Goal: Complete application form

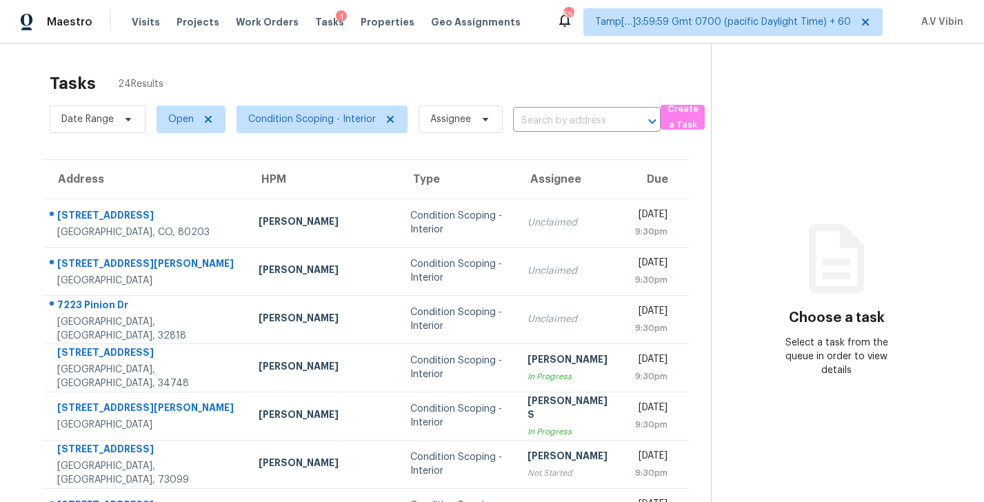
scroll to position [54, 0]
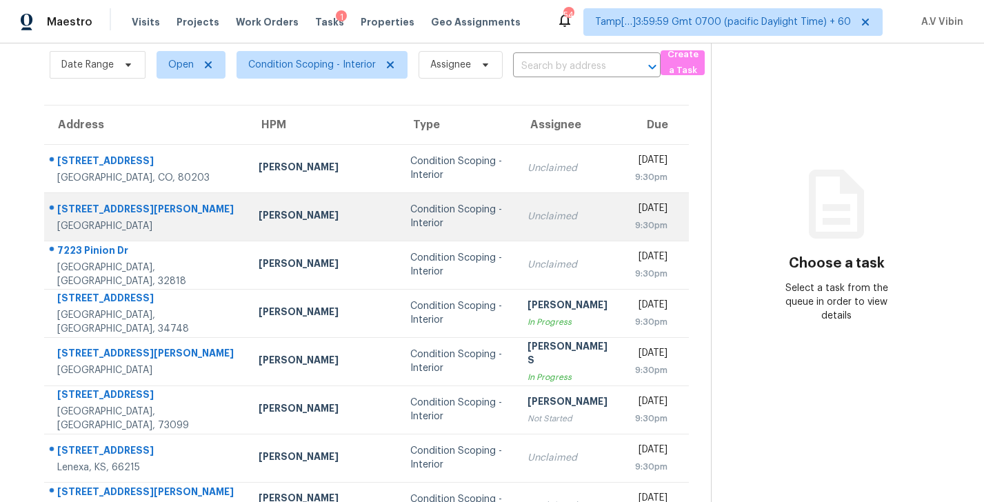
drag, startPoint x: 99, startPoint y: 235, endPoint x: 52, endPoint y: 208, distance: 53.5
click at [52, 208] on div "2099 SW Janette Ave Port Saint Lucie, FL, 34953" at bounding box center [141, 217] width 192 height 32
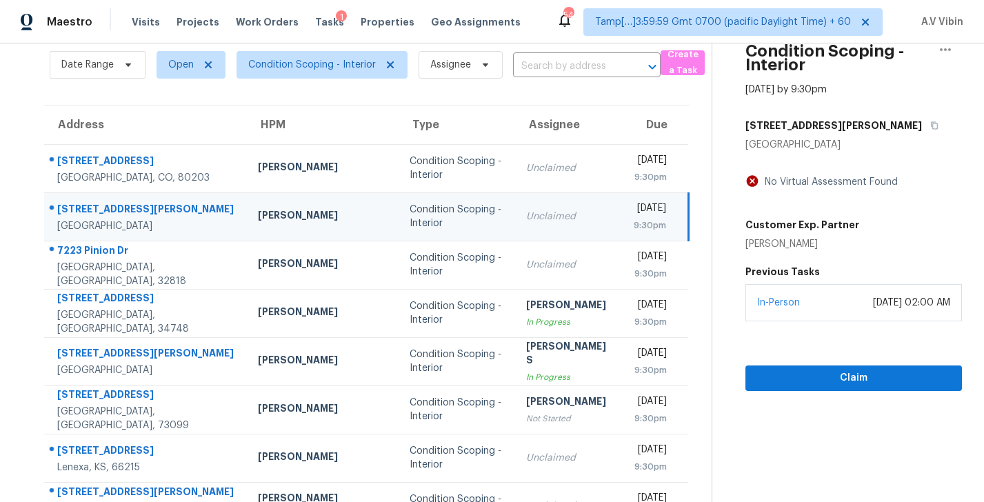
copy div "2099 SW Janette Ave Port Saint Lucie, FL, 34953"
click at [830, 377] on span "Claim" at bounding box center [853, 378] width 194 height 17
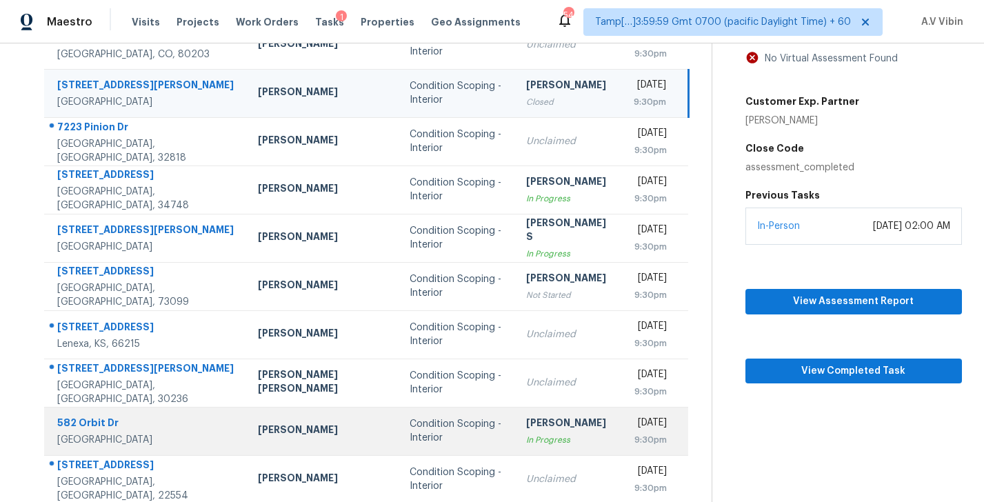
scroll to position [179, 0]
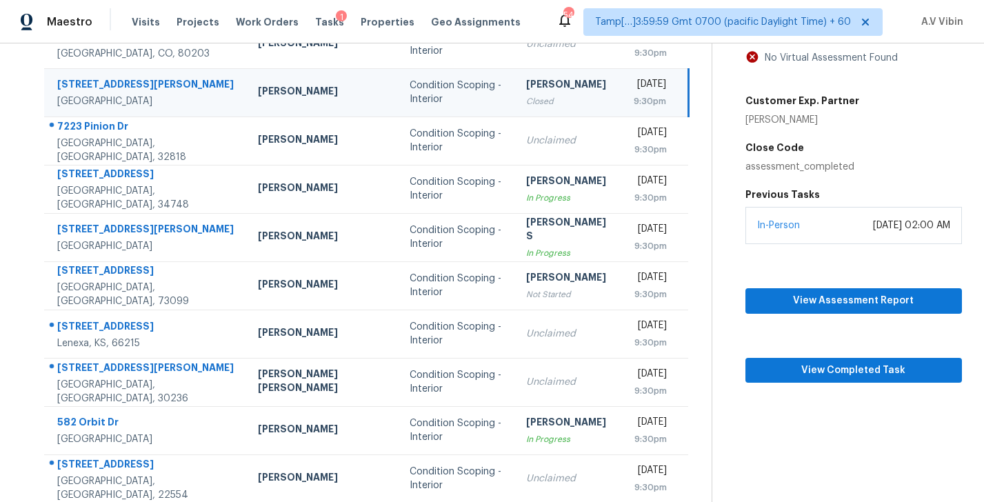
click at [30, 348] on div "Address HPM Type Assignee Due 550 E 12th Ave Apt 506 Denver, CO, 80203 Andrew M…" at bounding box center [367, 242] width 690 height 523
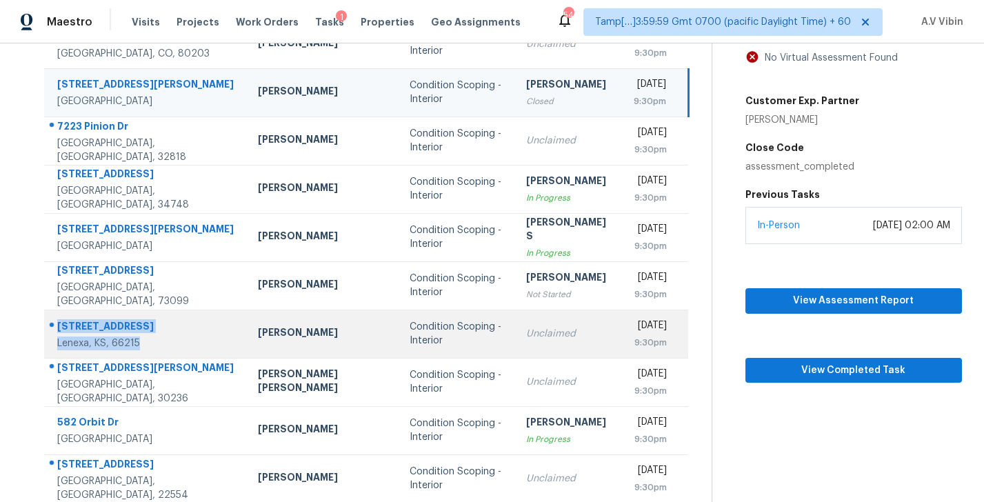
drag, startPoint x: 147, startPoint y: 343, endPoint x: 58, endPoint y: 329, distance: 90.1
click at [58, 329] on div "8946 Country Hill Ct Lenexa, KS, 66215" at bounding box center [146, 334] width 179 height 31
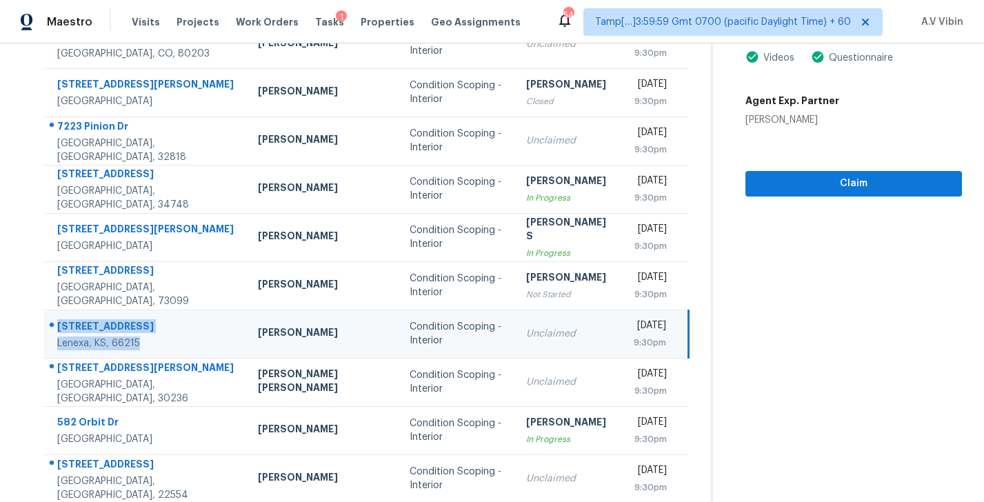
copy div "8946 Country Hill Ct Lenexa, KS, 66215"
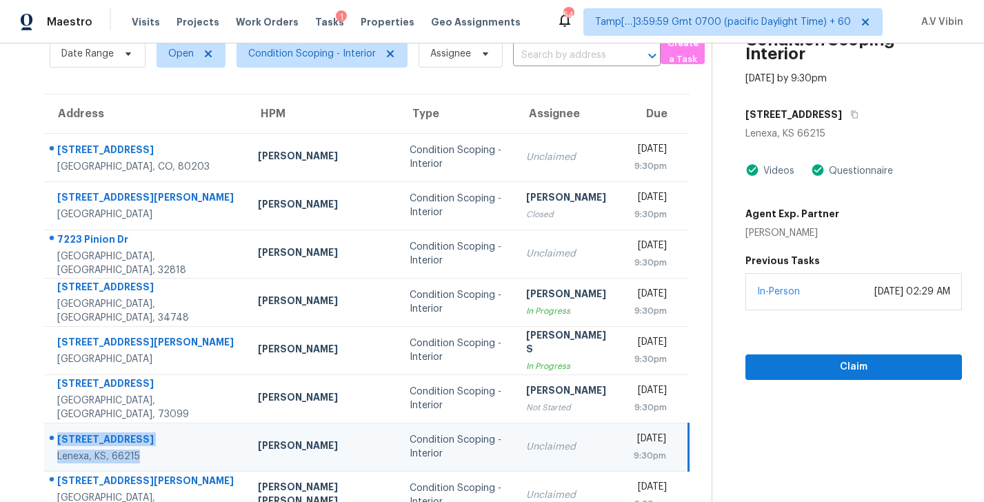
scroll to position [83, 0]
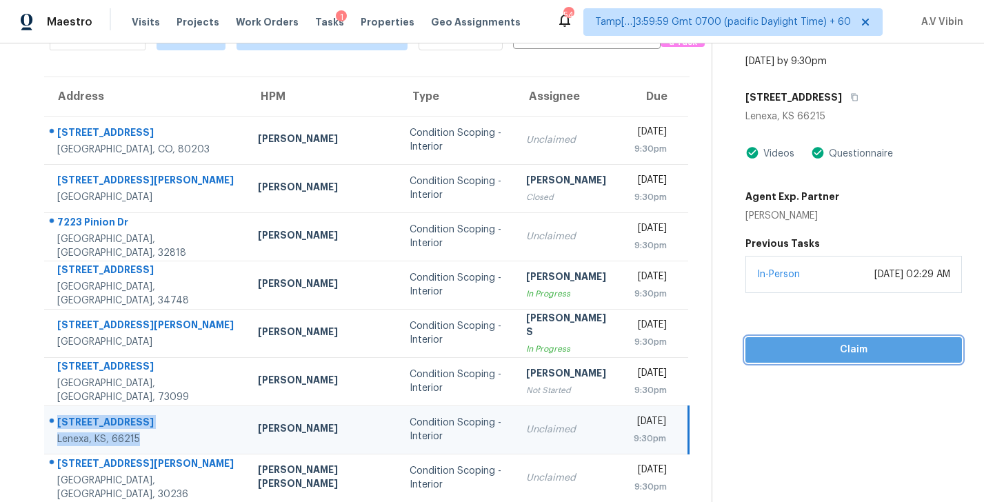
click at [839, 356] on span "Claim" at bounding box center [853, 349] width 194 height 17
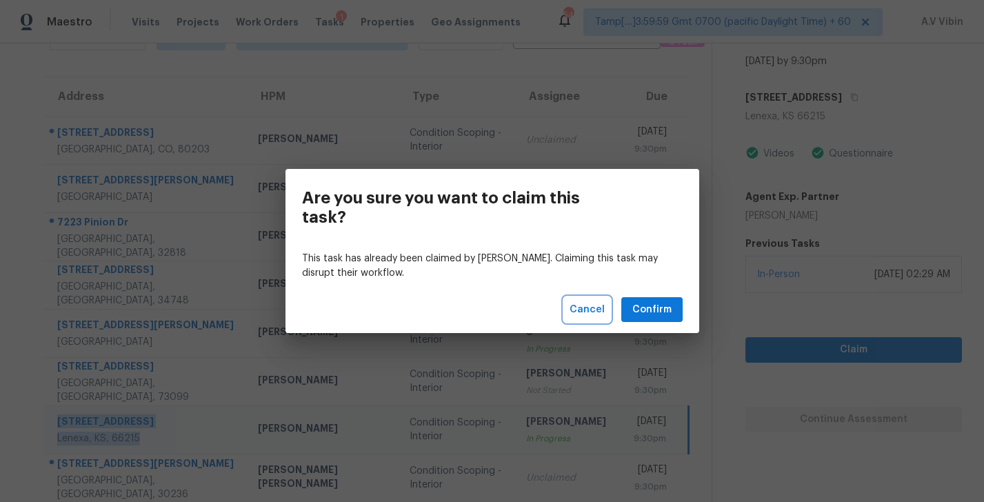
click at [596, 310] on span "Cancel" at bounding box center [587, 309] width 35 height 17
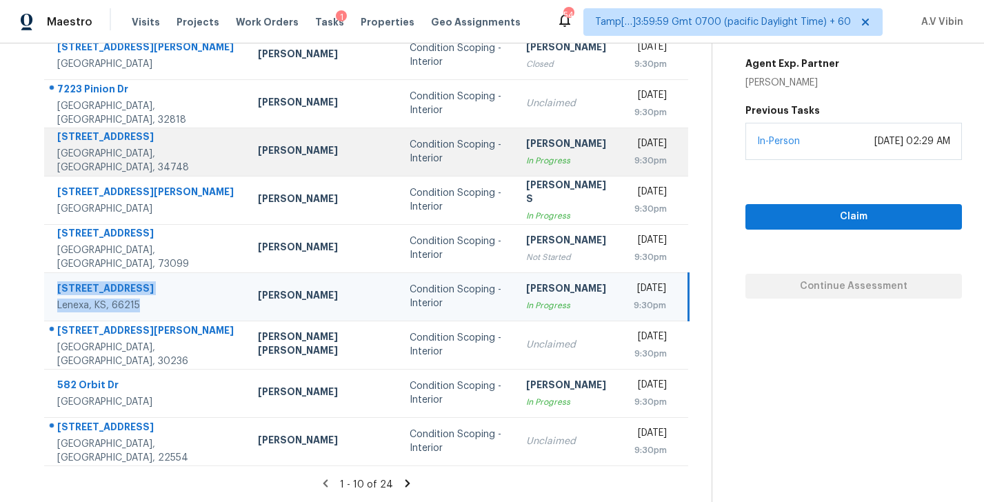
scroll to position [2, 0]
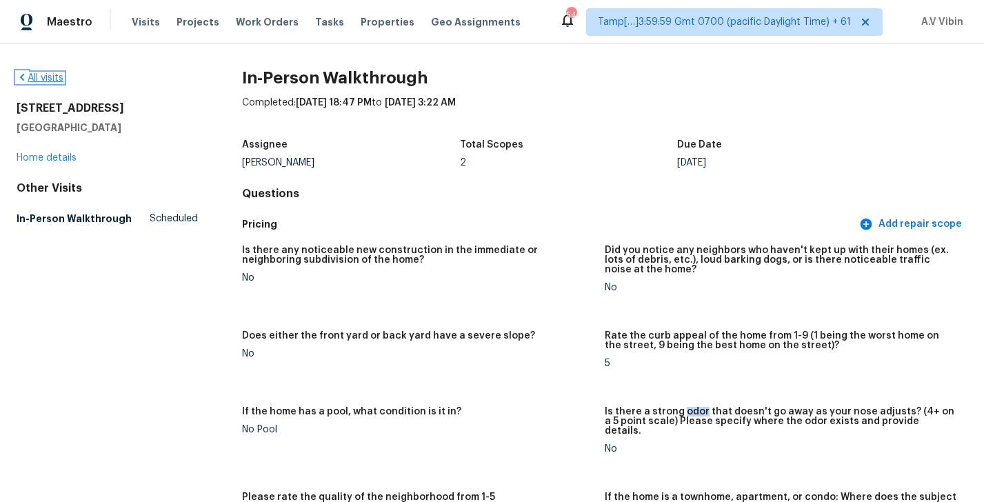
click at [48, 76] on link "All visits" at bounding box center [40, 78] width 47 height 10
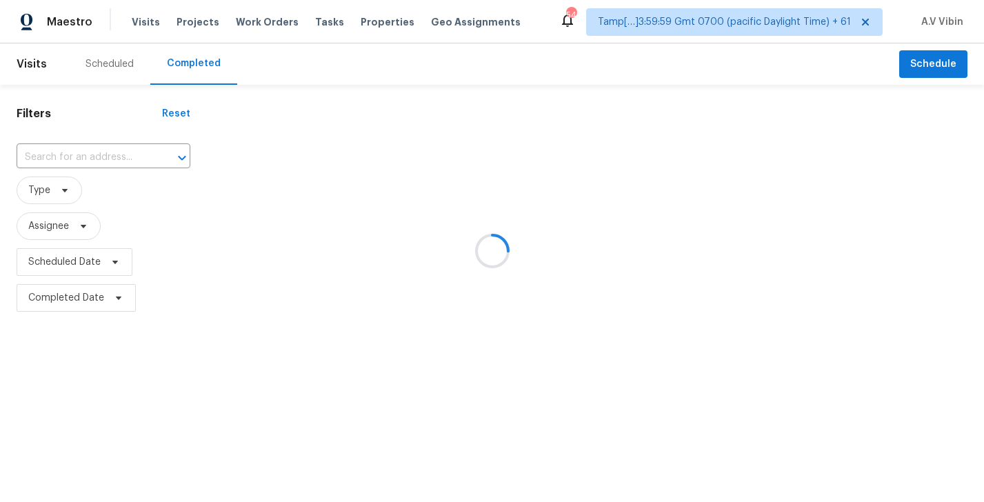
click at [104, 158] on div at bounding box center [492, 251] width 984 height 502
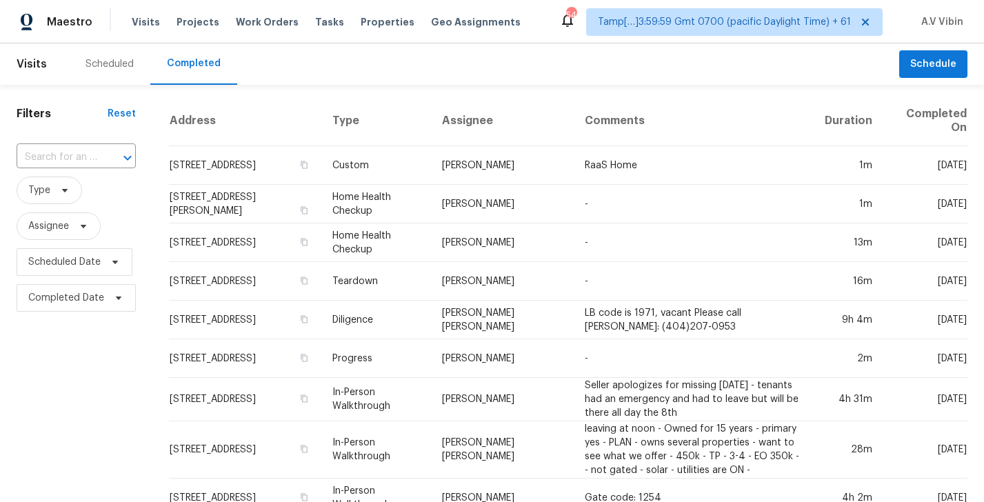
click at [104, 158] on div at bounding box center [118, 157] width 36 height 19
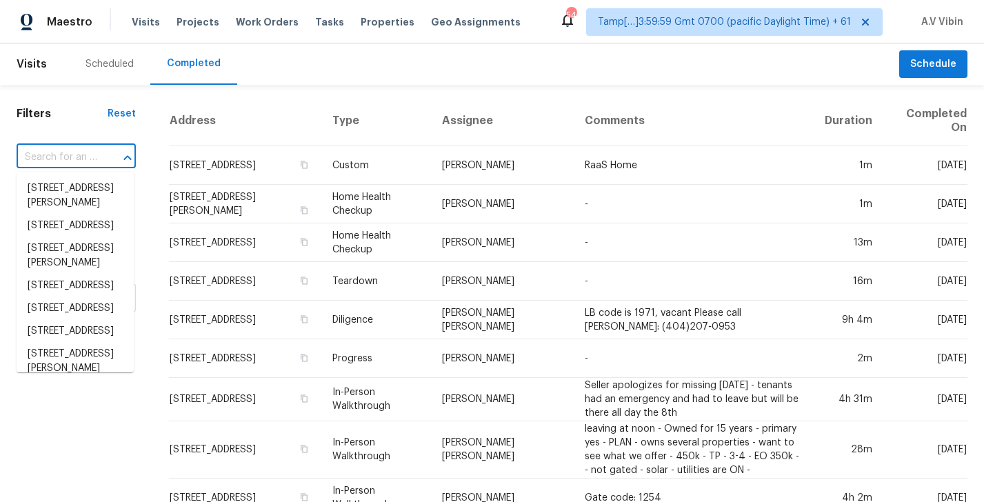
paste input "[STREET_ADDRESS][PERSON_NAME]"
type input "[STREET_ADDRESS][PERSON_NAME]"
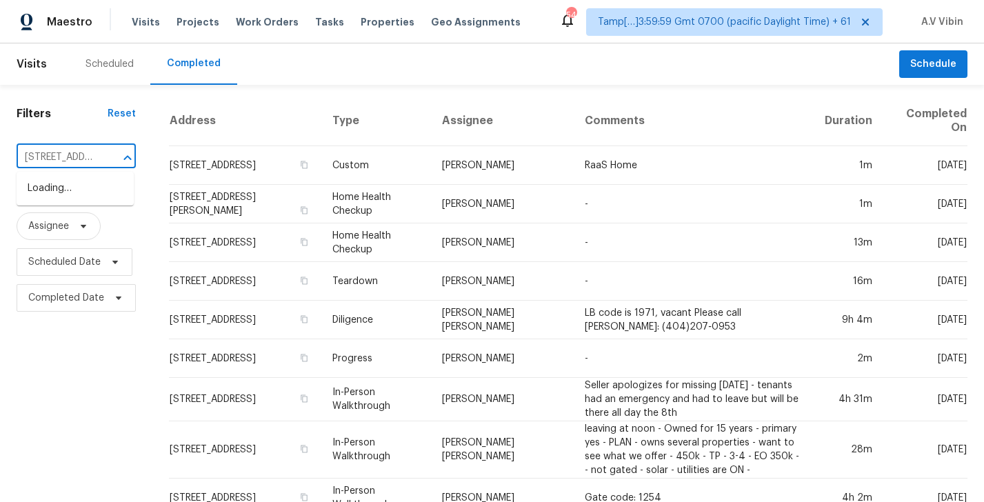
scroll to position [0, 148]
click at [100, 185] on li "[STREET_ADDRESS][PERSON_NAME]" at bounding box center [75, 195] width 117 height 37
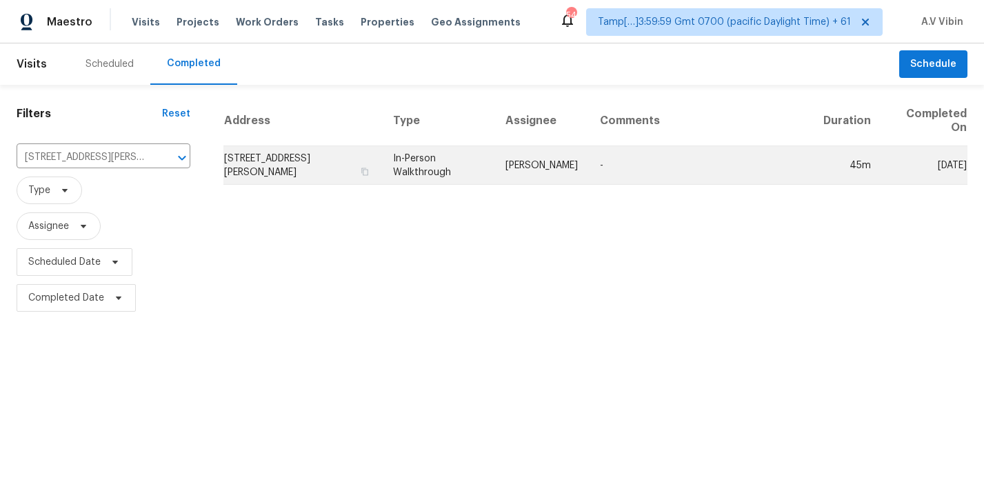
click at [354, 166] on td "[STREET_ADDRESS][PERSON_NAME]" at bounding box center [302, 165] width 159 height 39
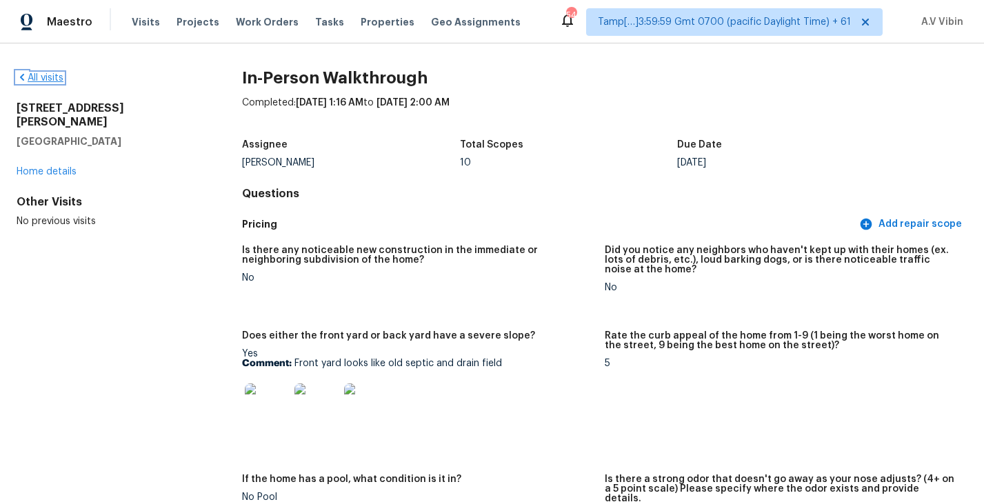
click at [51, 77] on link "All visits" at bounding box center [40, 78] width 47 height 10
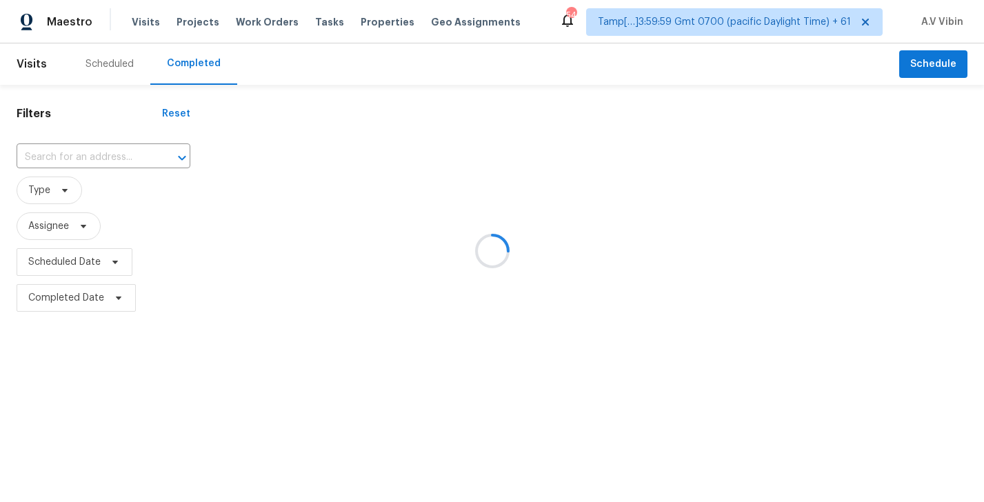
click at [61, 153] on div at bounding box center [492, 251] width 984 height 502
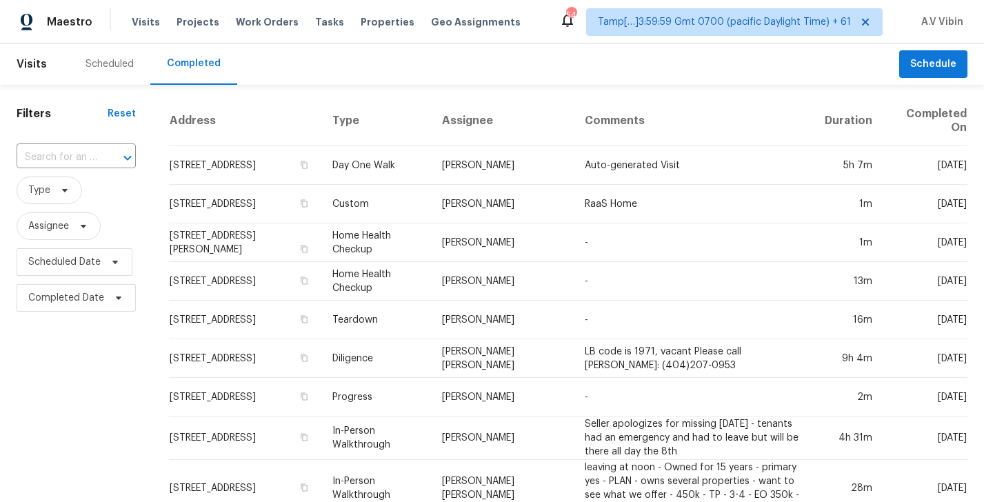
click at [61, 153] on input "text" at bounding box center [57, 157] width 81 height 21
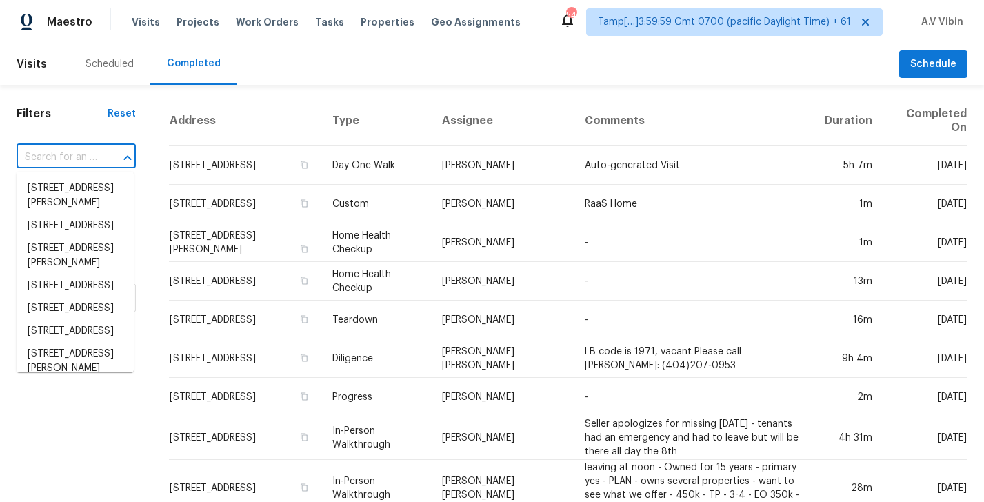
paste input "[STREET_ADDRESS]"
type input "[STREET_ADDRESS]"
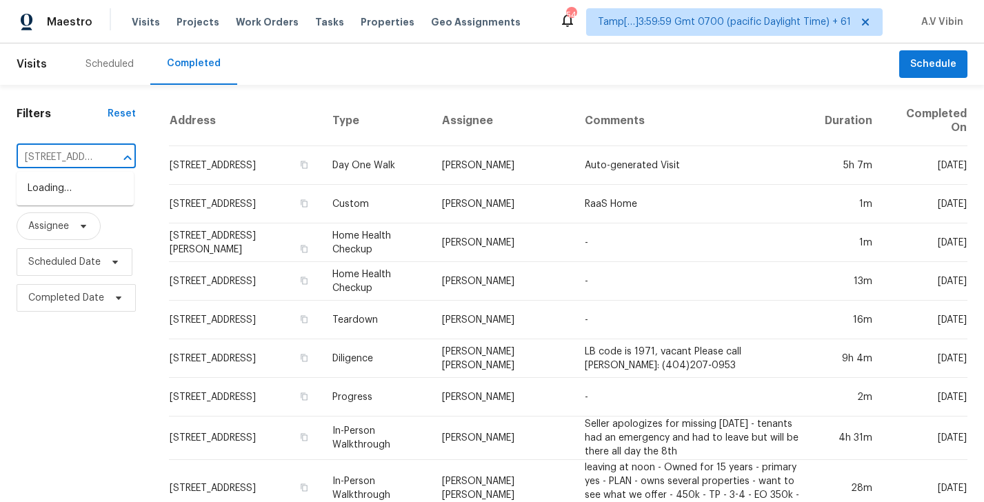
scroll to position [0, 105]
click at [73, 179] on li "[STREET_ADDRESS]" at bounding box center [75, 188] width 117 height 23
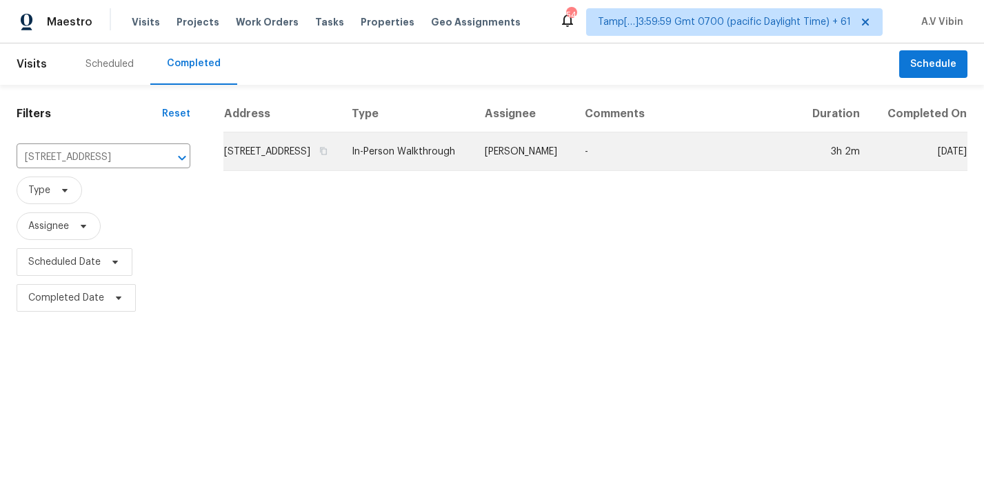
click at [305, 156] on td "[STREET_ADDRESS]" at bounding box center [281, 151] width 117 height 39
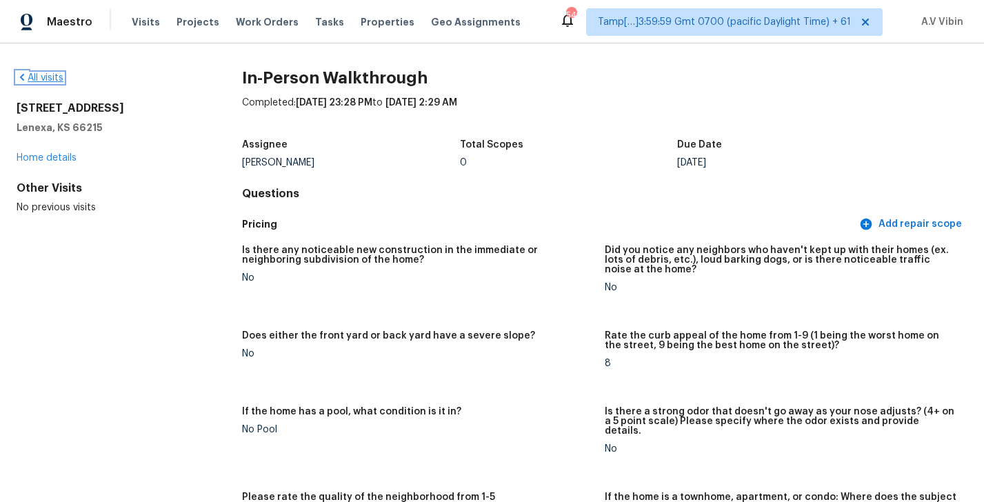
click at [52, 82] on link "All visits" at bounding box center [40, 78] width 47 height 10
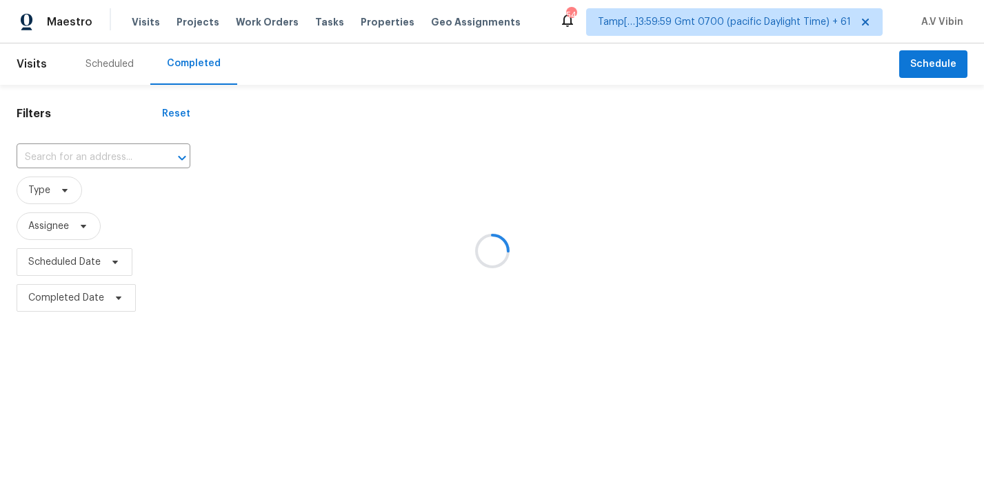
click at [52, 152] on div at bounding box center [492, 251] width 984 height 502
click at [51, 154] on div at bounding box center [492, 251] width 984 height 502
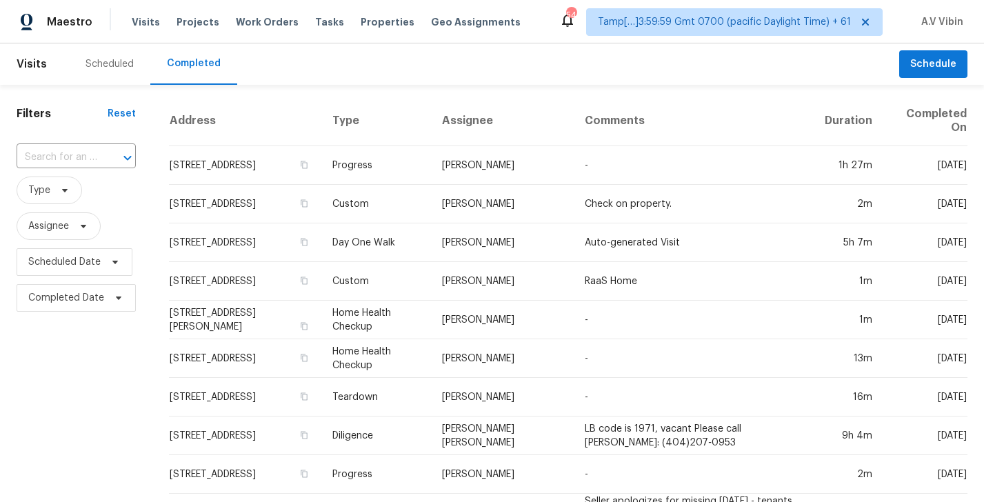
click at [51, 154] on input "text" at bounding box center [57, 157] width 81 height 21
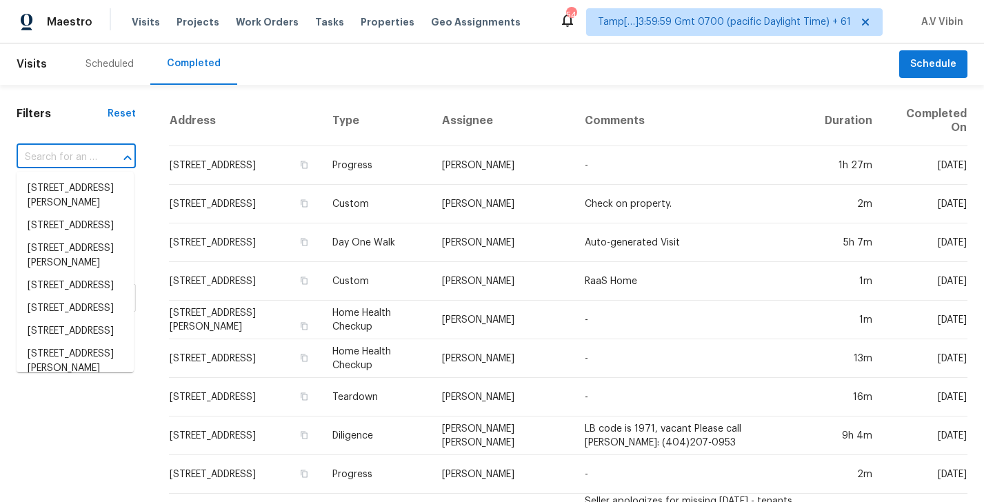
paste input "[STREET_ADDRESS]"
type input "[STREET_ADDRESS]"
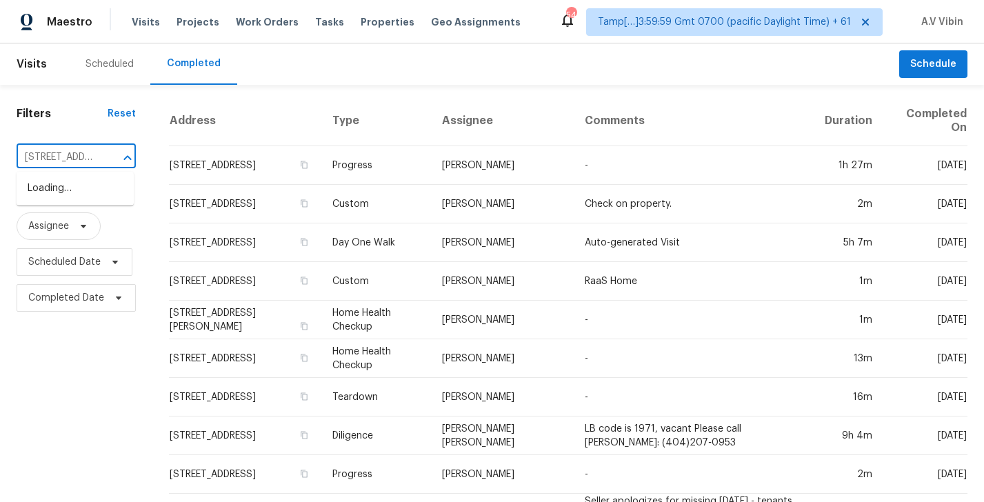
scroll to position [0, 110]
click at [73, 197] on li "[STREET_ADDRESS]" at bounding box center [75, 188] width 117 height 23
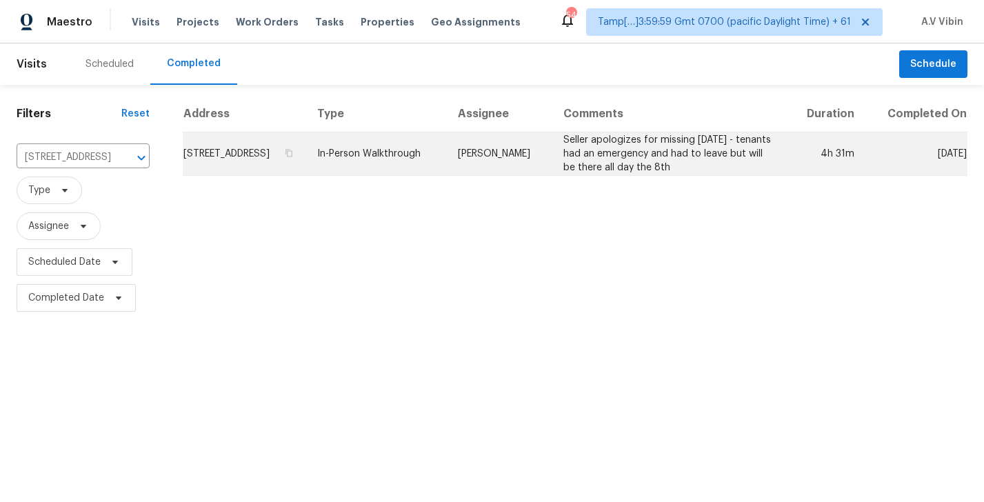
click at [306, 176] on td "[STREET_ADDRESS]" at bounding box center [244, 153] width 123 height 43
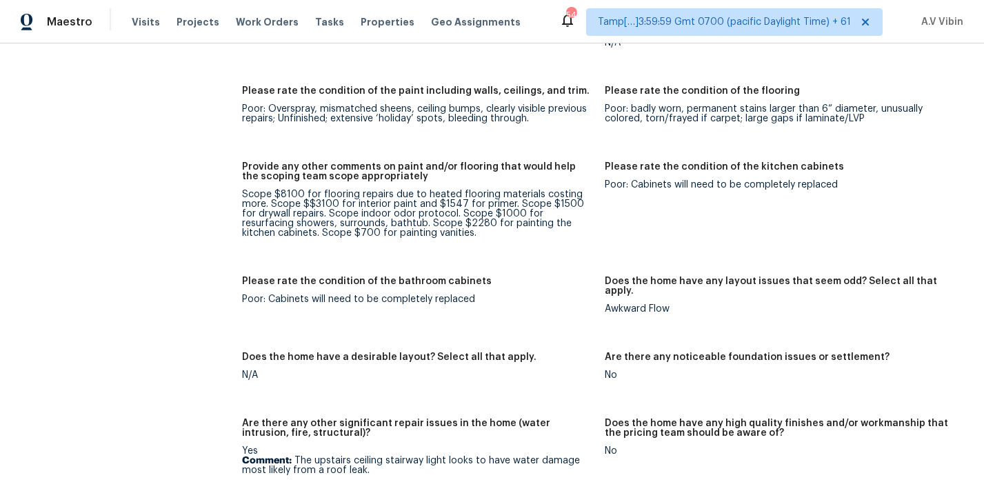
scroll to position [2140, 0]
click at [479, 352] on h5 "Does the home have a desirable layout? Select all that apply." at bounding box center [389, 357] width 294 height 10
click at [656, 303] on div "Awkward Flow" at bounding box center [781, 308] width 352 height 10
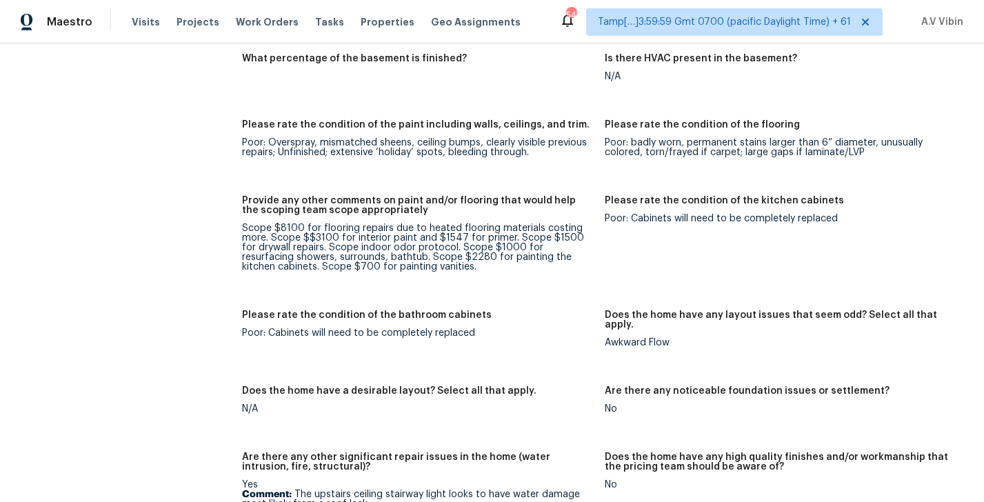
scroll to position [2116, 0]
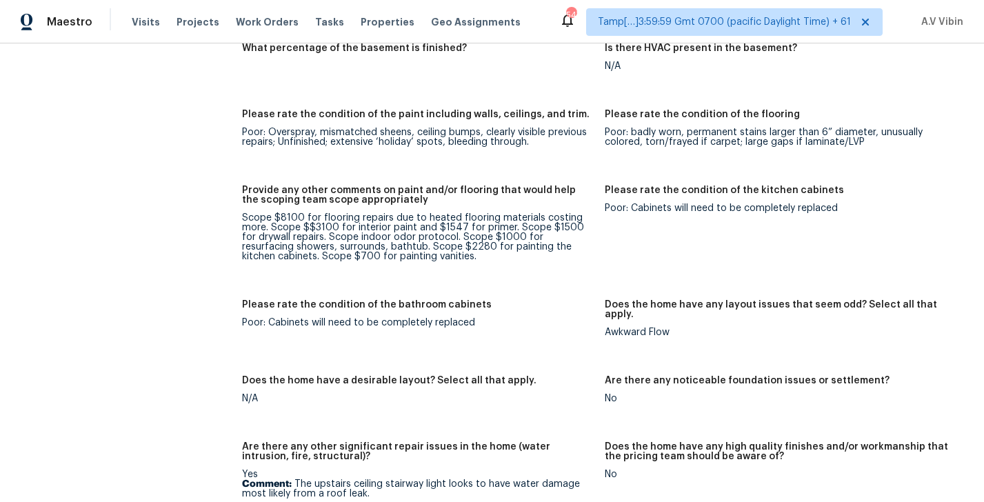
click at [290, 213] on div "Scope $8100 for flooring repairs due to heated flooring materials costing more.…" at bounding box center [418, 237] width 352 height 48
copy div "8100"
drag, startPoint x: 316, startPoint y: 198, endPoint x: 338, endPoint y: 198, distance: 22.1
click at [338, 213] on div "Scope $8100 for flooring repairs due to heated flooring materials costing more.…" at bounding box center [418, 237] width 352 height 48
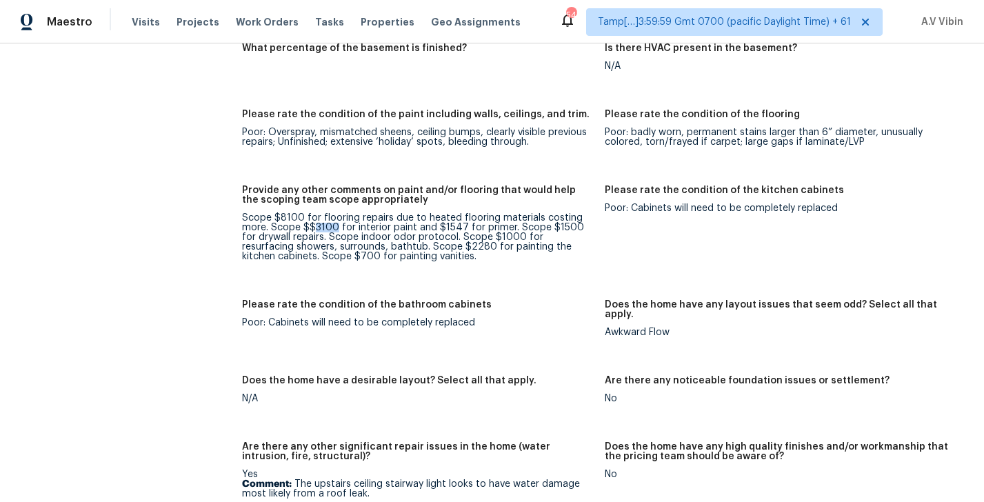
copy div "3100"
drag, startPoint x: 443, startPoint y: 199, endPoint x: 461, endPoint y: 200, distance: 18.7
click at [461, 213] on div "Scope $8100 for flooring repairs due to heated flooring materials costing more.…" at bounding box center [418, 237] width 352 height 48
copy div "1547"
drag, startPoint x: 552, startPoint y: 198, endPoint x: 573, endPoint y: 198, distance: 20.7
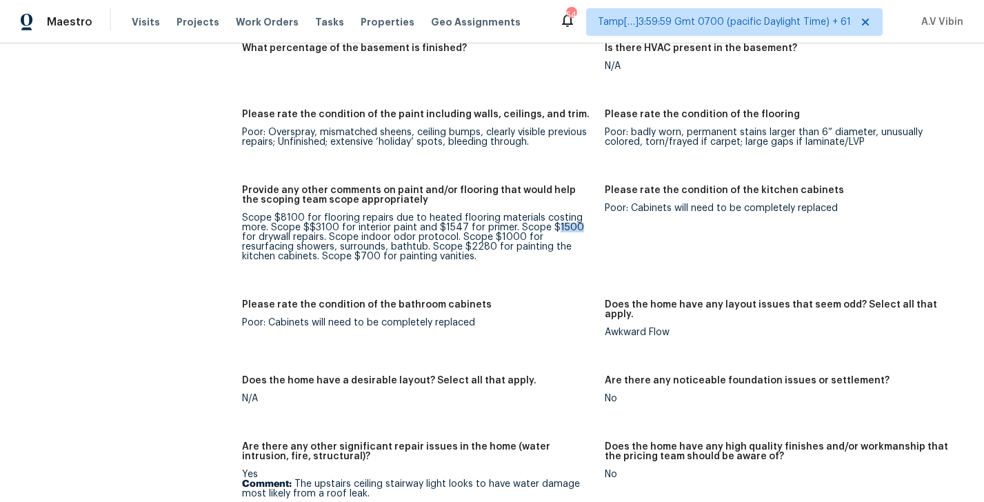
click at [573, 213] on div "Scope $8100 for flooring repairs due to heated flooring materials costing more.…" at bounding box center [418, 237] width 352 height 48
copy div "1500"
drag, startPoint x: 345, startPoint y: 207, endPoint x: 399, endPoint y: 207, distance: 53.1
click at [399, 213] on div "Scope $8100 for flooring repairs due to heated flooring materials costing more.…" at bounding box center [418, 237] width 352 height 48
copy div "indoor odor"
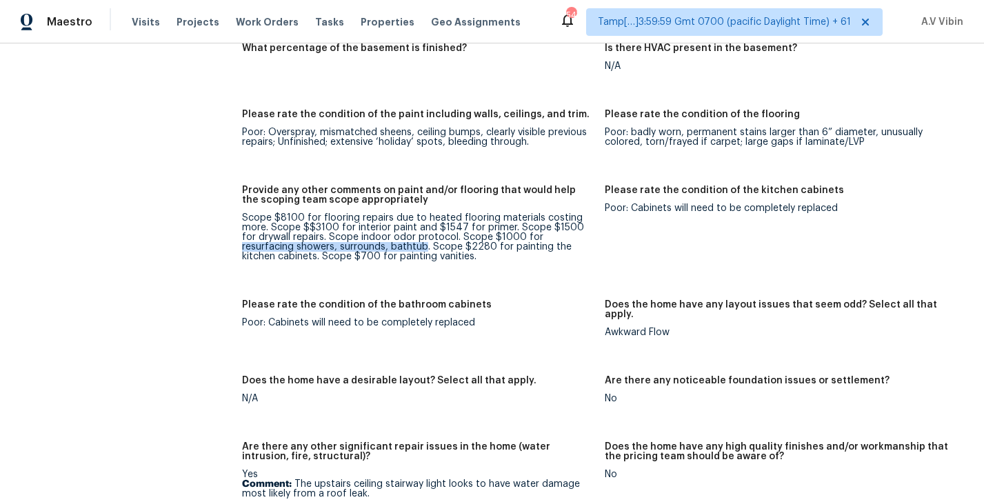
drag, startPoint x: 523, startPoint y: 206, endPoint x: 370, endPoint y: 218, distance: 152.8
click at [370, 218] on div "Scope $8100 for flooring repairs due to heated flooring materials costing more.…" at bounding box center [418, 237] width 352 height 48
copy div "resurfacing showers, surrounds, bathtub"
click at [443, 228] on div "Scope $8100 for flooring repairs due to heated flooring materials costing more.…" at bounding box center [418, 237] width 352 height 48
drag, startPoint x: 414, startPoint y: 217, endPoint x: 438, endPoint y: 217, distance: 23.5
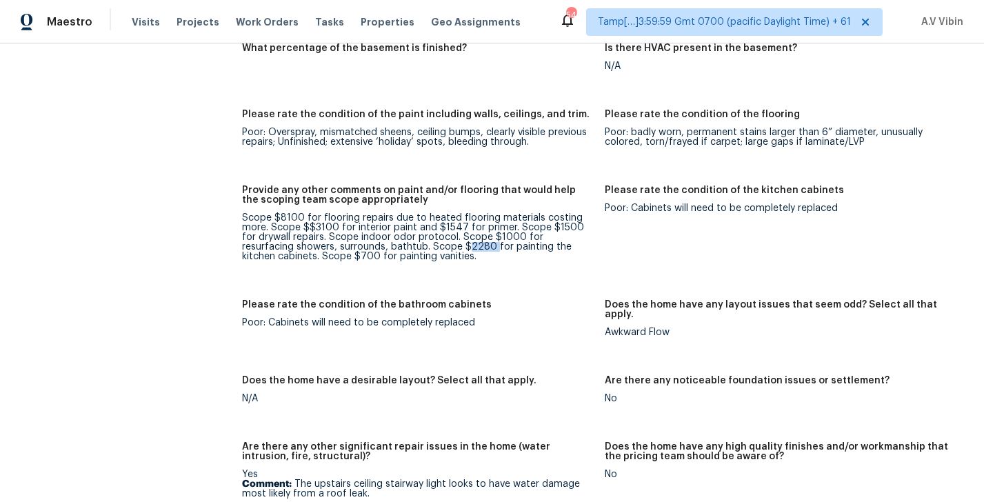
click at [438, 217] on div "Scope $8100 for flooring repairs due to heated flooring materials costing more.…" at bounding box center [418, 237] width 352 height 48
copy div "2280"
click at [477, 232] on figure "Provide any other comments on paint and/or flooring that would help the scoping…" at bounding box center [423, 234] width 363 height 98
drag, startPoint x: 452, startPoint y: 219, endPoint x: 584, endPoint y: 219, distance: 131.7
click at [584, 219] on div "Scope $8100 for flooring repairs due to heated flooring materials costing more.…" at bounding box center [418, 237] width 352 height 48
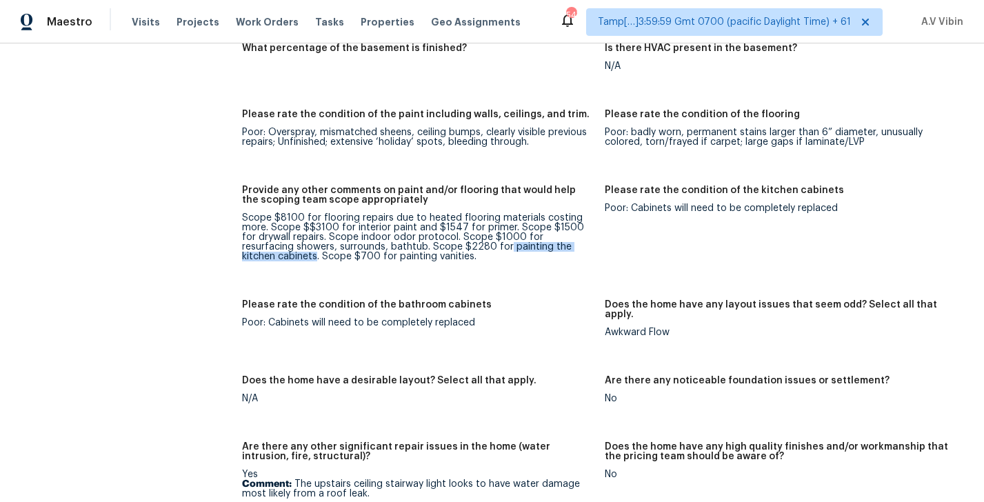
copy div "painting the kitchen cabinets"
click at [508, 255] on div "Notes: This is a four story townhome. On the ground floor is the single car gar…" at bounding box center [604, 338] width 725 height 1572
click at [449, 253] on figure "Provide any other comments on paint and/or flooring that would help the scoping…" at bounding box center [423, 234] width 363 height 98
drag, startPoint x: 275, startPoint y: 227, endPoint x: 296, endPoint y: 227, distance: 20.7
click at [296, 227] on div "Scope $8100 for flooring repairs due to heated flooring materials costing more.…" at bounding box center [418, 237] width 352 height 48
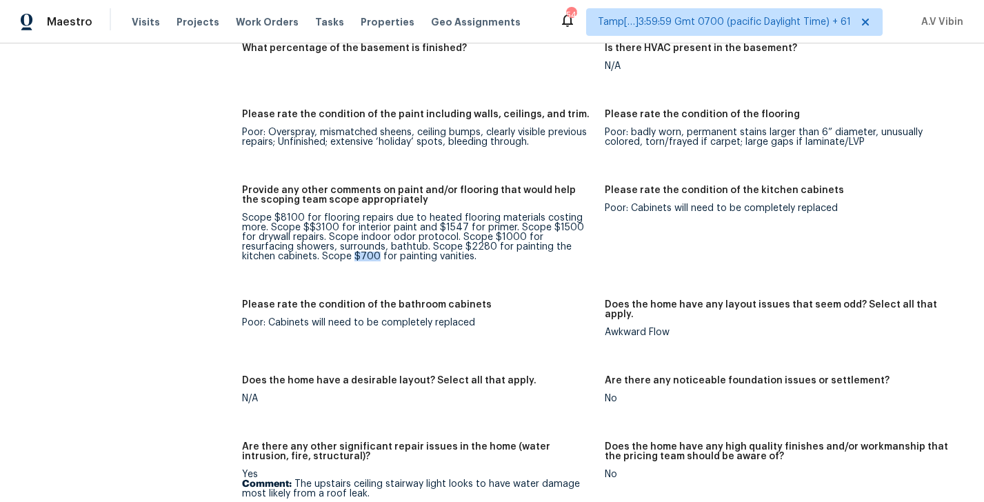
click at [296, 227] on div "Scope $8100 for flooring repairs due to heated flooring materials costing more.…" at bounding box center [418, 237] width 352 height 48
drag, startPoint x: 274, startPoint y: 227, endPoint x: 299, endPoint y: 227, distance: 24.8
click at [299, 227] on div "Scope $8100 for flooring repairs due to heated flooring materials costing more.…" at bounding box center [418, 237] width 352 height 48
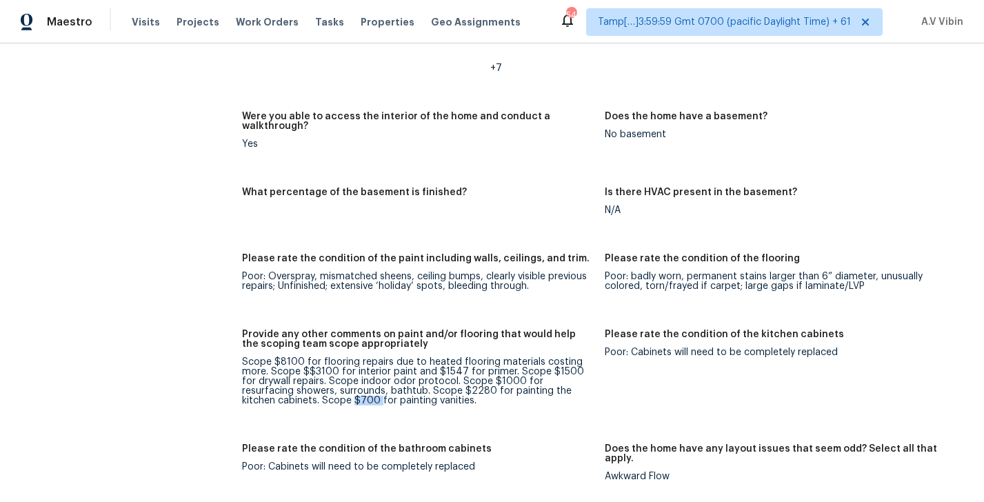
scroll to position [1985, 0]
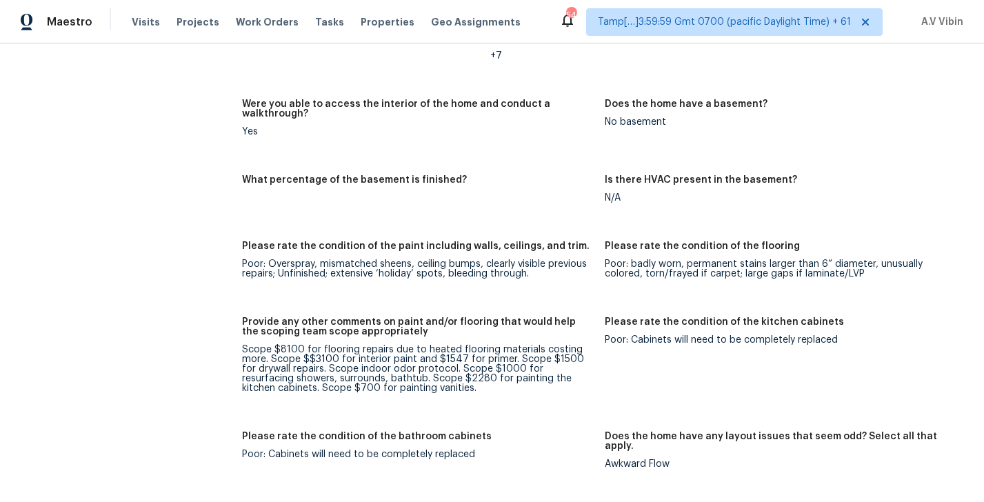
click at [364, 359] on div "Scope $8100 for flooring repairs due to heated flooring materials costing more.…" at bounding box center [418, 369] width 352 height 48
copy div "vanities"
click at [387, 345] on div "Scope $8100 for flooring repairs due to heated flooring materials costing more.…" at bounding box center [418, 369] width 352 height 48
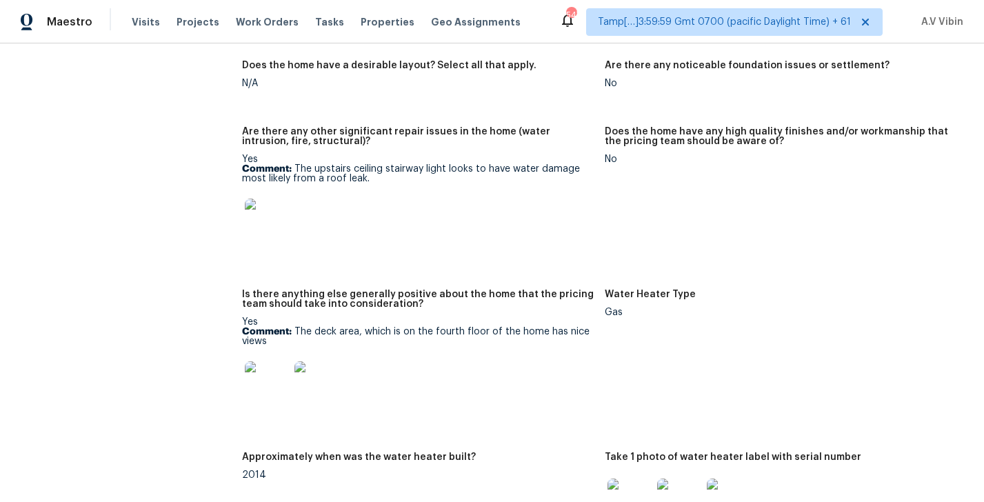
scroll to position [2428, 0]
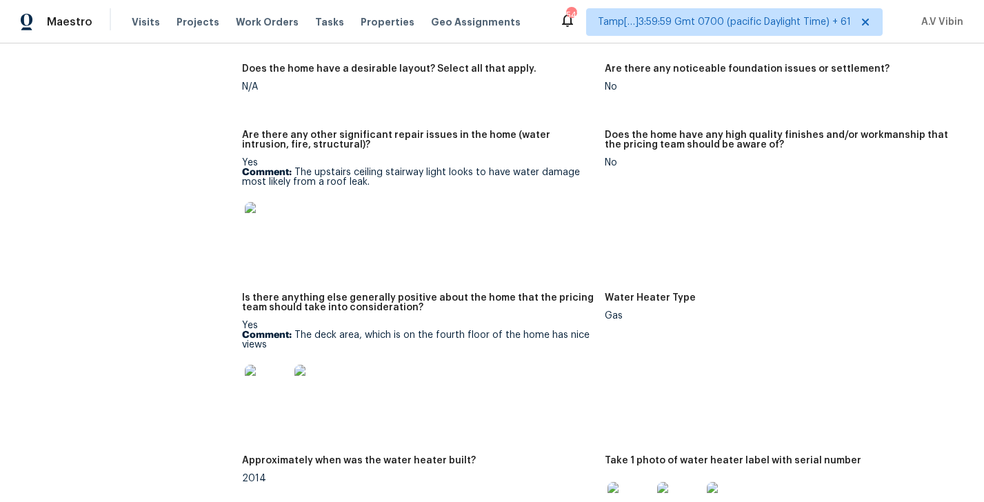
click at [257, 202] on img at bounding box center [267, 224] width 44 height 44
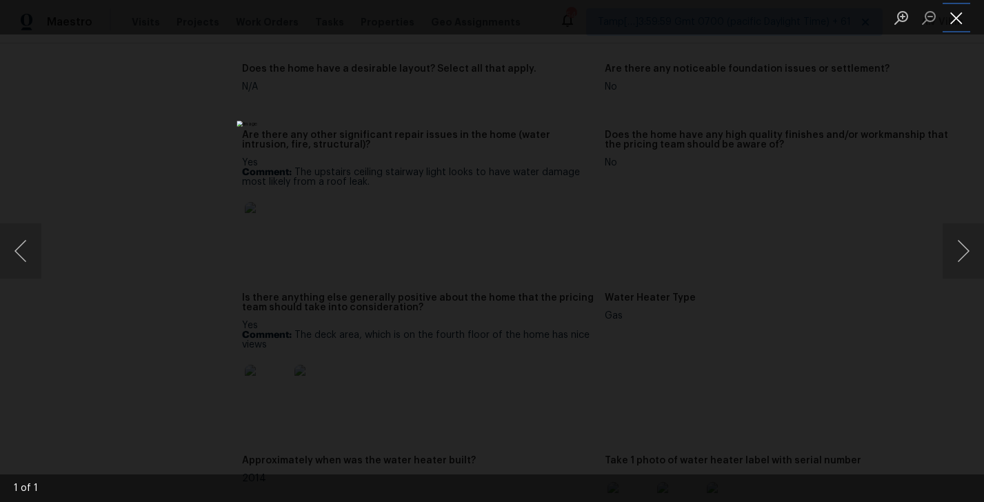
click at [949, 17] on button "Close lightbox" at bounding box center [957, 18] width 28 height 24
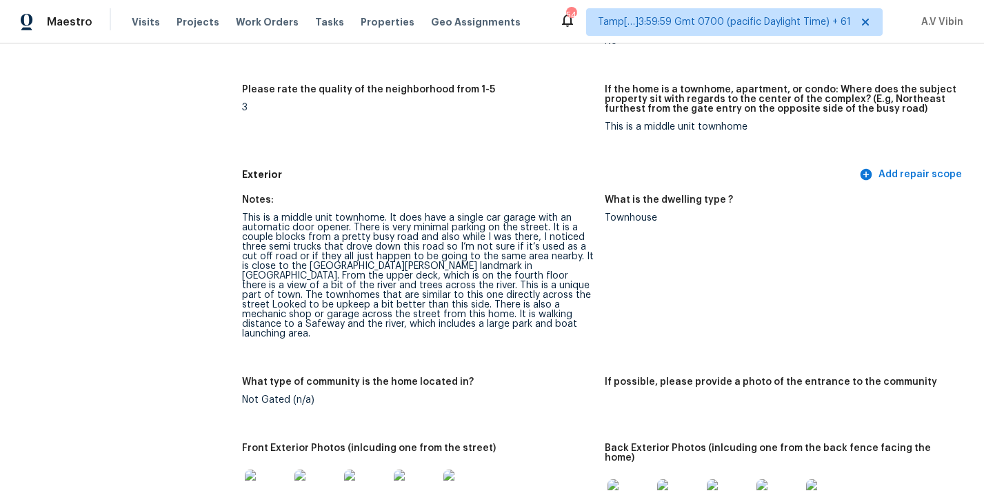
scroll to position [0, 0]
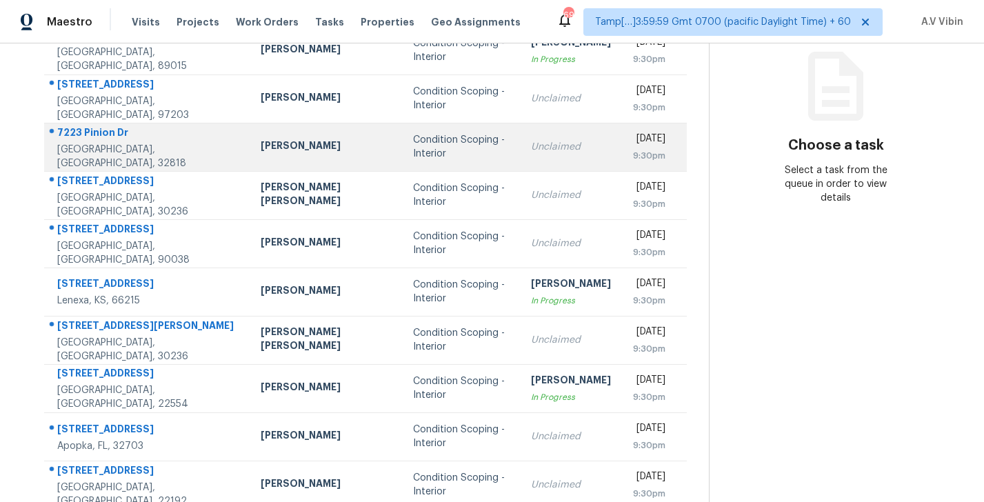
scroll to position [12, 0]
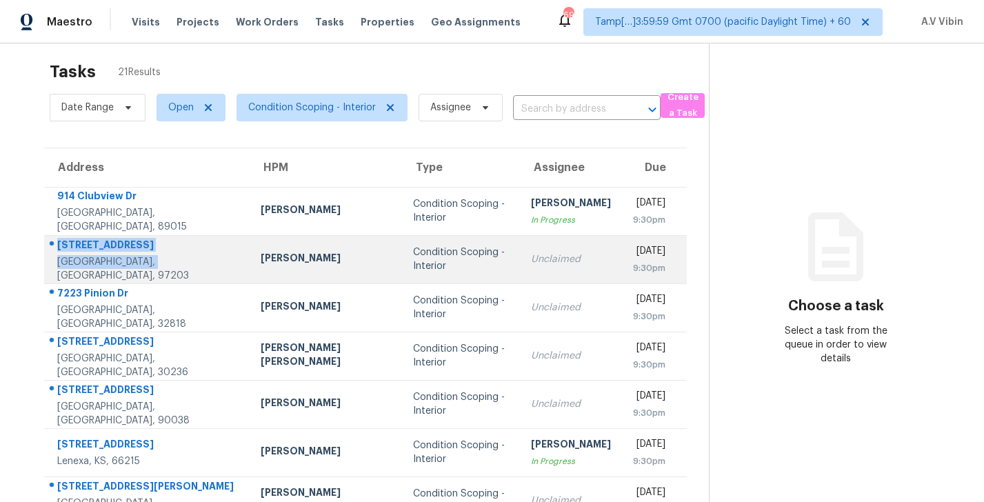
drag, startPoint x: 161, startPoint y: 273, endPoint x: 54, endPoint y: 251, distance: 109.1
click at [54, 251] on div "8526 N Syracuse St Portland, OR, 97203" at bounding box center [142, 260] width 194 height 46
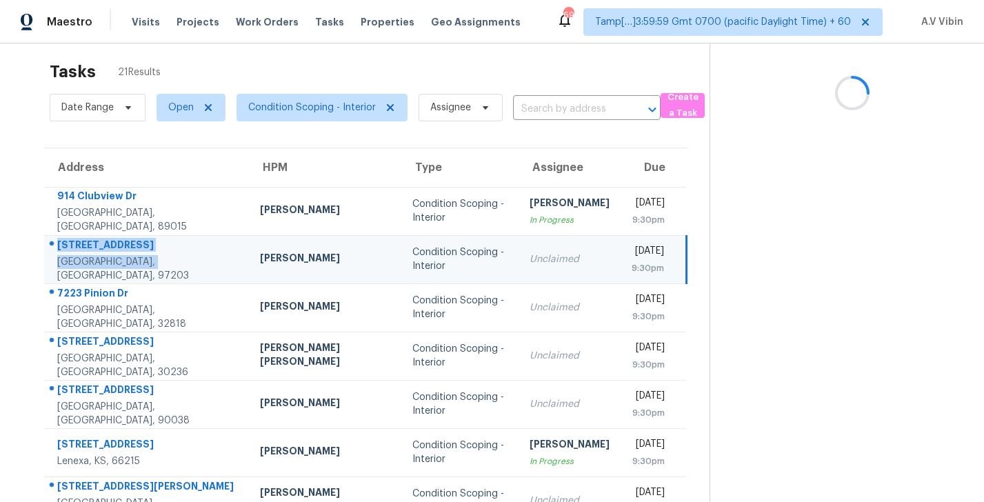
copy div "8526 N Syracuse St Portland, OR, 97203"
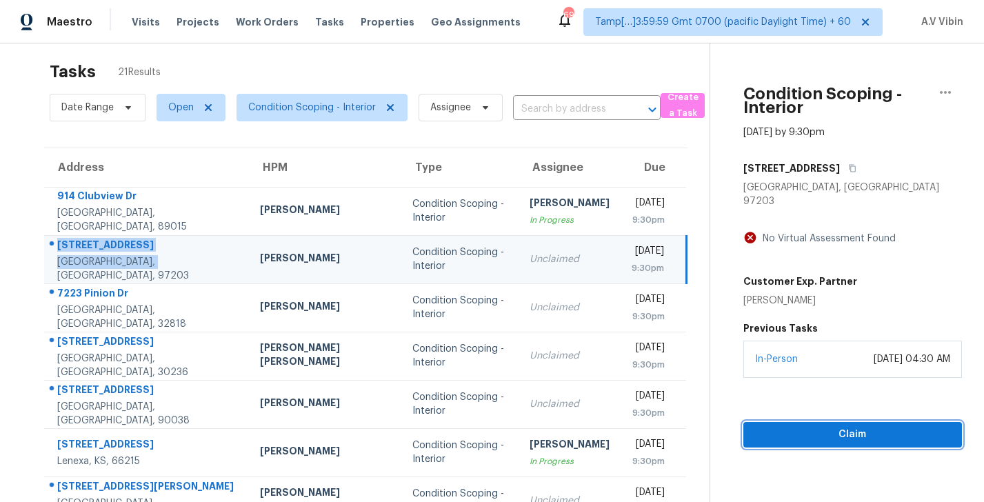
click at [795, 426] on span "Claim" at bounding box center [852, 434] width 197 height 17
click at [843, 426] on span "Claim" at bounding box center [852, 434] width 197 height 17
click at [834, 429] on span "Start Assessment" at bounding box center [852, 434] width 197 height 17
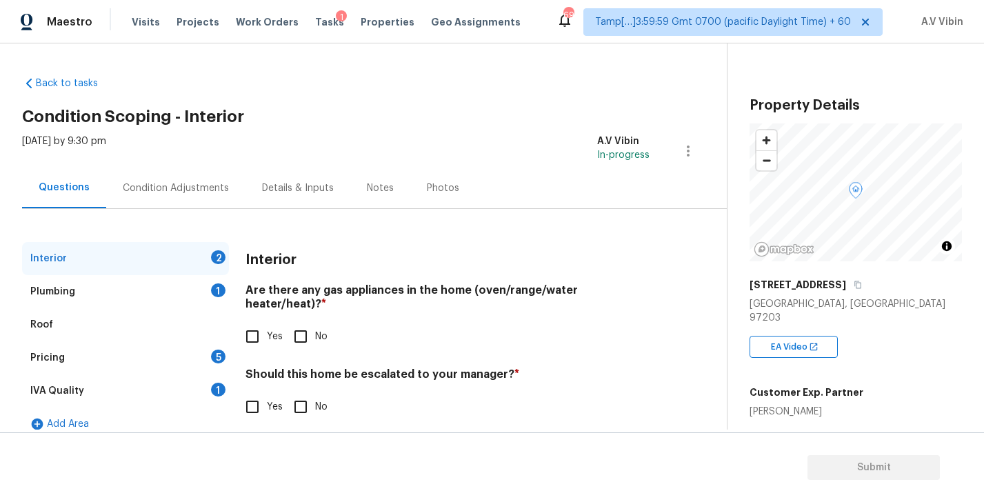
click at [332, 289] on h4 "Are there any gas appliances in the home (oven/range/water heater/heat)? *" at bounding box center [447, 299] width 404 height 33
copy h4 "gas"
click at [254, 323] on input "Yes" at bounding box center [252, 336] width 29 height 29
checkbox input "true"
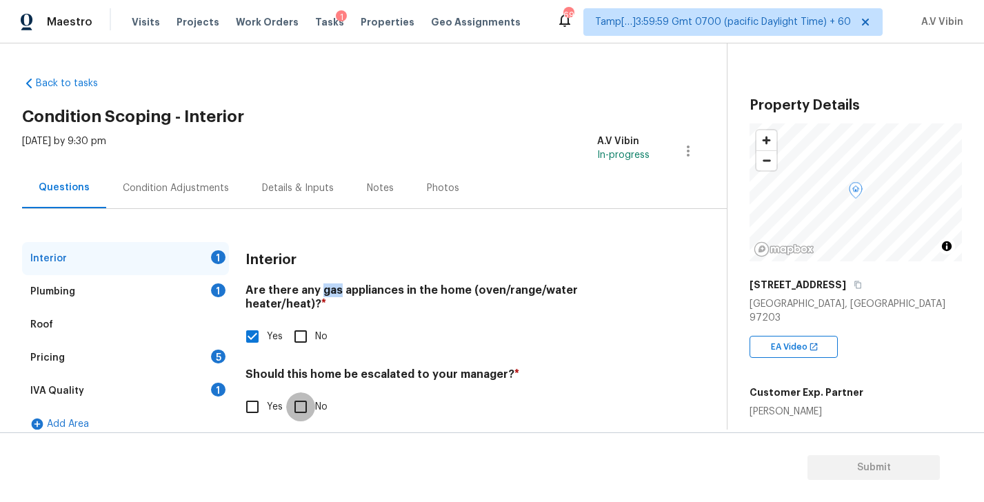
click at [302, 392] on input "No" at bounding box center [300, 406] width 29 height 29
checkbox input "true"
click at [131, 298] on div "Plumbing 1" at bounding box center [125, 291] width 207 height 33
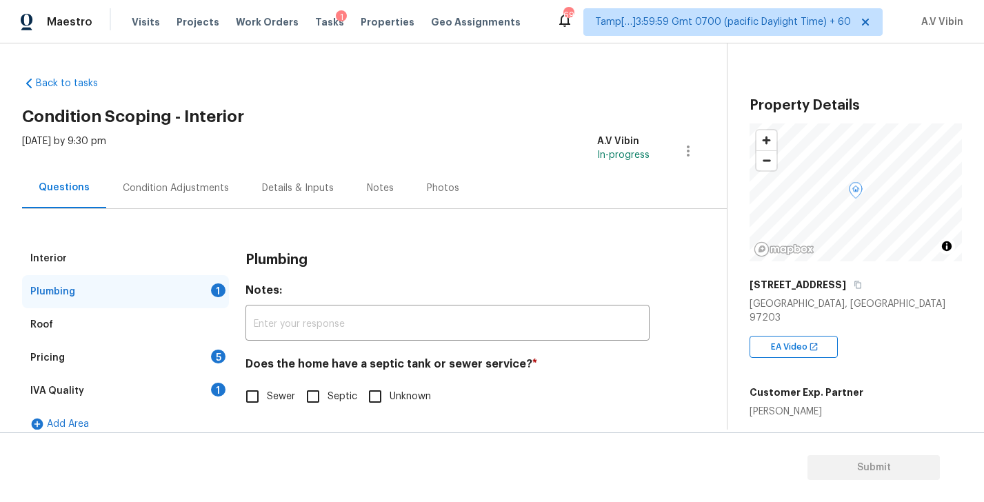
click at [370, 365] on h4 "Does the home have a septic tank or sewer service? *" at bounding box center [447, 366] width 404 height 19
copy h4 "septic"
click at [281, 392] on span "Sewer" at bounding box center [281, 397] width 28 height 14
click at [267, 392] on input "Sewer" at bounding box center [252, 396] width 29 height 29
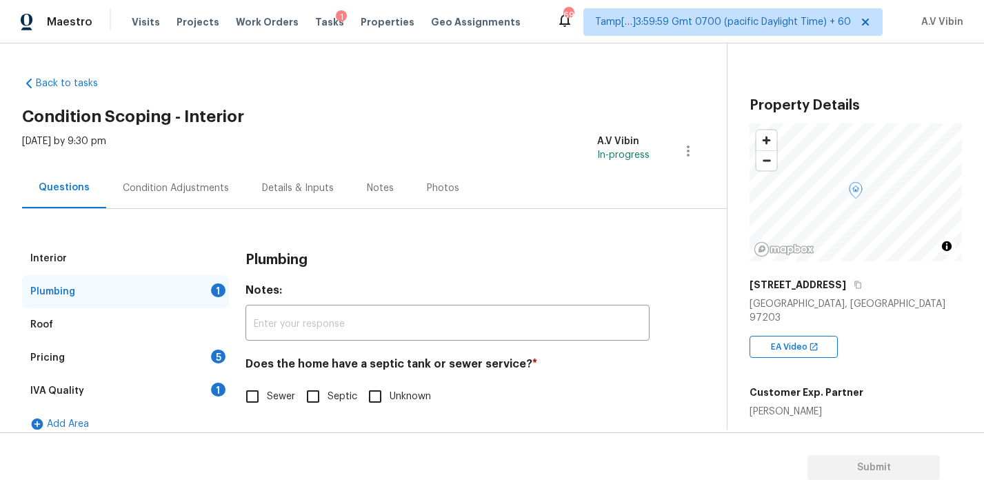
checkbox input "true"
click at [128, 365] on div "Pricing 5" at bounding box center [125, 357] width 207 height 33
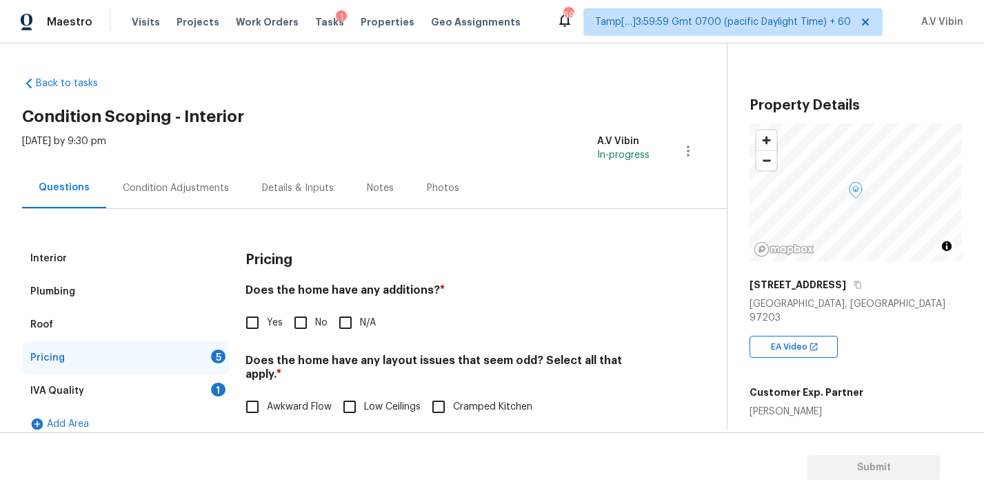
click at [395, 287] on h4 "Does the home have any additions? *" at bounding box center [447, 292] width 404 height 19
copy h4 "additions"
click at [302, 324] on input "No" at bounding box center [300, 322] width 29 height 29
checkbox input "true"
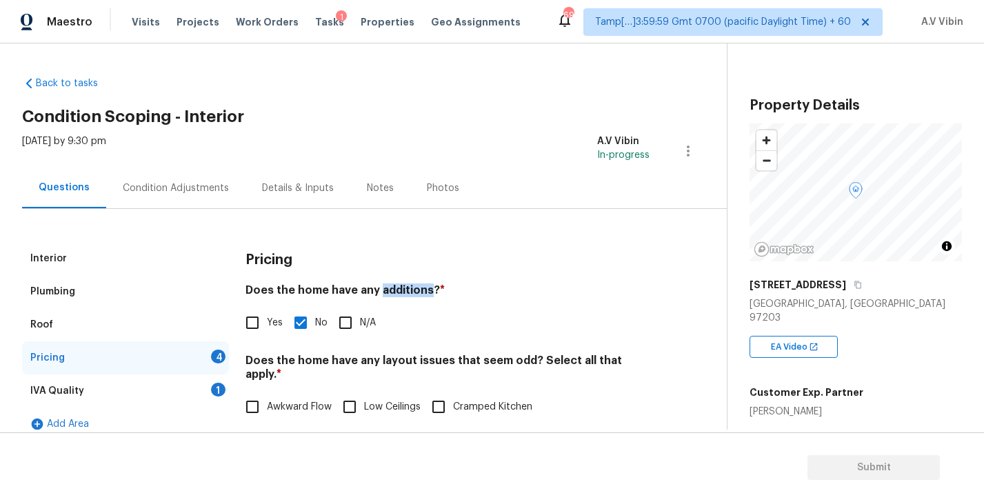
scroll to position [58, 0]
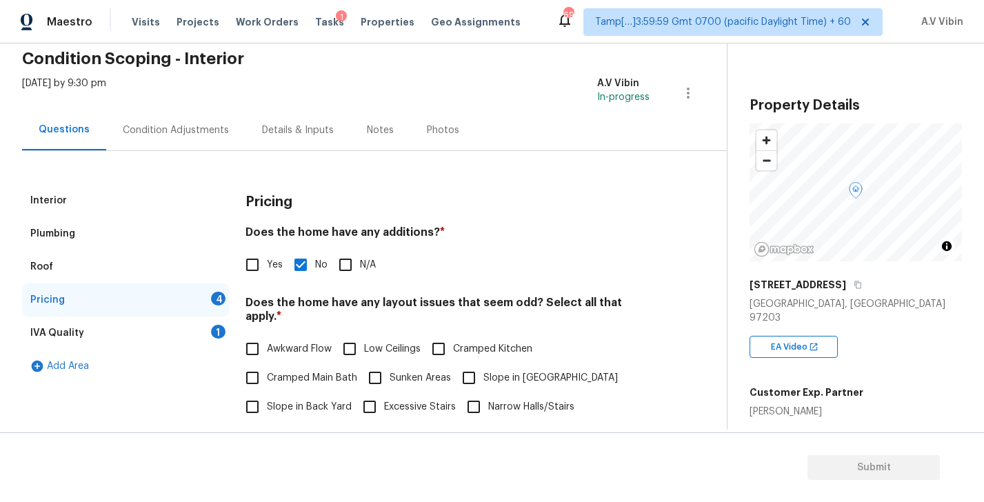
click at [519, 298] on h4 "Does the home have any layout issues that seem odd? Select all that apply. *" at bounding box center [447, 312] width 404 height 33
copy h4 "odd"
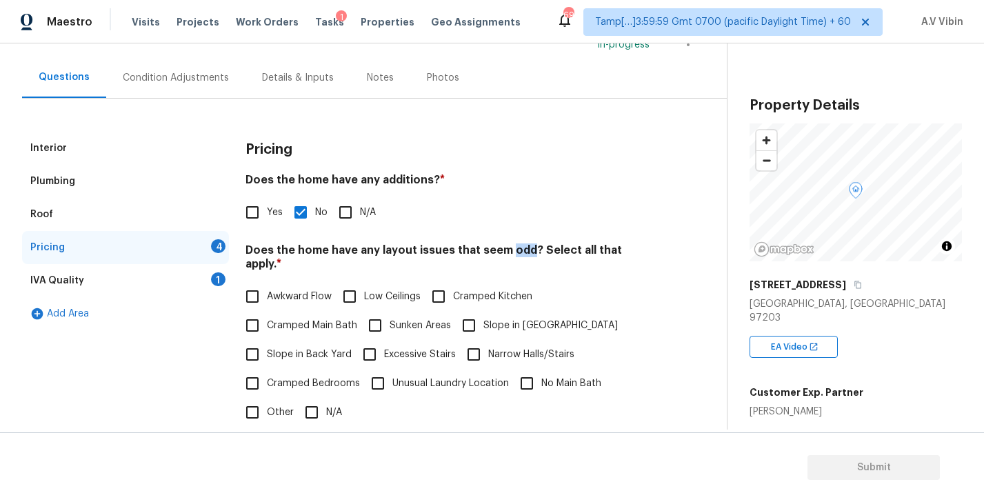
scroll to position [125, 0]
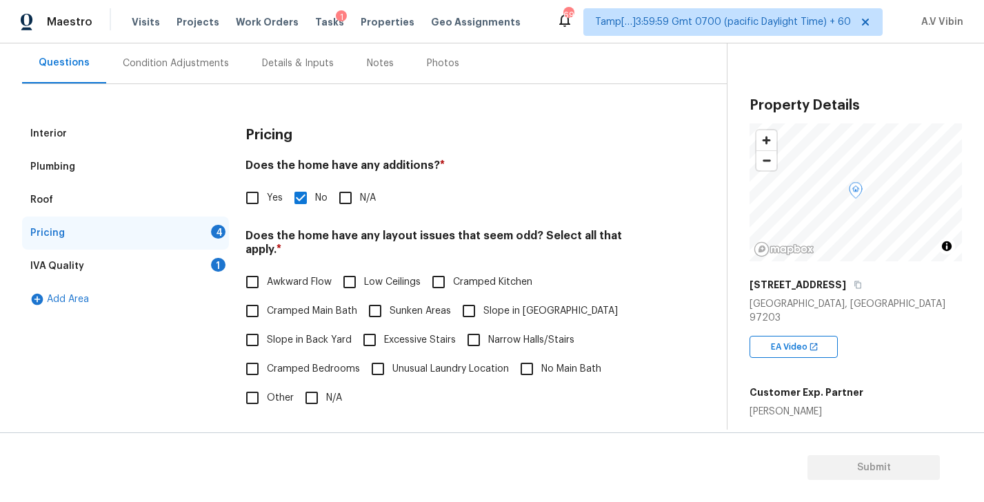
click at [301, 275] on span "Awkward Flow" at bounding box center [299, 282] width 65 height 14
click at [267, 268] on input "Awkward Flow" at bounding box center [252, 282] width 29 height 29
checkbox input "true"
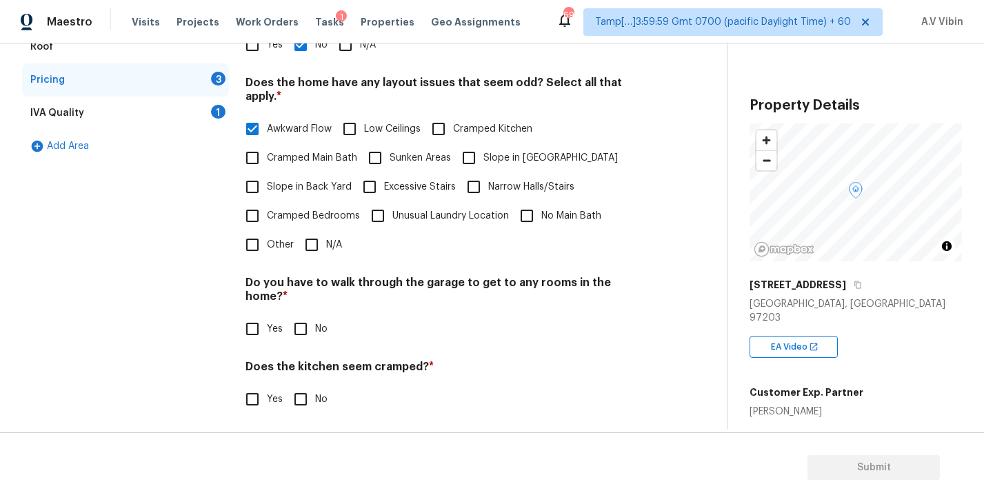
scroll to position [279, 0]
click at [299, 313] on input "No" at bounding box center [300, 327] width 29 height 29
checkbox input "true"
click at [300, 383] on input "No" at bounding box center [300, 397] width 29 height 29
checkbox input "true"
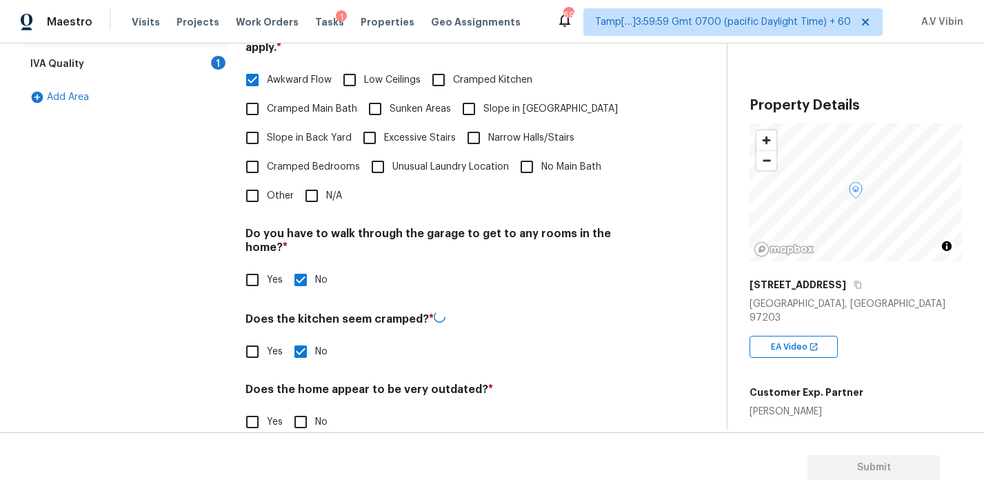
scroll to position [325, 0]
click at [297, 408] on input "No" at bounding box center [300, 422] width 29 height 29
checkbox input "true"
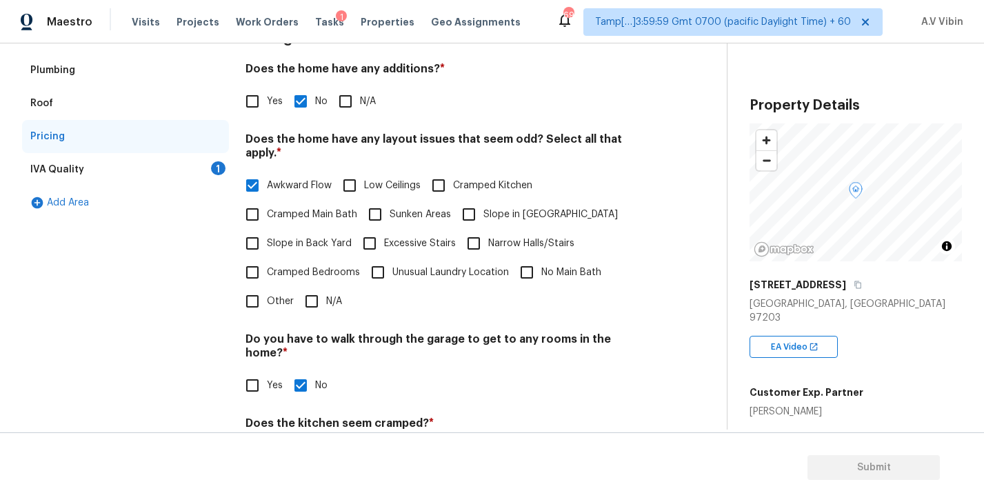
click at [167, 167] on div "IVA Quality 1" at bounding box center [125, 169] width 207 height 33
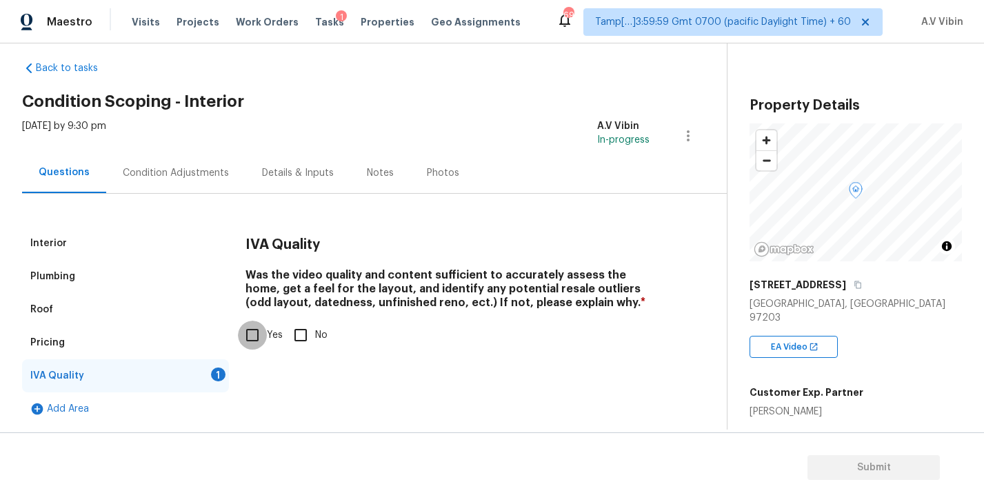
click at [252, 335] on input "Yes" at bounding box center [252, 335] width 29 height 29
checkbox input "true"
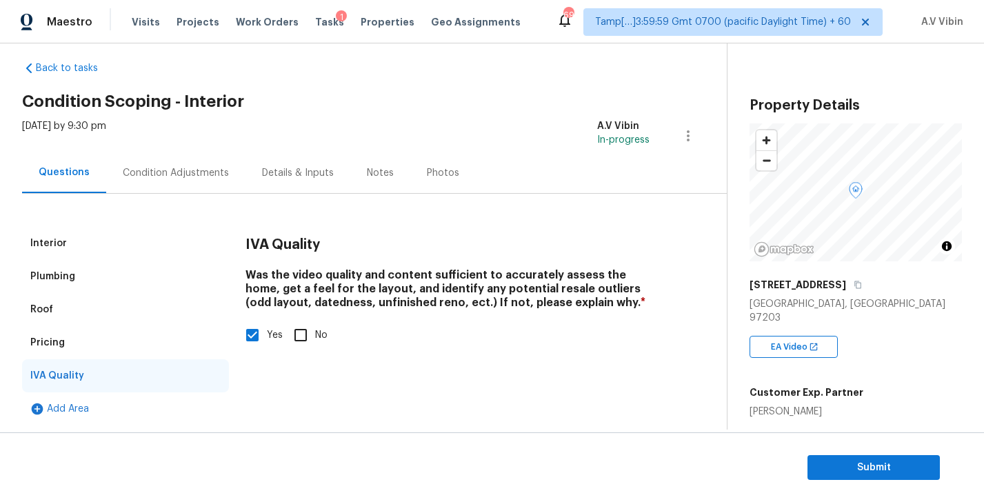
click at [178, 168] on div "Condition Adjustments" at bounding box center [176, 173] width 106 height 14
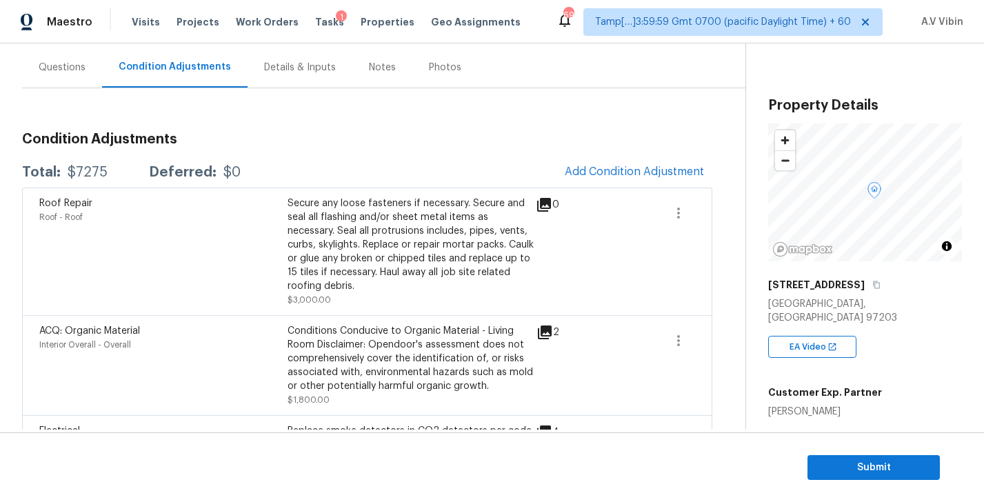
scroll to position [37, 0]
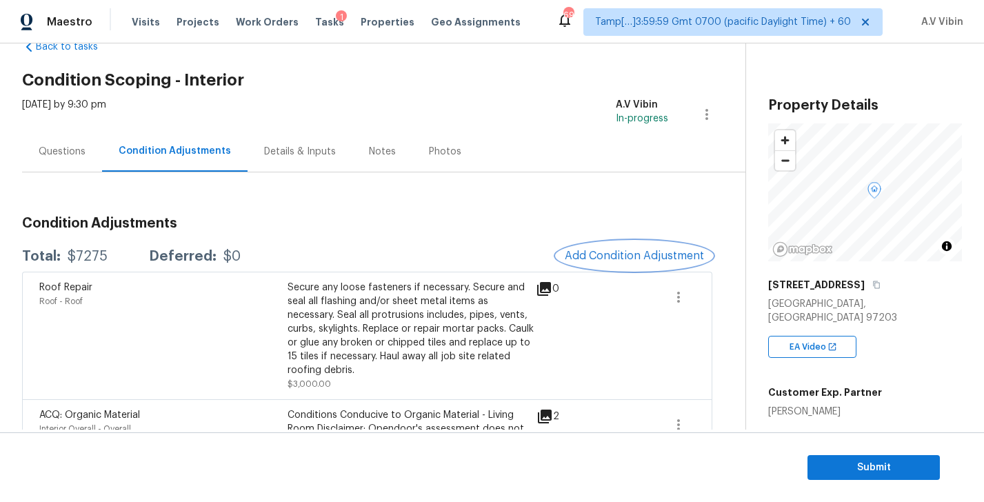
click at [623, 259] on span "Add Condition Adjustment" at bounding box center [634, 256] width 139 height 12
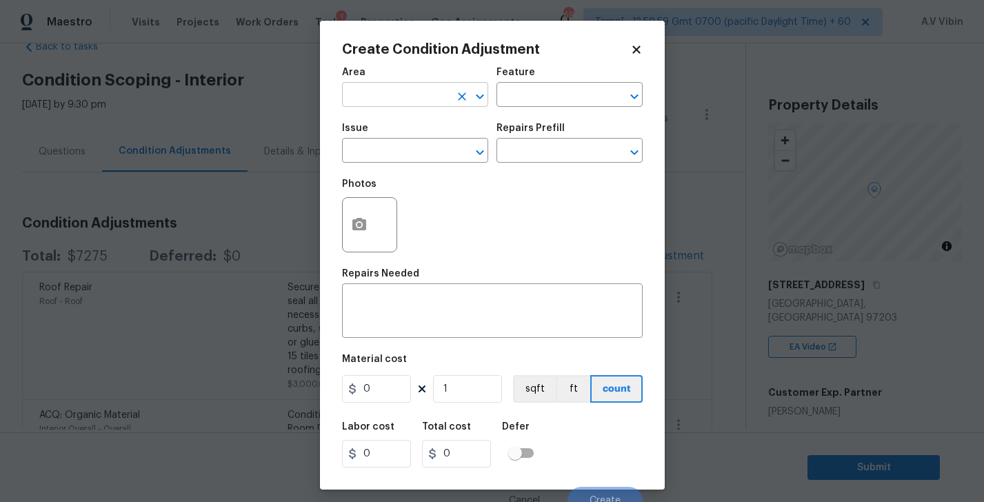
click at [393, 93] on input "text" at bounding box center [396, 96] width 108 height 21
click at [407, 142] on li "Interior Overall" at bounding box center [415, 150] width 146 height 23
type input "Interior Overall"
click at [414, 150] on input "text" at bounding box center [396, 151] width 108 height 21
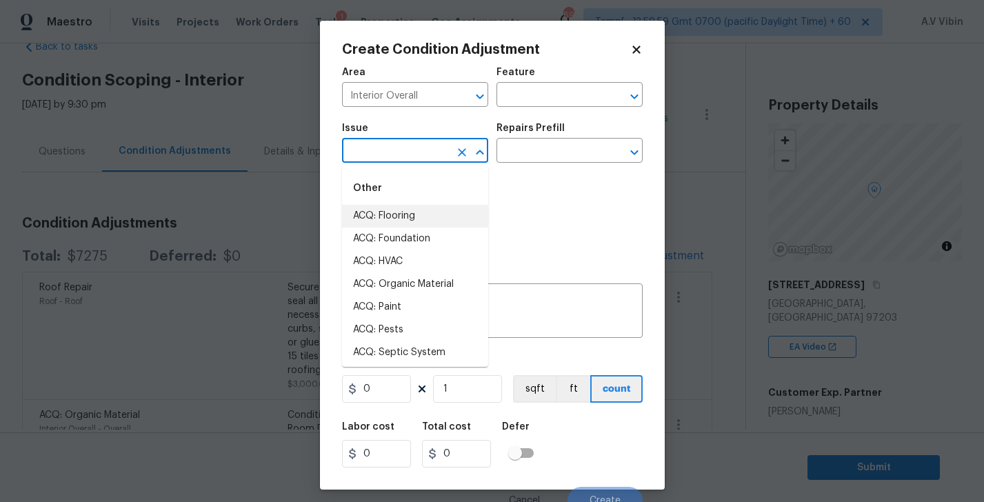
click at [401, 221] on li "ACQ: Flooring" at bounding box center [415, 216] width 146 height 23
type input "ACQ: Flooring"
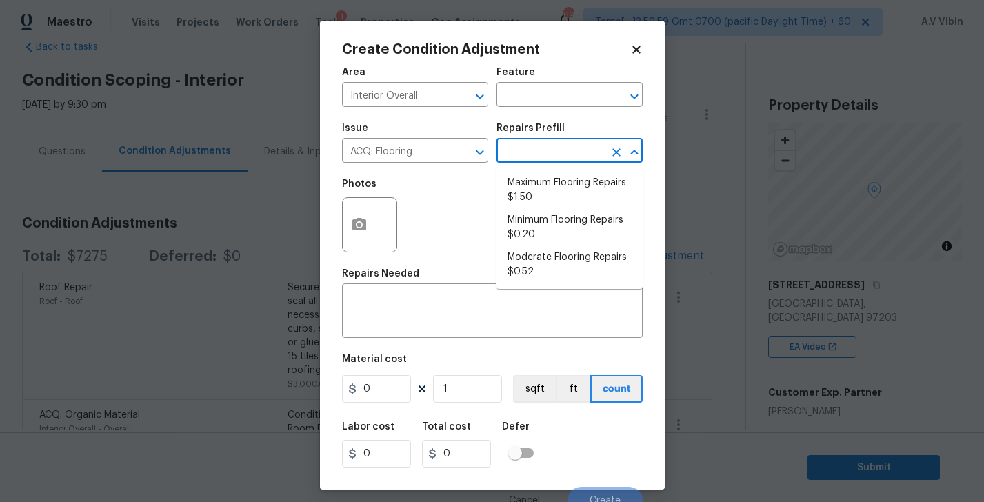
click at [533, 148] on input "text" at bounding box center [550, 151] width 108 height 21
click at [552, 201] on li "Maximum Flooring Repairs $1.50" at bounding box center [569, 190] width 146 height 37
type input "Acquisition"
type textarea "Acquisition Scope: Maximum flooring repairs"
type input "1.5"
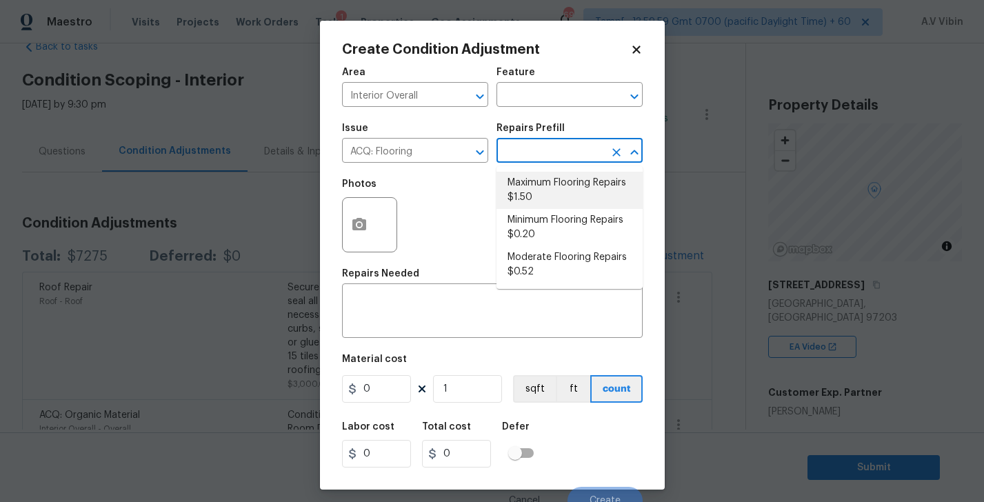
type input "1.5"
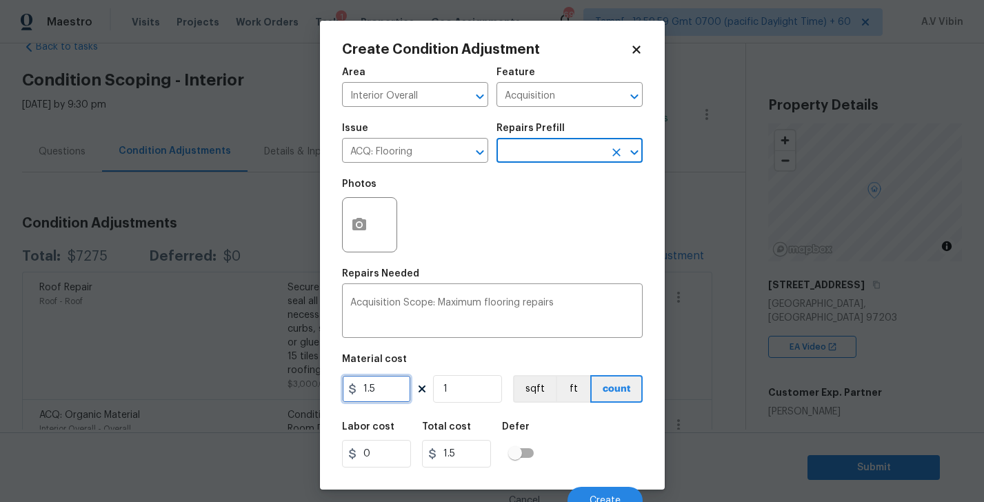
click at [379, 394] on input "1.5" at bounding box center [376, 389] width 69 height 28
paste input "8100"
type input "8100"
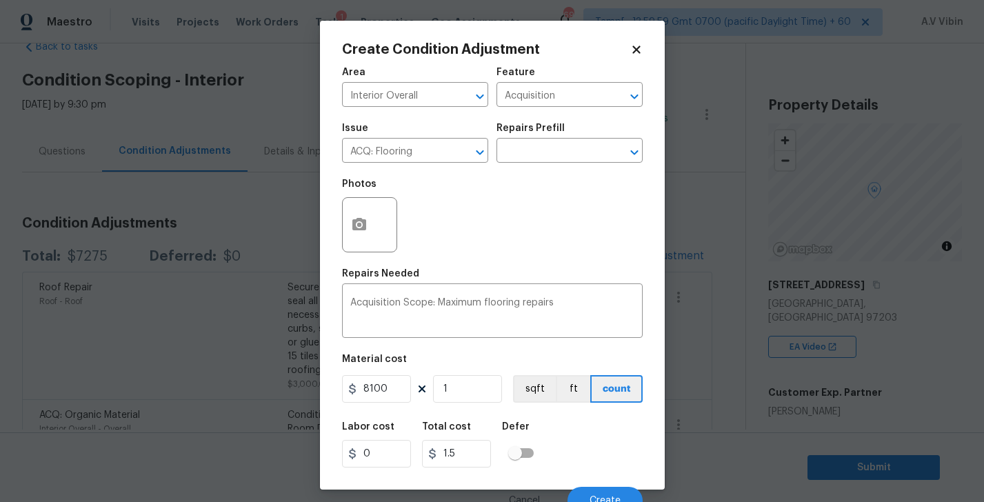
type input "8100"
click at [488, 353] on div "Area Interior Overall ​ Feature Acquisition ​ Issue ACQ: Flooring ​ Repairs Pre…" at bounding box center [492, 286] width 301 height 455
click at [539, 394] on button "sqft" at bounding box center [534, 389] width 43 height 28
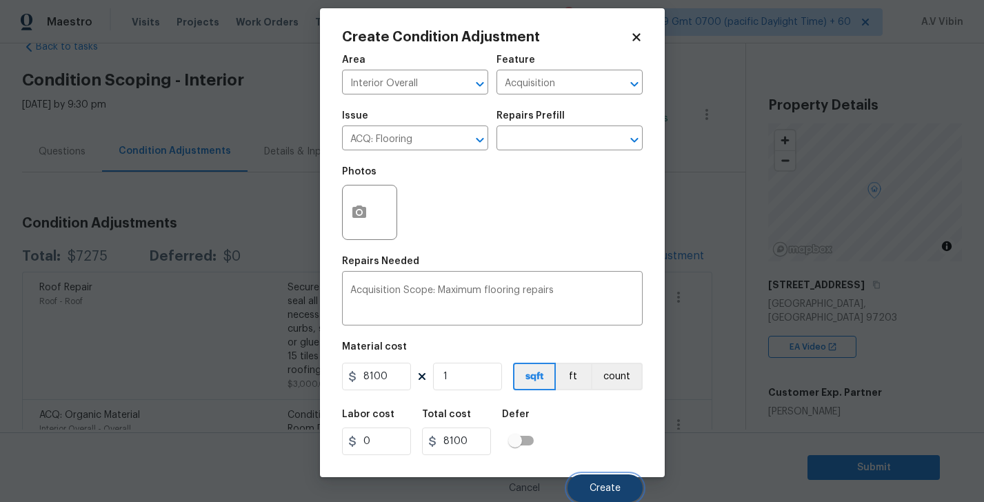
click at [598, 481] on button "Create" at bounding box center [605, 488] width 75 height 28
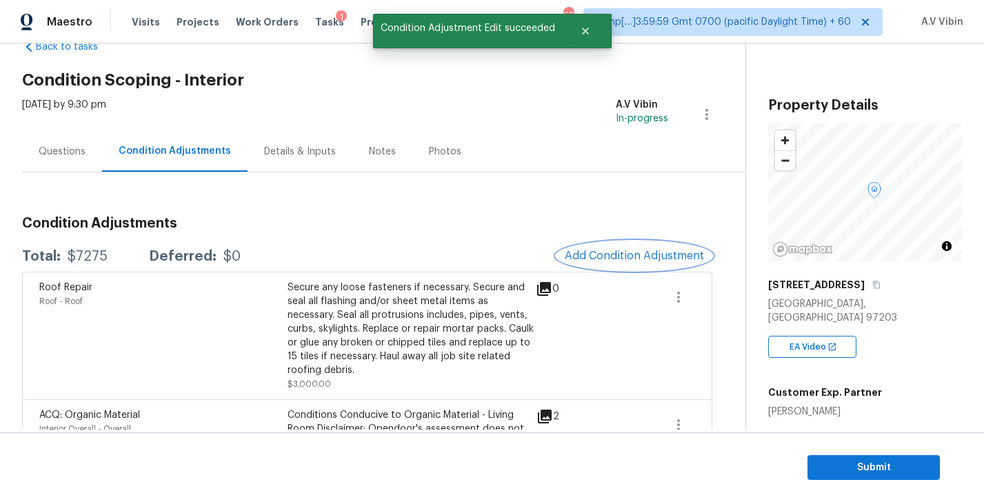
scroll to position [0, 0]
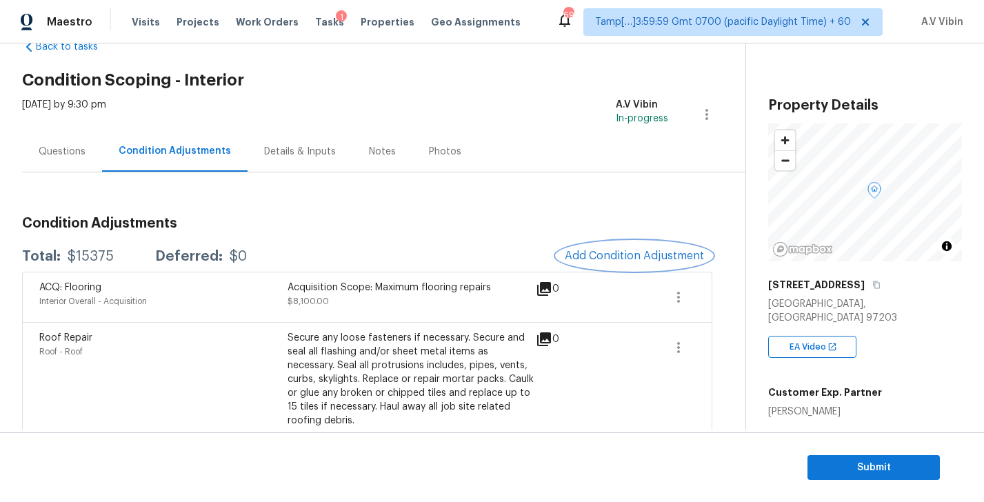
click at [618, 252] on span "Add Condition Adjustment" at bounding box center [634, 256] width 139 height 12
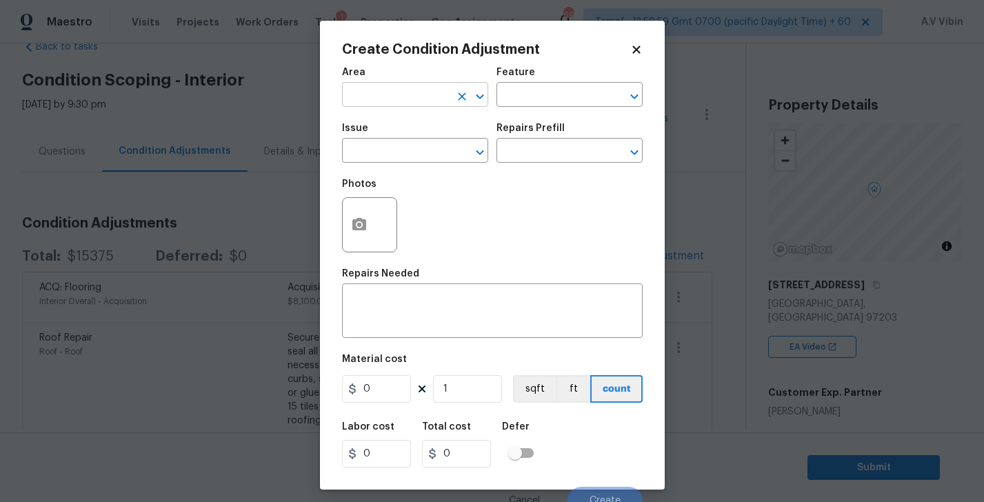
click at [407, 90] on input "text" at bounding box center [396, 96] width 108 height 21
click at [388, 148] on li "Interior Overall" at bounding box center [415, 150] width 146 height 23
type input "Interior Overall"
click at [390, 152] on input "text" at bounding box center [396, 151] width 108 height 21
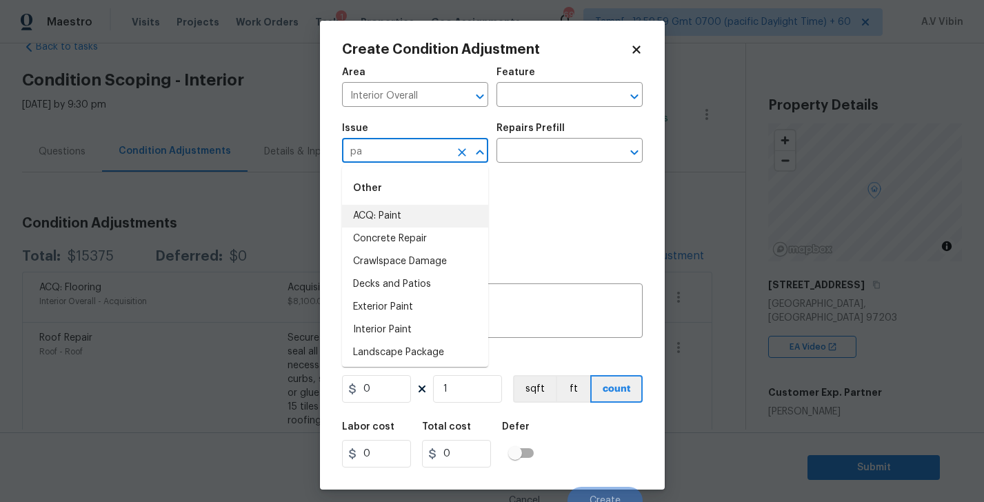
click at [385, 205] on li "ACQ: Paint" at bounding box center [415, 216] width 146 height 23
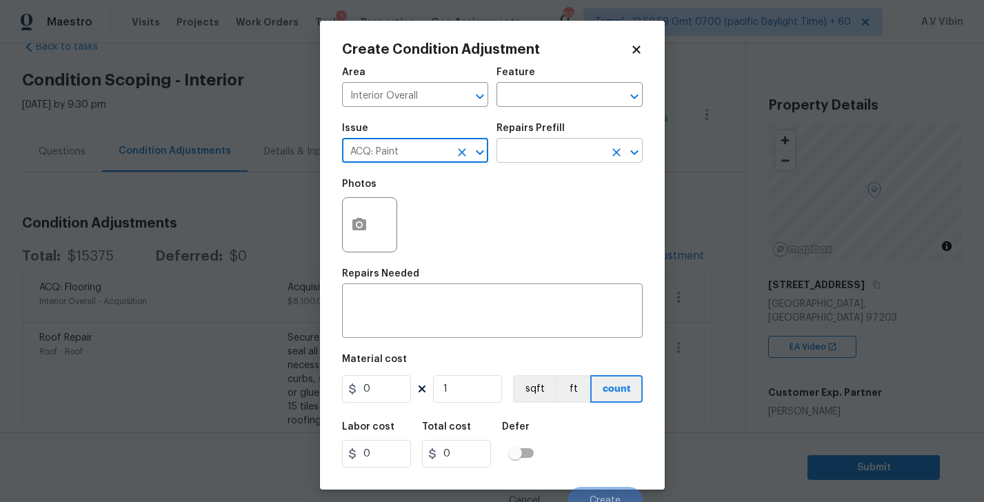
type input "ACQ: Paint"
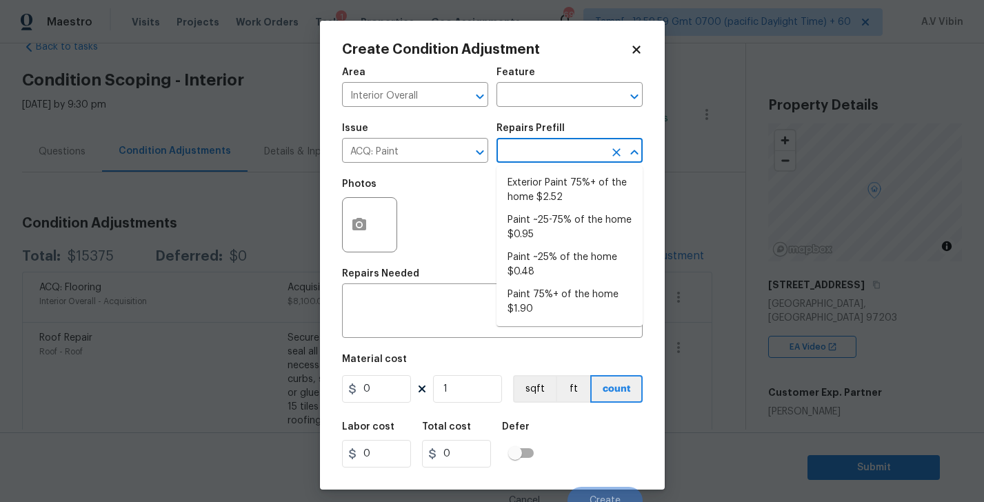
click at [519, 147] on input "text" at bounding box center [550, 151] width 108 height 21
click at [556, 295] on li "Paint 75%+ of the home $1.90" at bounding box center [569, 301] width 146 height 37
type input "Acquisition"
type textarea "Acquisition Scope: 75%+ of the home will likely require interior paint"
type input "1.9"
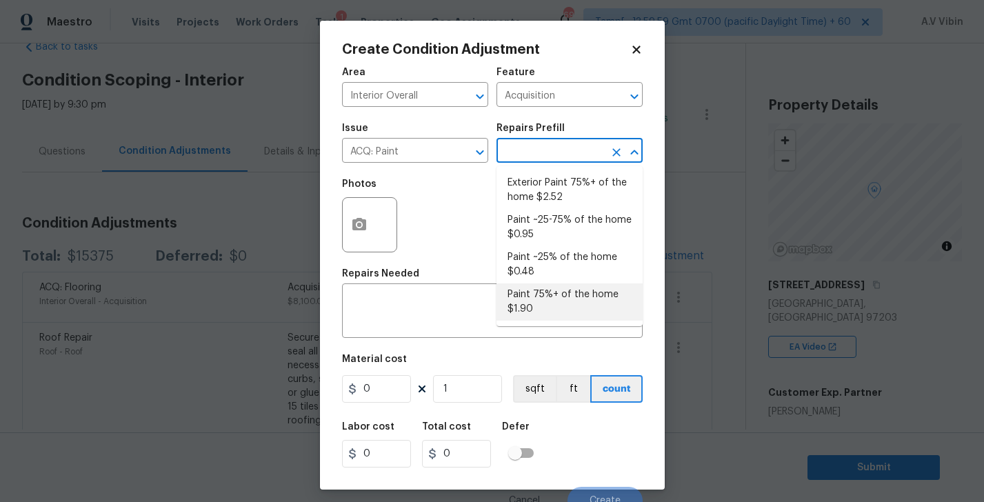
type input "1.9"
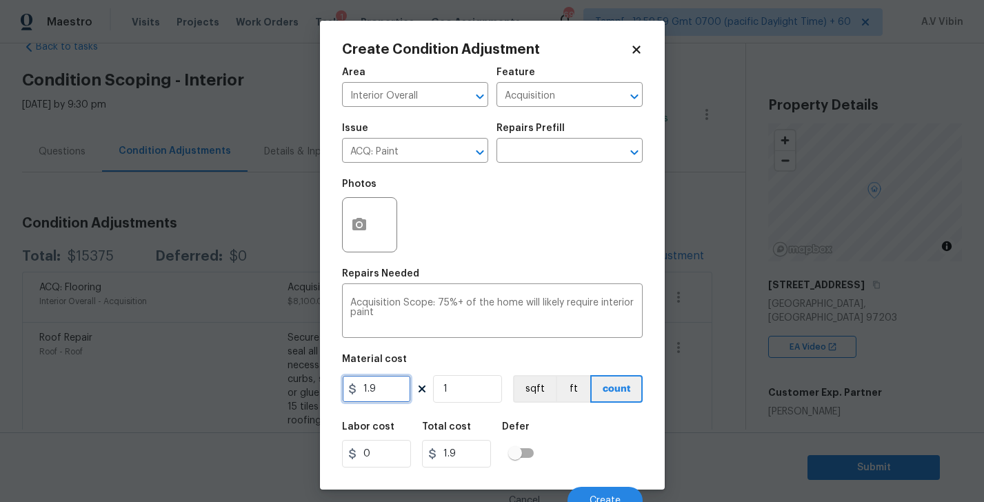
click at [392, 392] on input "1.9" at bounding box center [376, 389] width 69 height 28
paste input "3100"
type input "3100"
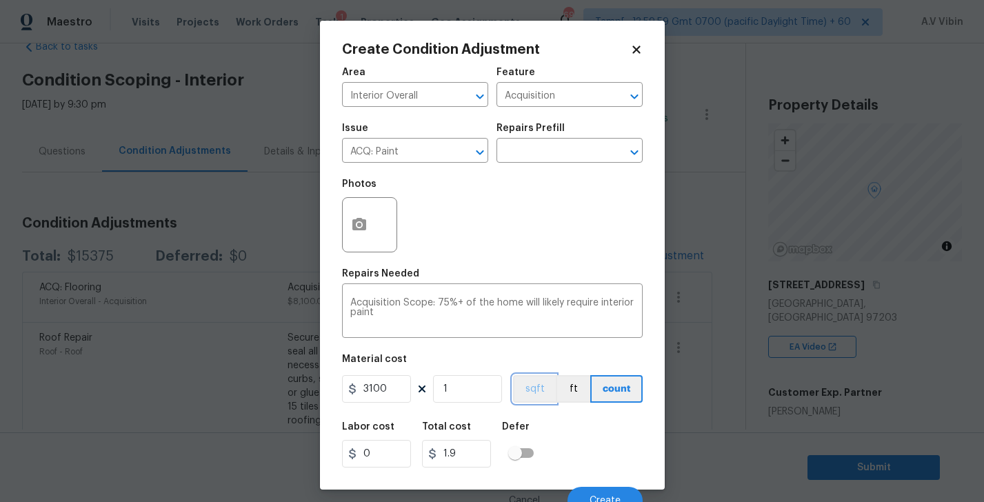
type input "3100"
click at [543, 385] on button "sqft" at bounding box center [534, 389] width 43 height 28
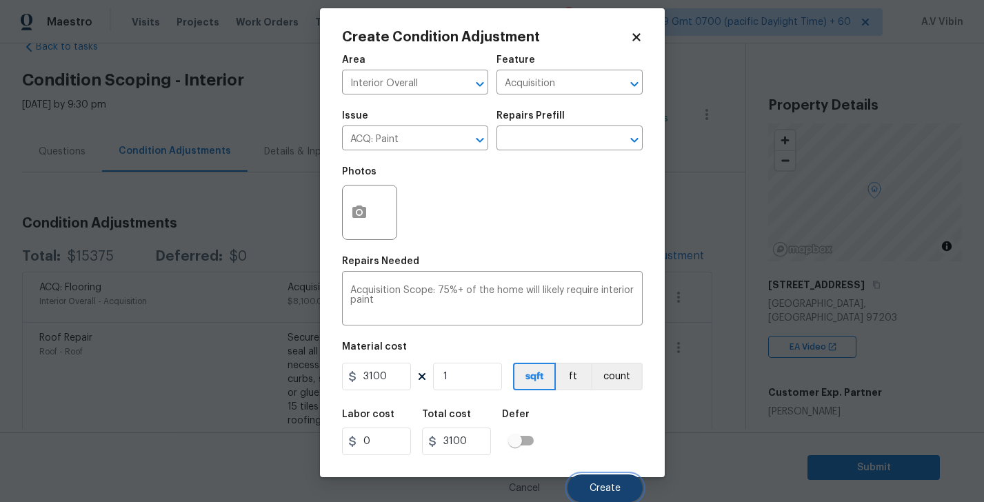
click at [604, 483] on span "Create" at bounding box center [605, 488] width 31 height 10
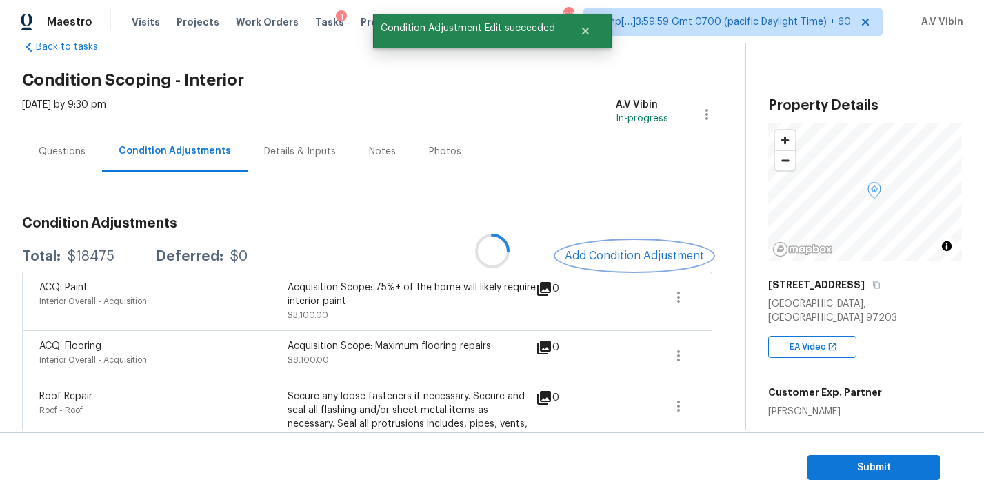
scroll to position [0, 0]
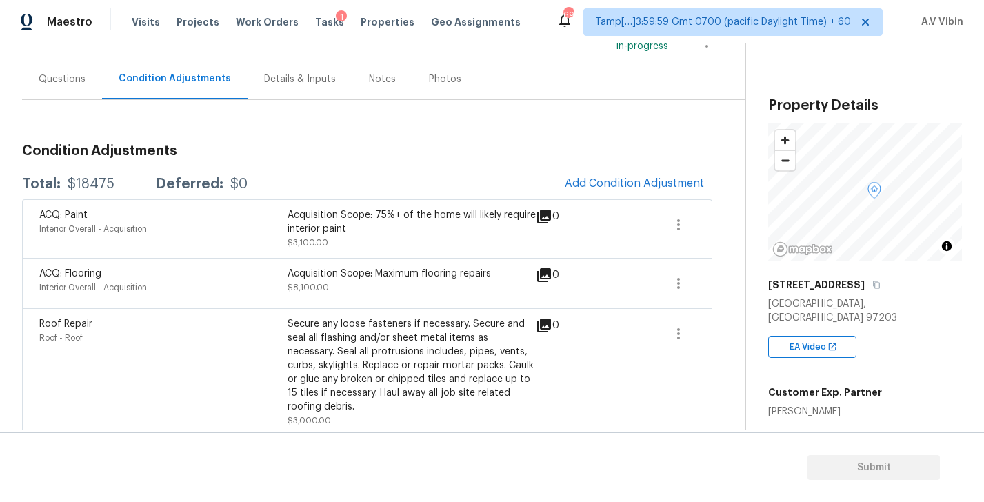
scroll to position [113, 0]
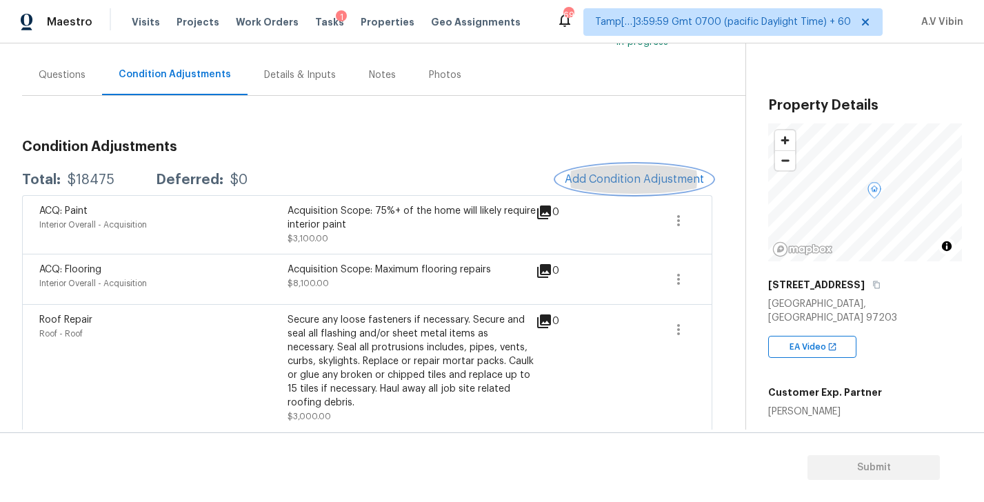
click at [664, 180] on span "Add Condition Adjustment" at bounding box center [634, 179] width 139 height 12
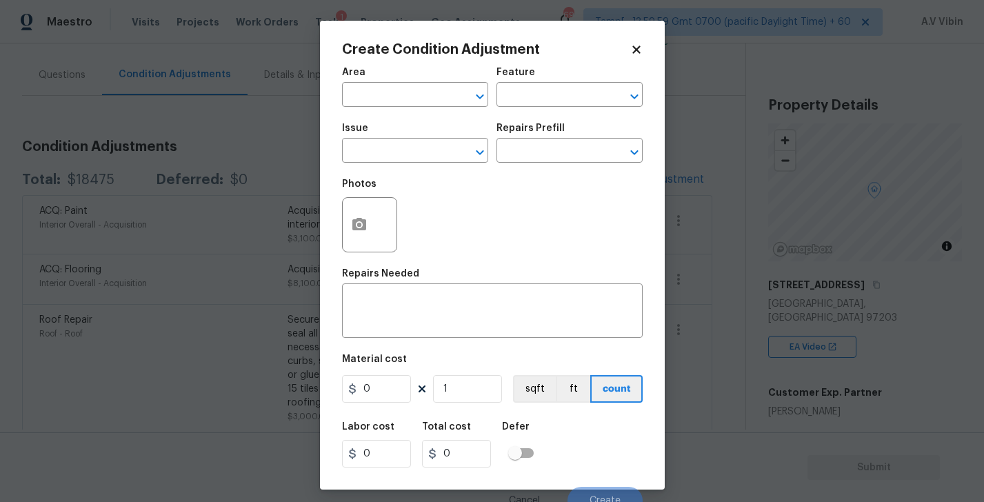
click at [385, 77] on div "Area" at bounding box center [415, 77] width 146 height 18
click at [380, 97] on input "text" at bounding box center [396, 96] width 108 height 21
click at [383, 150] on li "Interior Overall" at bounding box center [415, 150] width 146 height 23
type input "Interior Overall"
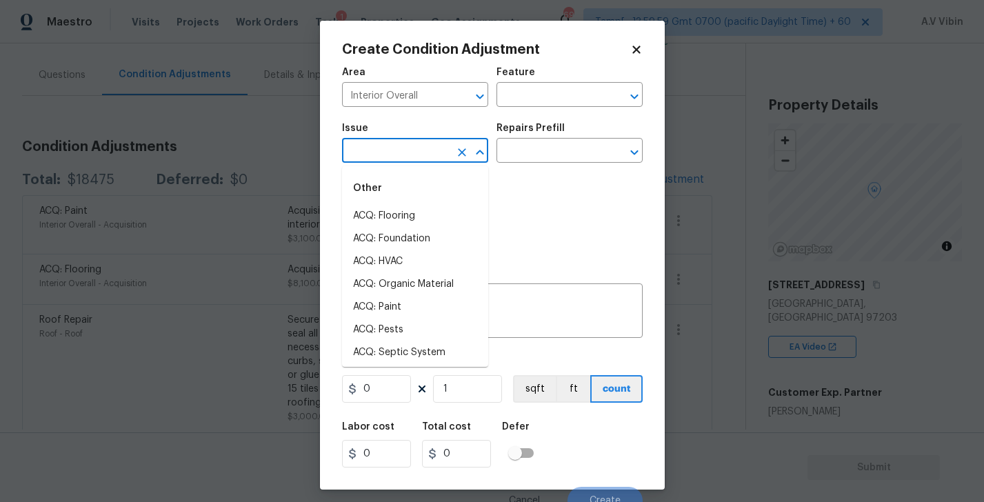
click at [383, 150] on input "text" at bounding box center [396, 151] width 108 height 21
click at [396, 300] on li "Interior Paint" at bounding box center [415, 305] width 146 height 23
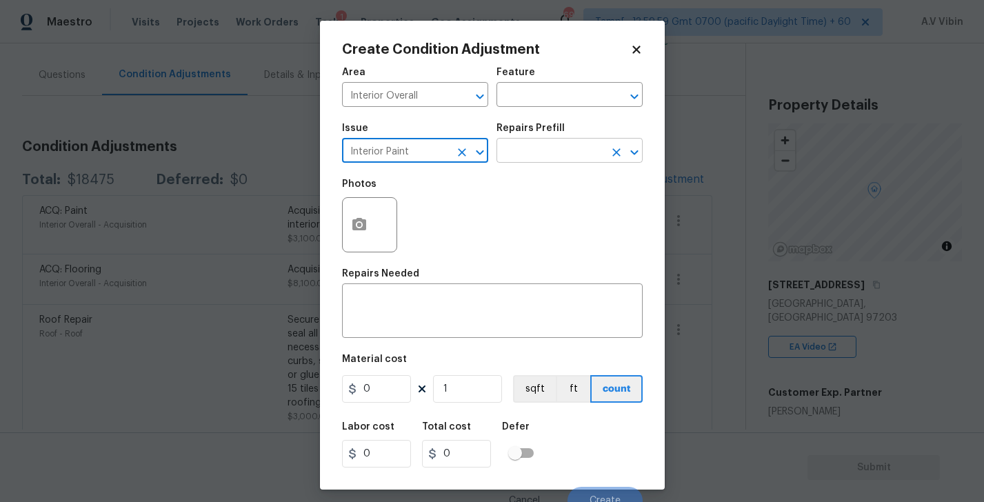
type input "Interior Paint"
click at [552, 154] on input "text" at bounding box center [550, 151] width 108 height 21
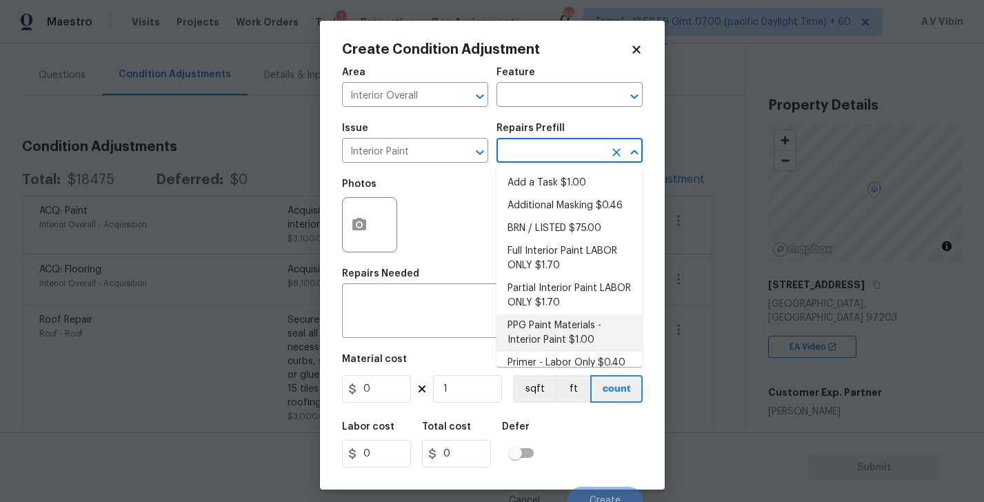
scroll to position [13, 0]
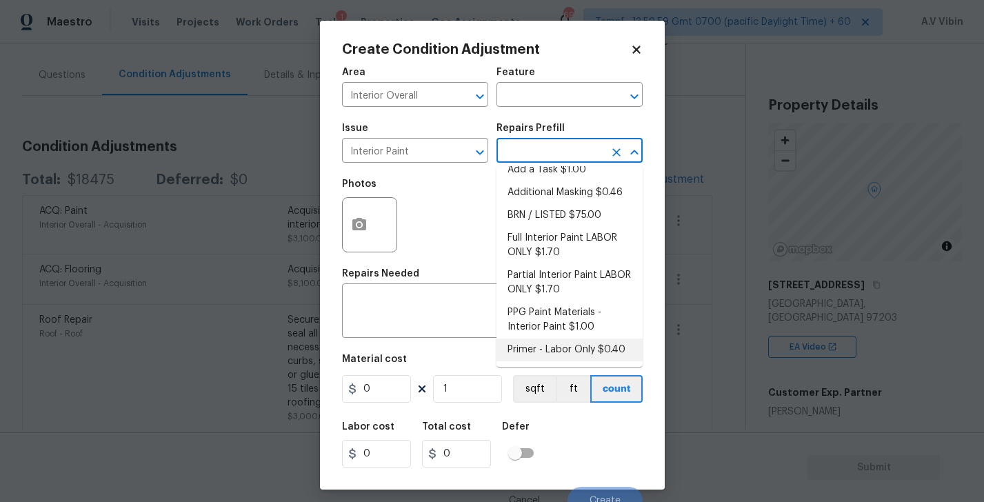
click at [548, 347] on li "Primer - Labor Only $0.40" at bounding box center [569, 350] width 146 height 23
type input "Overall Paint"
type textarea "Interior primer - PRIMER PROVIDED BY OPENDOOR - All nails, screws, drywall anch…"
type input "0.4"
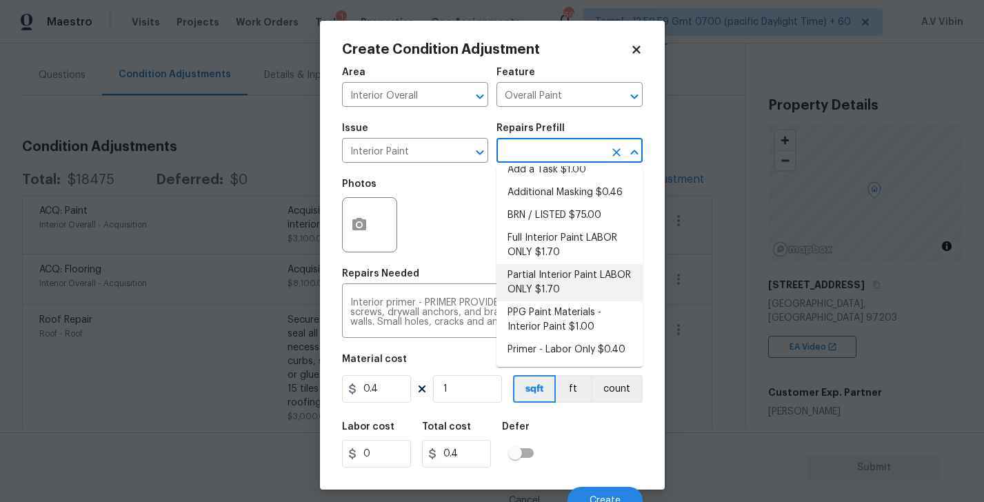
click at [457, 236] on div "Photos" at bounding box center [492, 216] width 301 height 90
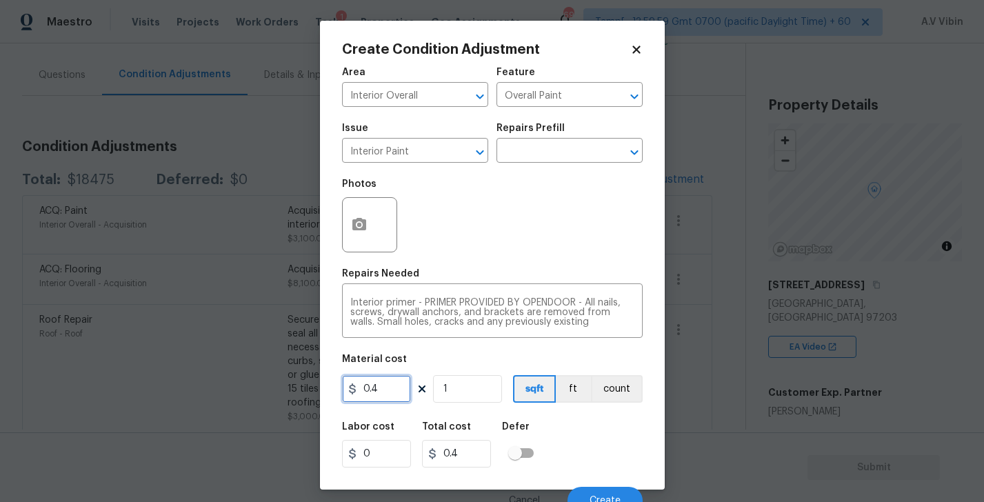
click at [381, 399] on input "0.4" at bounding box center [376, 389] width 69 height 28
paste input "1547"
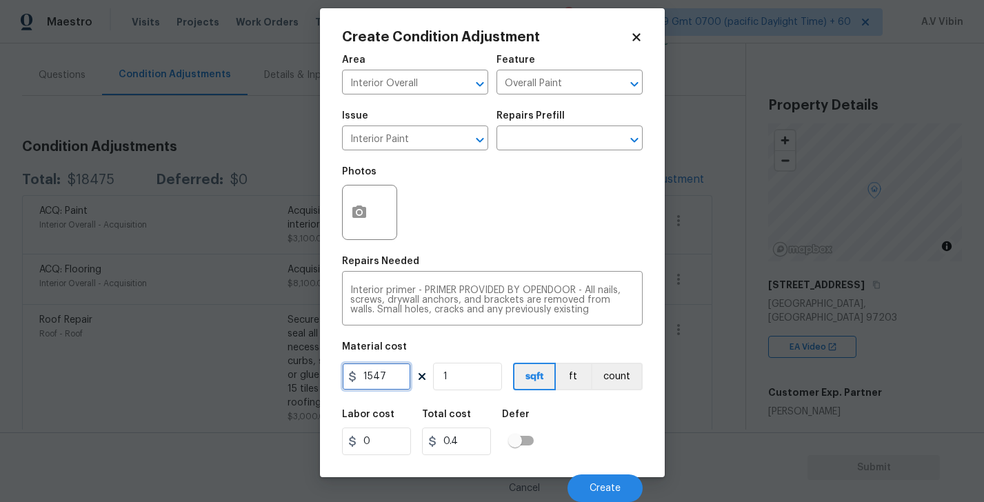
type input "1547"
click at [459, 377] on input "1" at bounding box center [467, 377] width 69 height 28
click at [588, 494] on button "Create" at bounding box center [605, 488] width 75 height 28
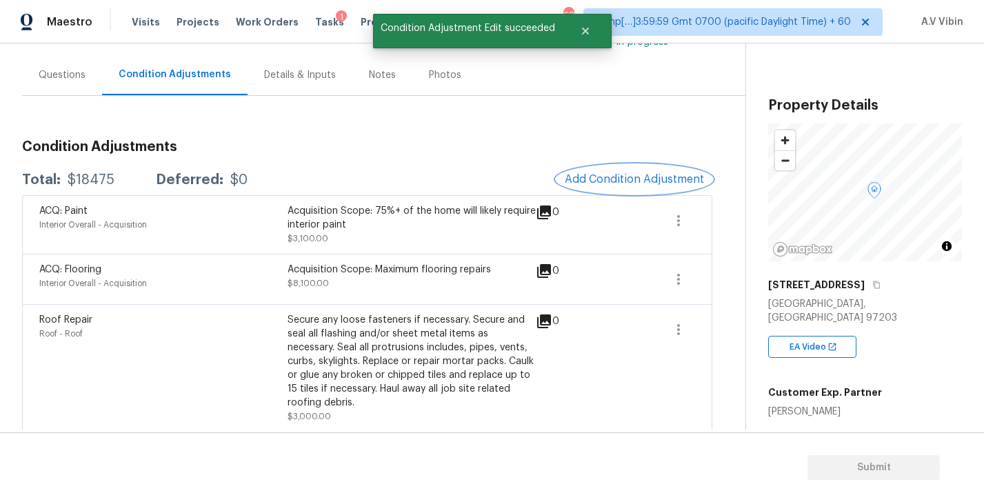
scroll to position [0, 0]
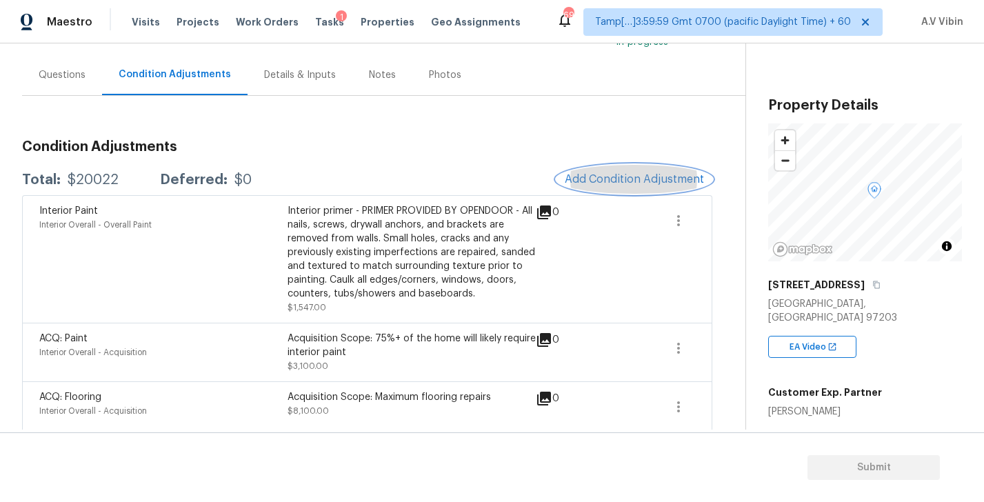
click at [634, 179] on span "Add Condition Adjustment" at bounding box center [634, 179] width 139 height 12
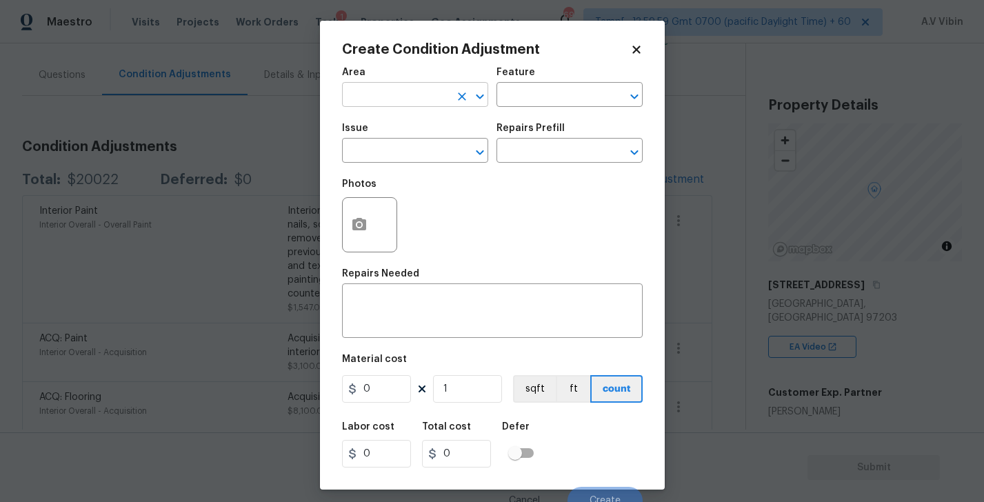
click at [383, 99] on input "text" at bounding box center [396, 96] width 108 height 21
click at [379, 143] on li "Interior Overall" at bounding box center [415, 150] width 146 height 23
type input "Interior Overall"
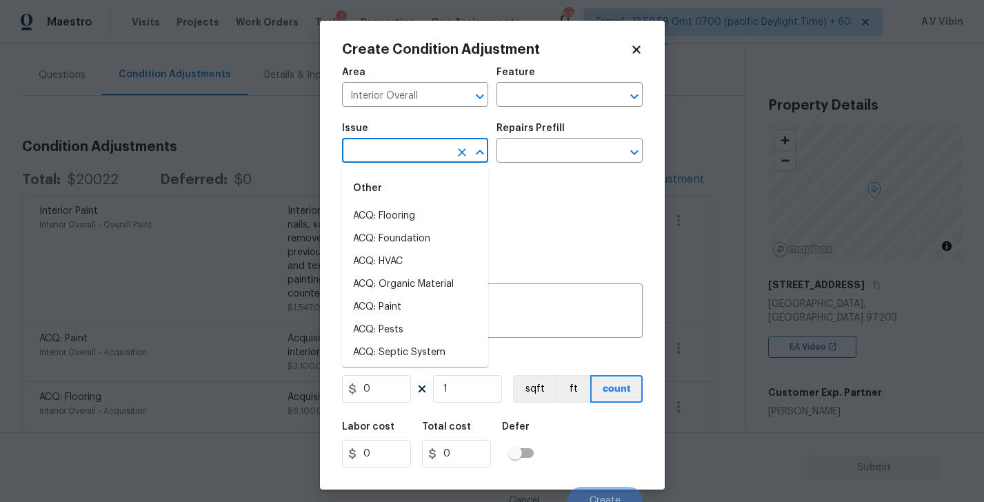
click at [379, 143] on input "text" at bounding box center [396, 151] width 108 height 21
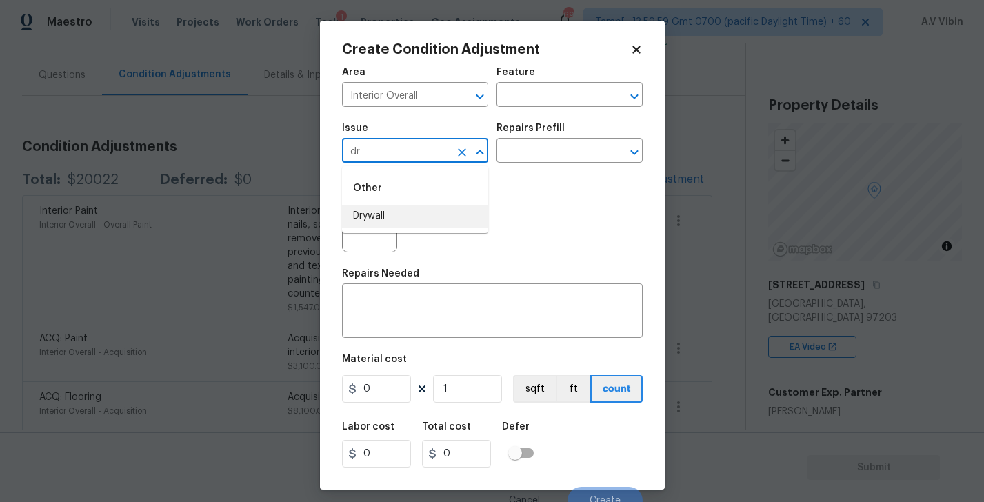
click at [381, 221] on li "Drywall" at bounding box center [415, 216] width 146 height 23
click at [528, 157] on input "text" at bounding box center [550, 151] width 108 height 21
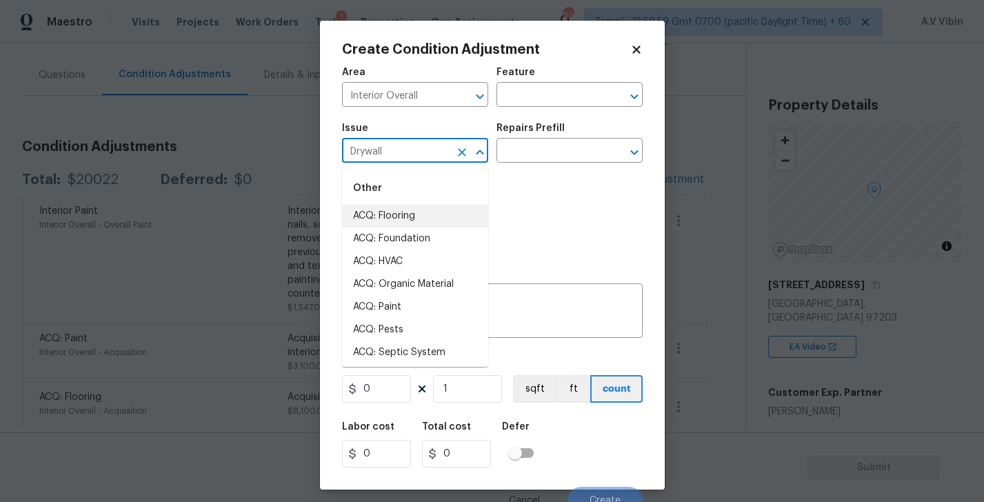
click at [420, 152] on input "Drywall" at bounding box center [396, 151] width 108 height 21
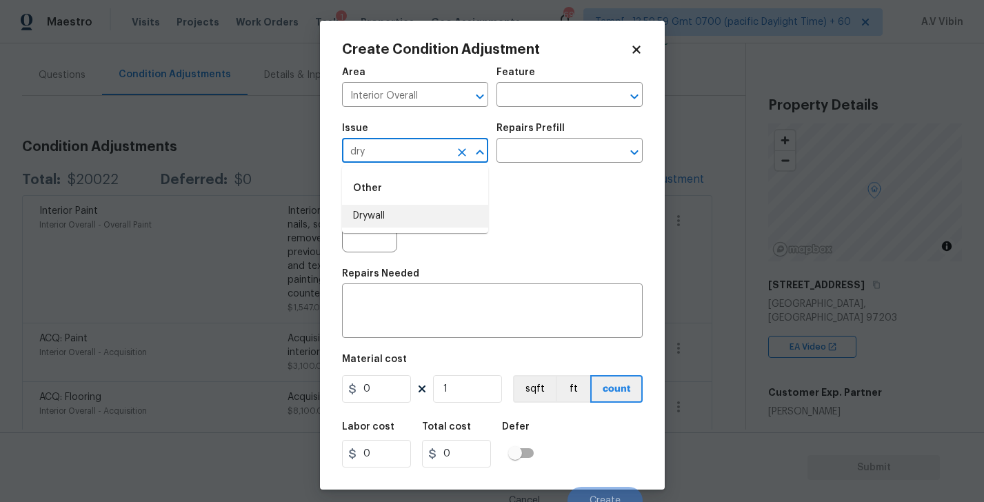
click at [429, 217] on li "Drywall" at bounding box center [415, 216] width 146 height 23
type input "Drywall"
click at [556, 157] on input "text" at bounding box center [550, 151] width 108 height 21
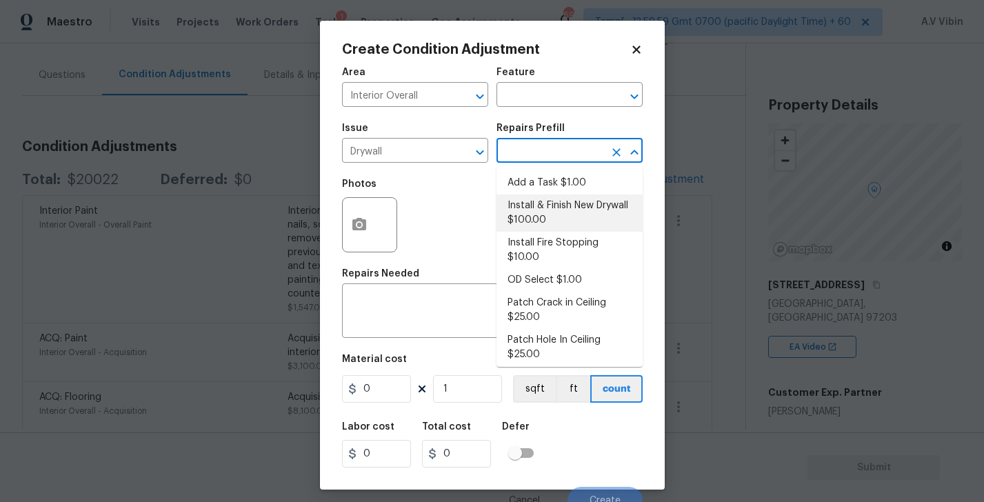
click at [552, 202] on li "Install & Finish New Drywall $100.00" at bounding box center [569, 212] width 146 height 37
type input "Walls and Ceiling"
type textarea "Remove the existing damaged drywall and replace with new. Ensure that the new d…"
type input "100"
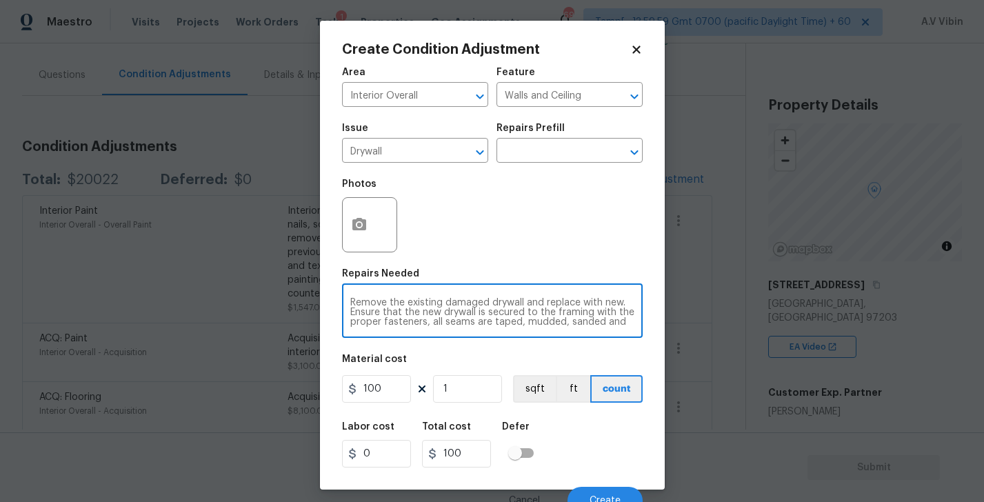
click at [418, 323] on textarea "Remove the existing damaged drywall and replace with new. Ensure that the new d…" at bounding box center [492, 312] width 284 height 29
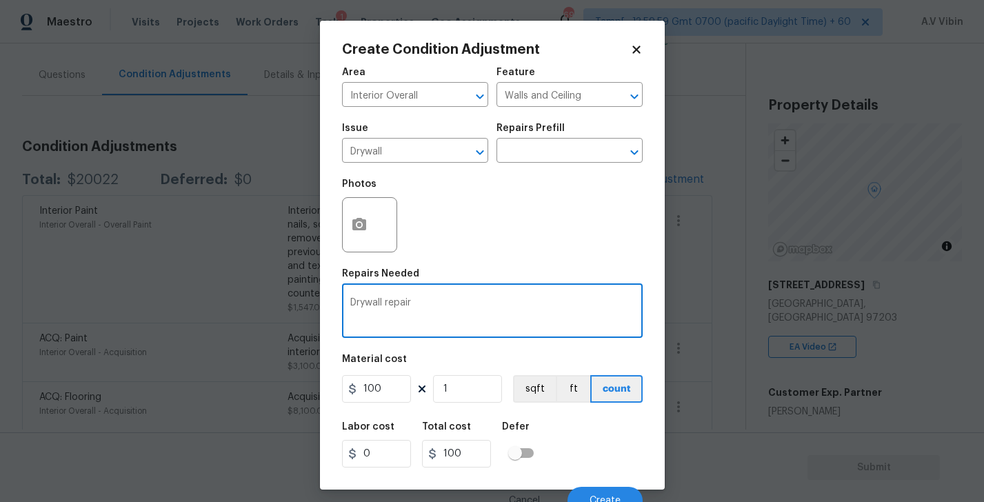
type textarea "Drywall repair"
click at [385, 388] on input "100" at bounding box center [376, 389] width 69 height 28
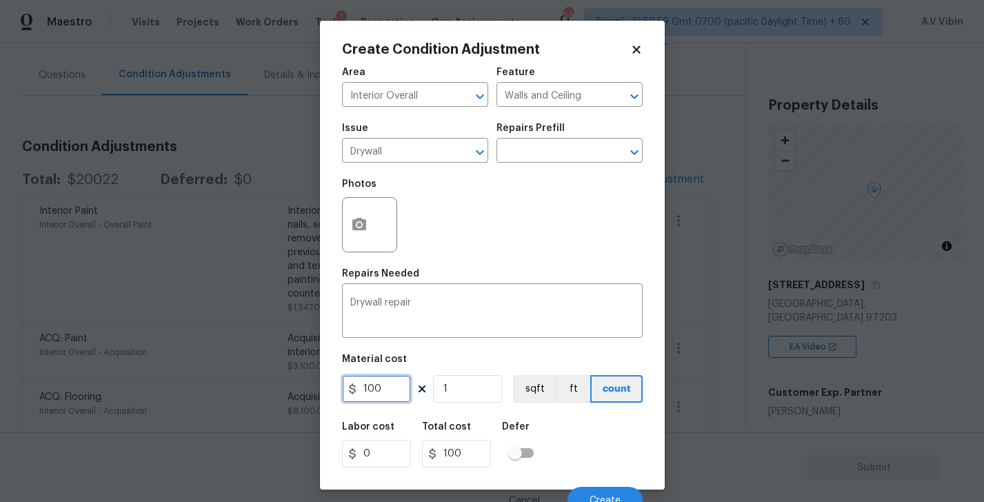
click at [385, 388] on input "100" at bounding box center [376, 389] width 69 height 28
paste input "5"
type input "1500"
click at [570, 410] on div "Area Interior Overall ​ Feature Walls and Ceiling ​ Issue Drywall ​ Repairs Pre…" at bounding box center [492, 286] width 301 height 455
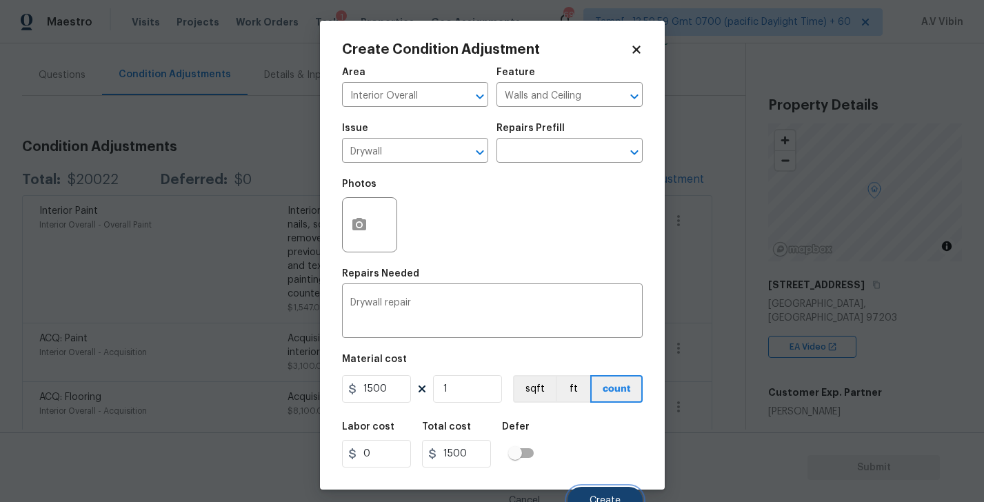
click at [601, 490] on button "Create" at bounding box center [605, 501] width 75 height 28
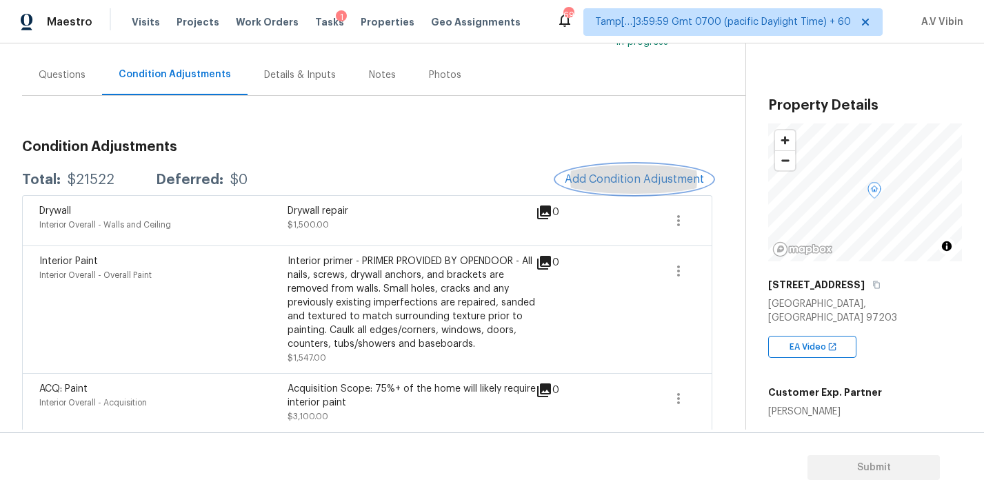
click at [615, 180] on span "Add Condition Adjustment" at bounding box center [634, 179] width 139 height 12
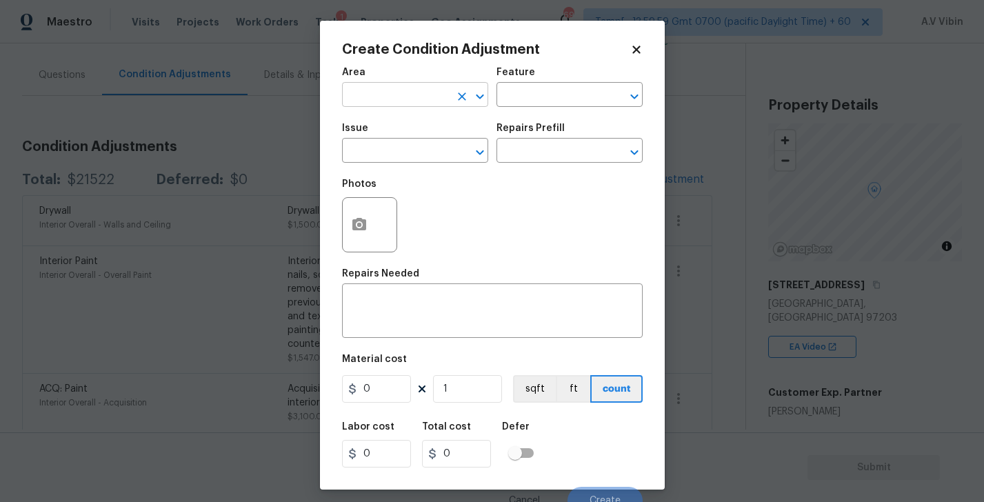
click at [372, 96] on input "text" at bounding box center [396, 96] width 108 height 21
click at [383, 150] on li "Interior Overall" at bounding box center [415, 150] width 146 height 23
type input "Interior Overall"
click at [383, 150] on input "text" at bounding box center [396, 151] width 108 height 21
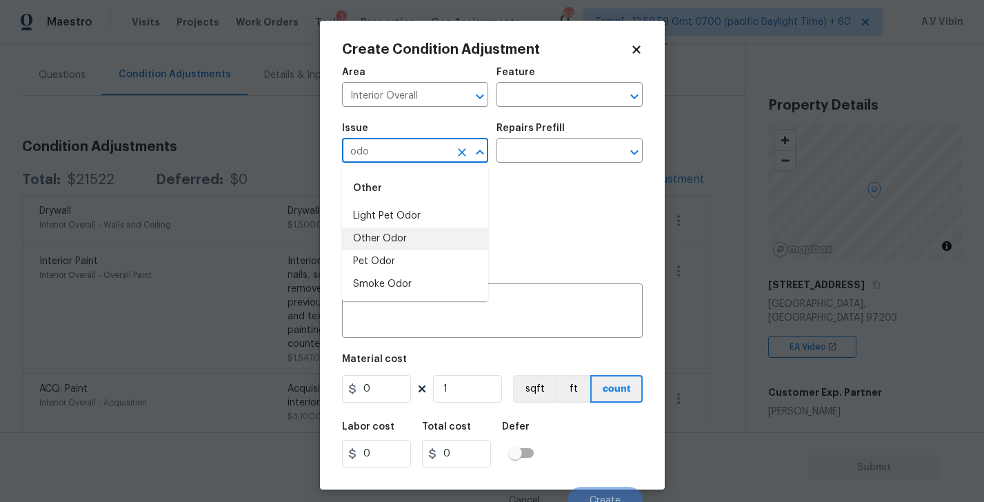
click at [422, 237] on li "Other Odor" at bounding box center [415, 239] width 146 height 23
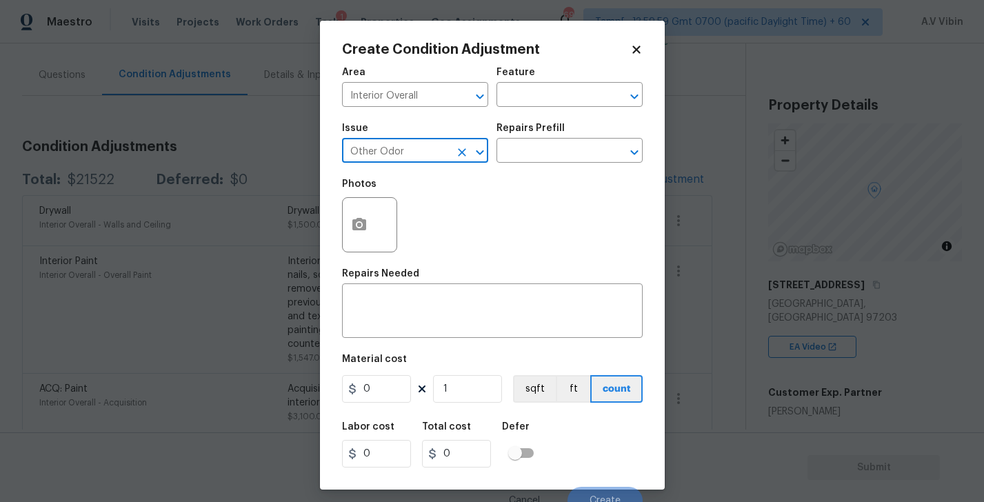
type input "Other Odor"
click at [549, 127] on h5 "Repairs Prefill" at bounding box center [530, 128] width 68 height 10
click at [549, 146] on input "text" at bounding box center [550, 151] width 108 height 21
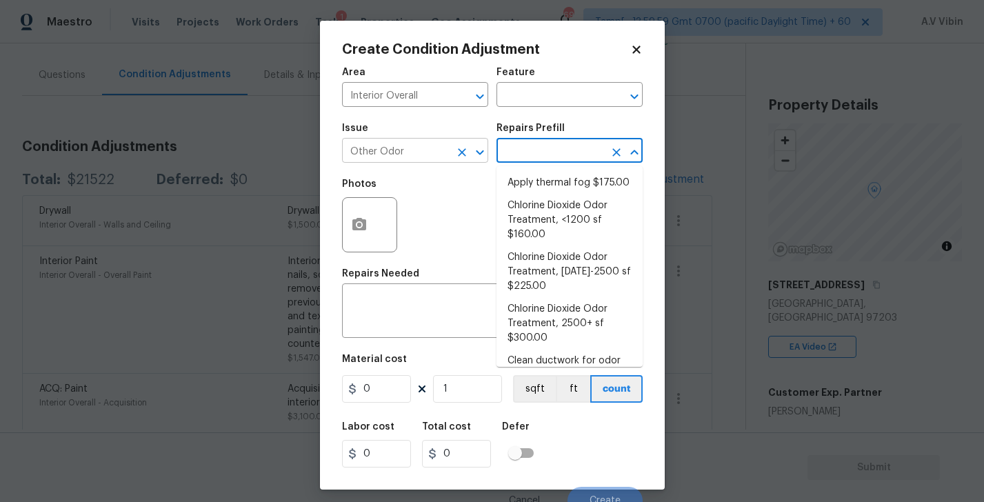
click at [414, 151] on input "Other Odor" at bounding box center [396, 151] width 108 height 21
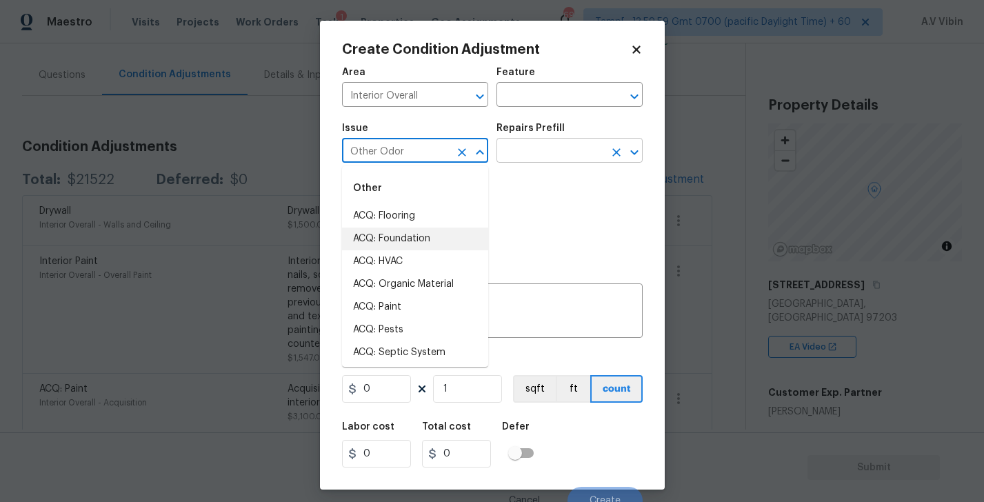
click at [517, 156] on input "text" at bounding box center [550, 151] width 108 height 21
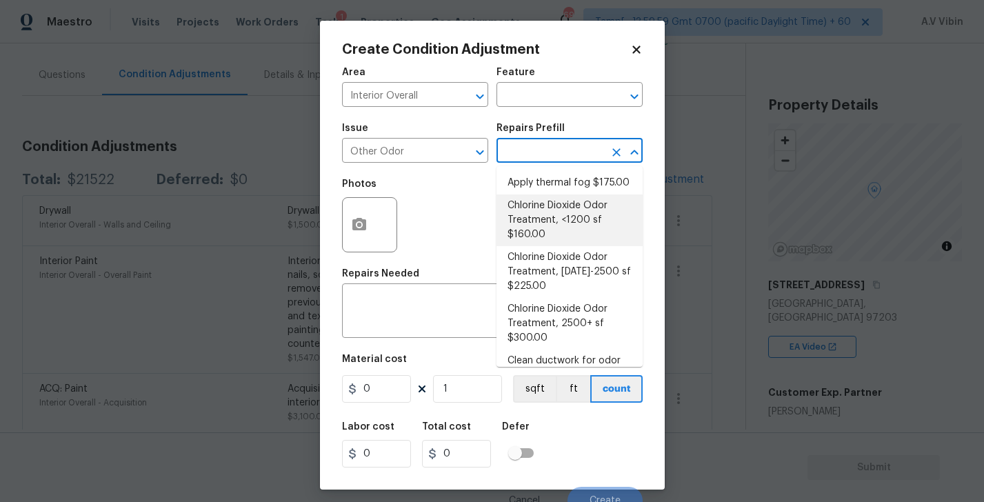
scroll to position [189, 0]
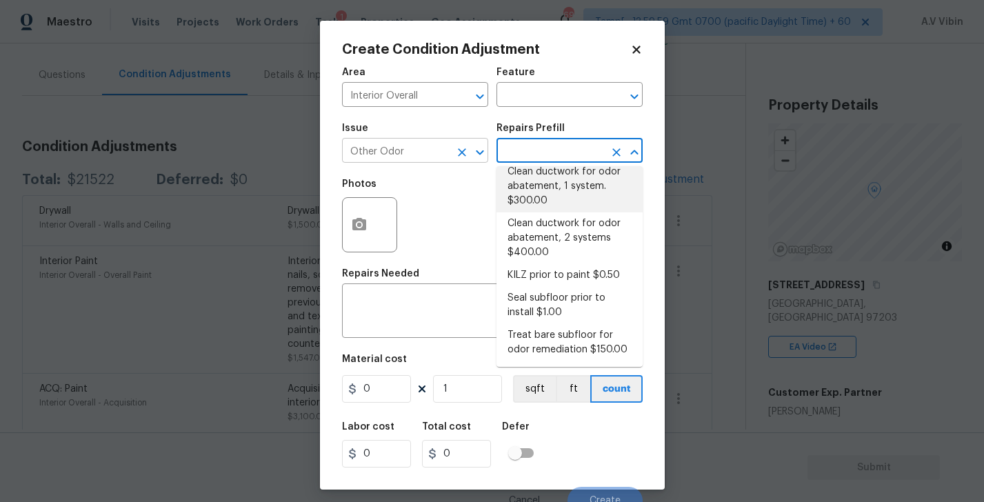
click at [416, 152] on input "Other Odor" at bounding box center [396, 151] width 108 height 21
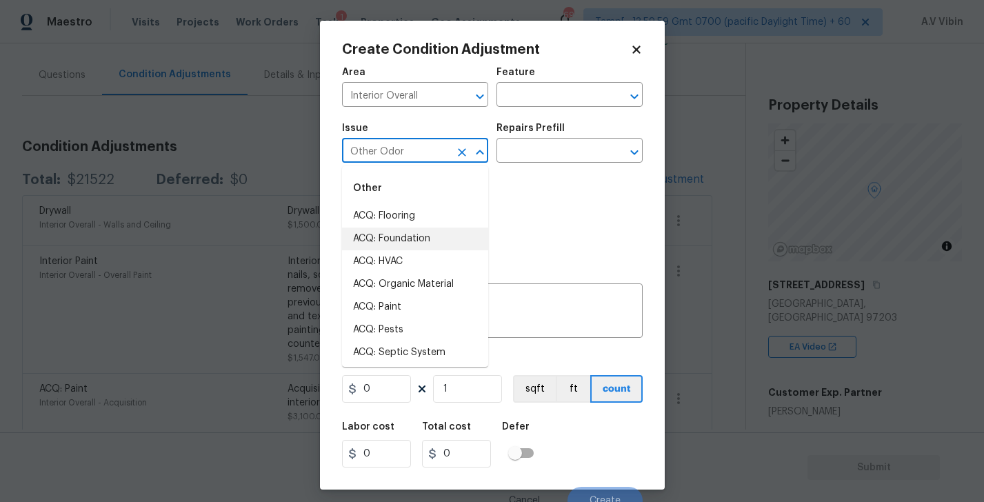
click at [459, 155] on icon "Clear" at bounding box center [462, 152] width 8 height 8
click at [416, 242] on li "Other Odor" at bounding box center [415, 239] width 146 height 23
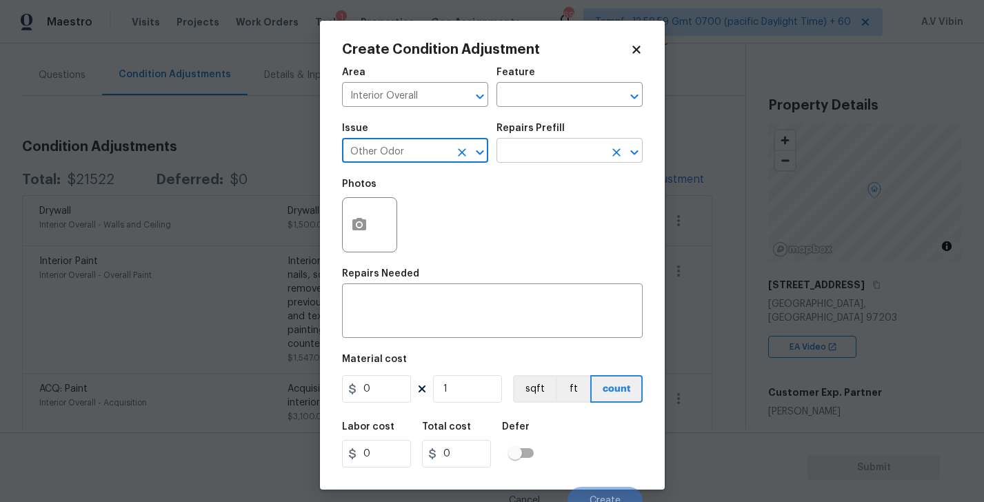
type input "Other Odor"
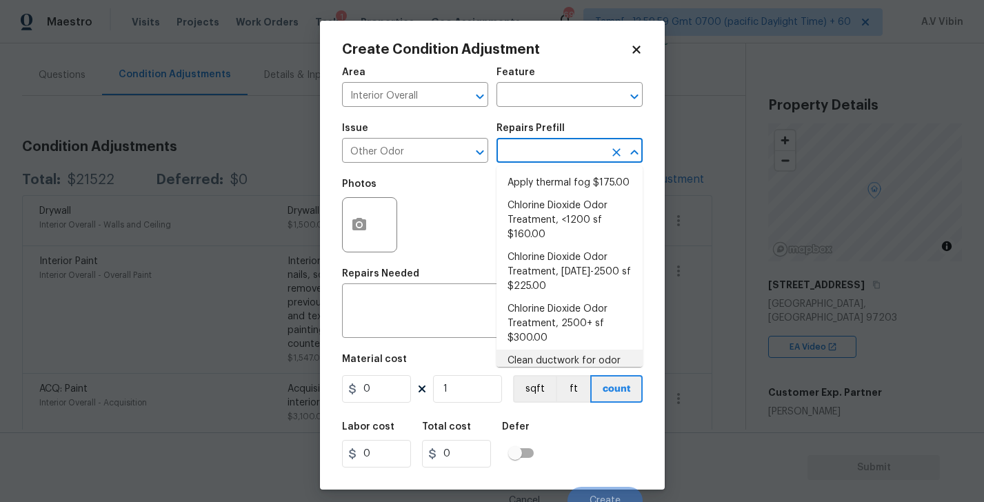
click at [541, 152] on input "text" at bounding box center [550, 151] width 108 height 21
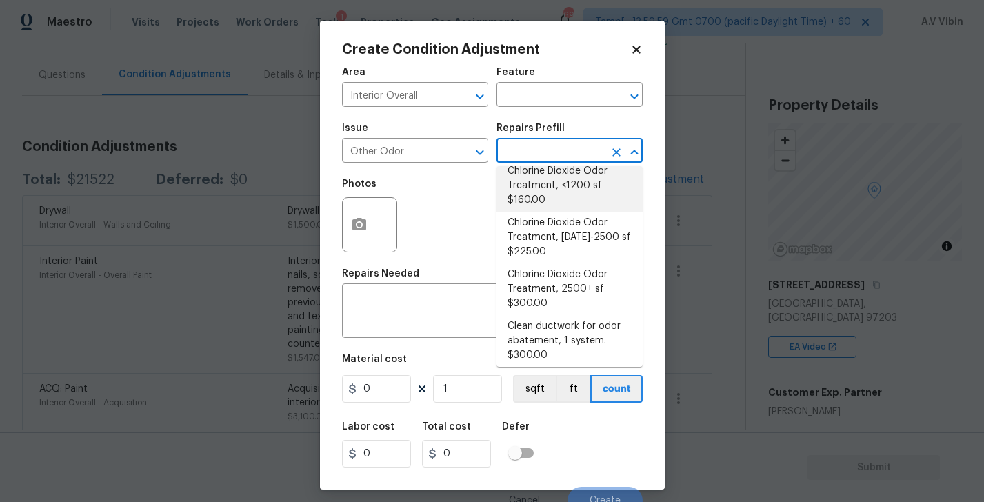
click at [547, 190] on li "Chlorine Dioxide Odor Treatment, <1200 sf $160.00" at bounding box center [569, 186] width 146 height 52
type textarea "Apply Chlorine dioxide treatment for odors in the home. Up to 1200 Sq Ft"
type input "160"
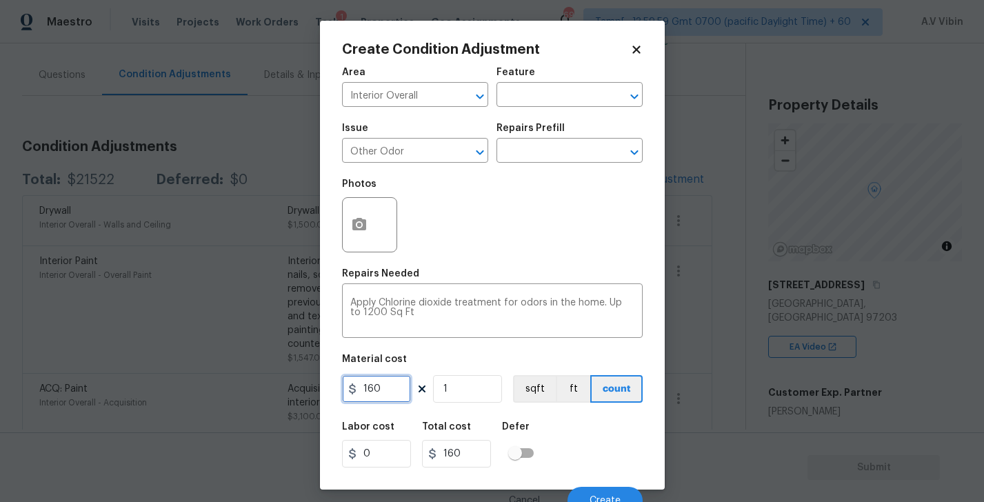
click at [385, 389] on input "160" at bounding box center [376, 389] width 69 height 28
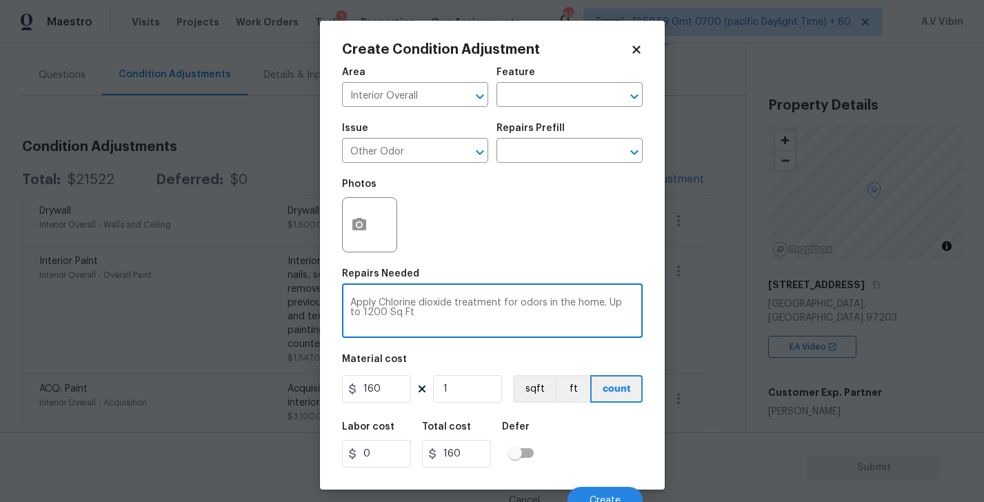
drag, startPoint x: 409, startPoint y: 315, endPoint x: 314, endPoint y: 298, distance: 96.0
click at [314, 299] on div "Create Condition Adjustment Area Interior Overall ​ Feature ​ Issue Other Odor …" at bounding box center [492, 251] width 984 height 502
paste textarea "indoor odor"
type textarea "indoor odor"
click at [381, 390] on input "160" at bounding box center [376, 389] width 69 height 28
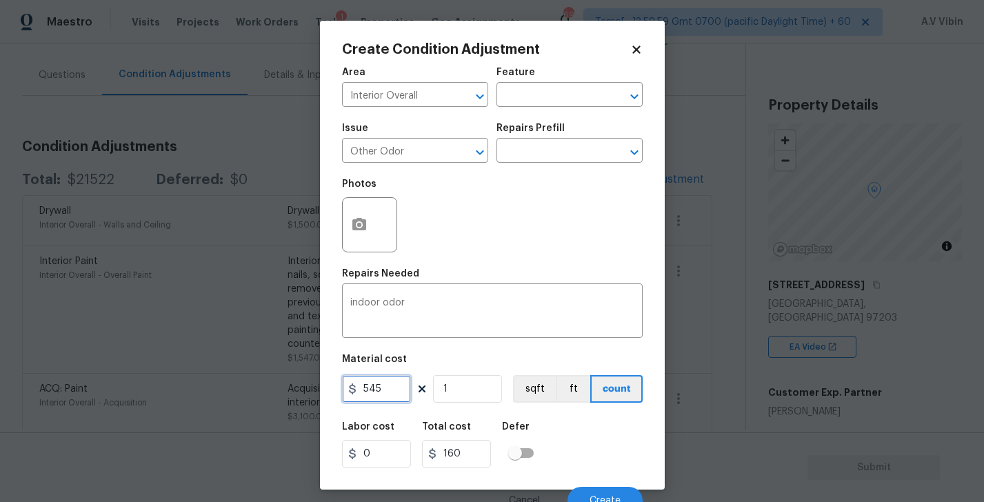
type input "545"
click at [588, 460] on div "Labor cost 0 Total cost 545 Defer" at bounding box center [492, 445] width 301 height 62
click at [597, 490] on button "Create" at bounding box center [605, 501] width 75 height 28
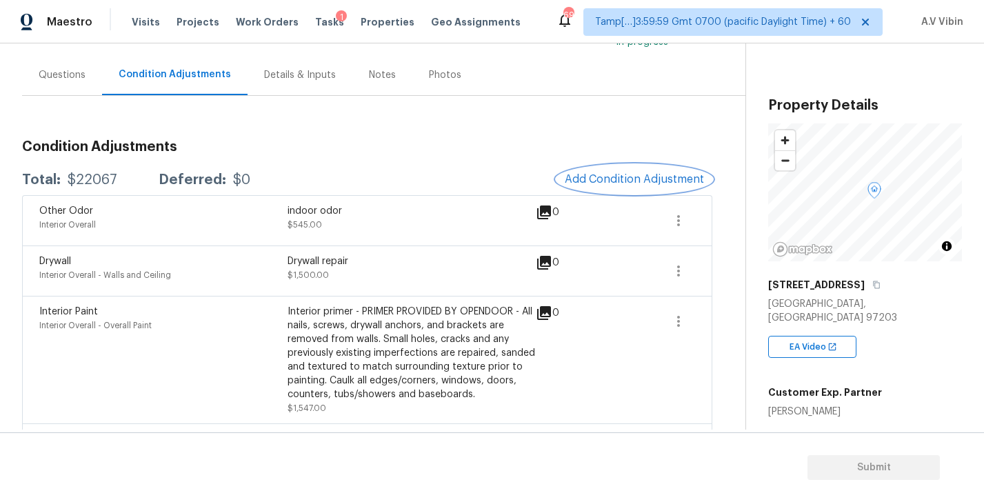
click at [630, 168] on button "Add Condition Adjustment" at bounding box center [634, 179] width 156 height 29
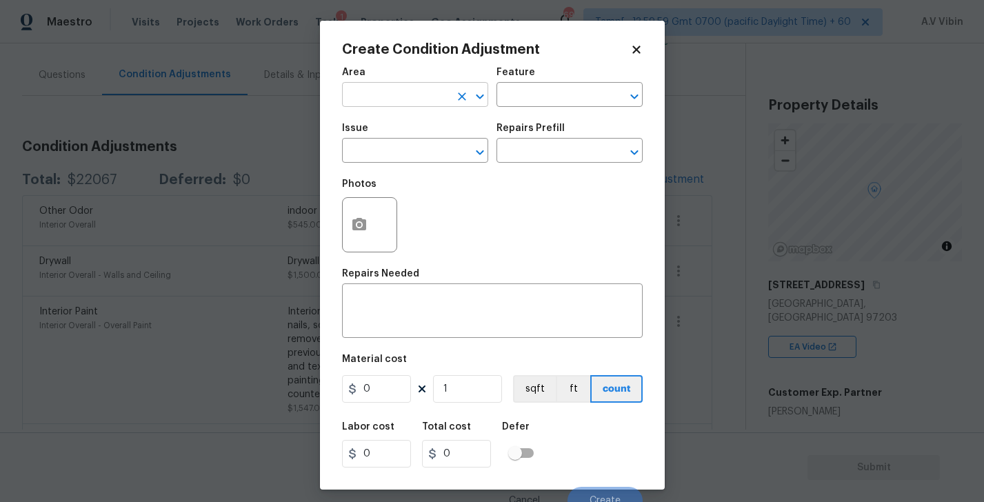
click at [390, 90] on input "text" at bounding box center [396, 96] width 108 height 21
click at [394, 145] on li "Interior Overall" at bounding box center [415, 150] width 146 height 23
type input "Interior Overall"
click at [394, 145] on input "text" at bounding box center [396, 151] width 108 height 21
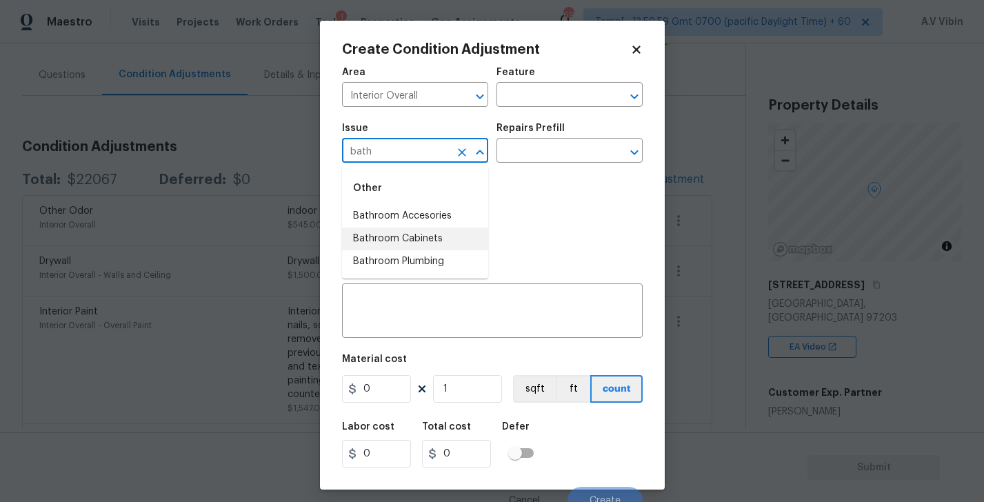
click at [432, 236] on li "Bathroom Cabinets" at bounding box center [415, 239] width 146 height 23
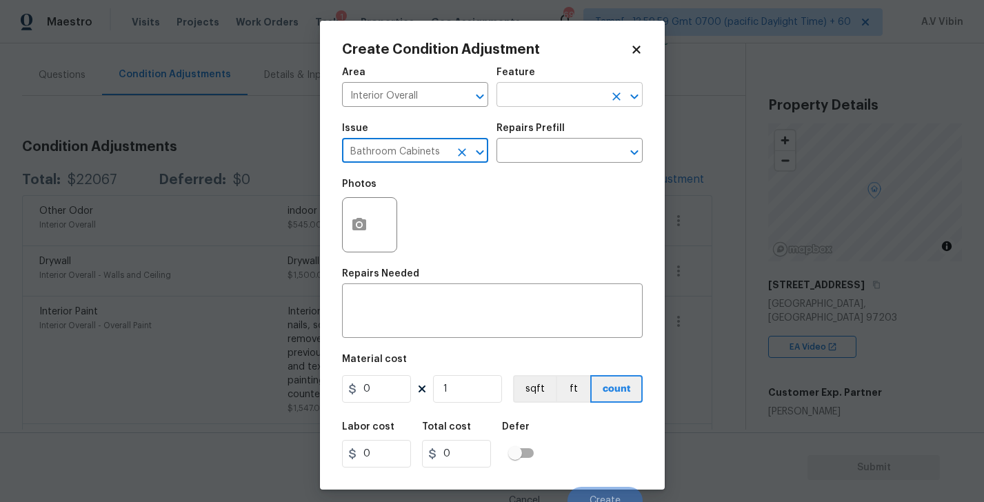
type input "Bathroom Cabinets"
click at [536, 90] on input "text" at bounding box center [550, 96] width 108 height 21
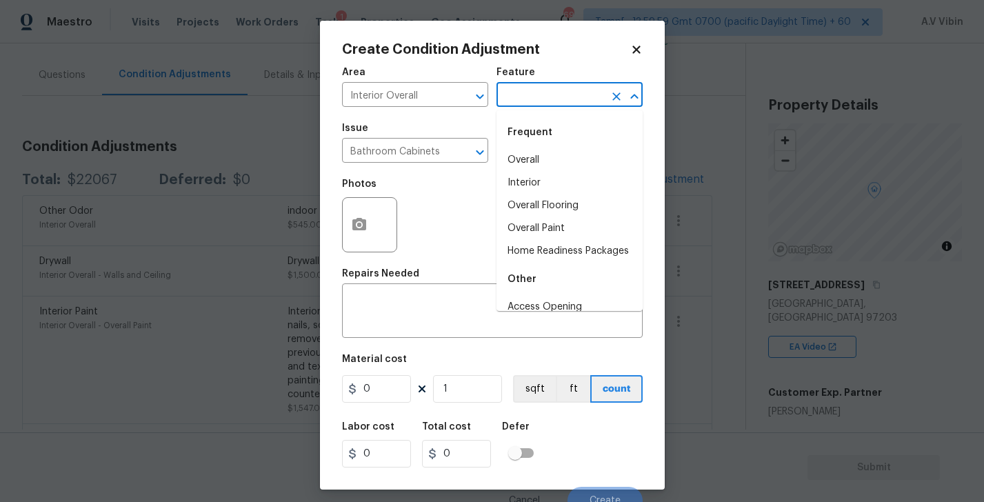
click at [459, 251] on div "Photos" at bounding box center [492, 216] width 301 height 90
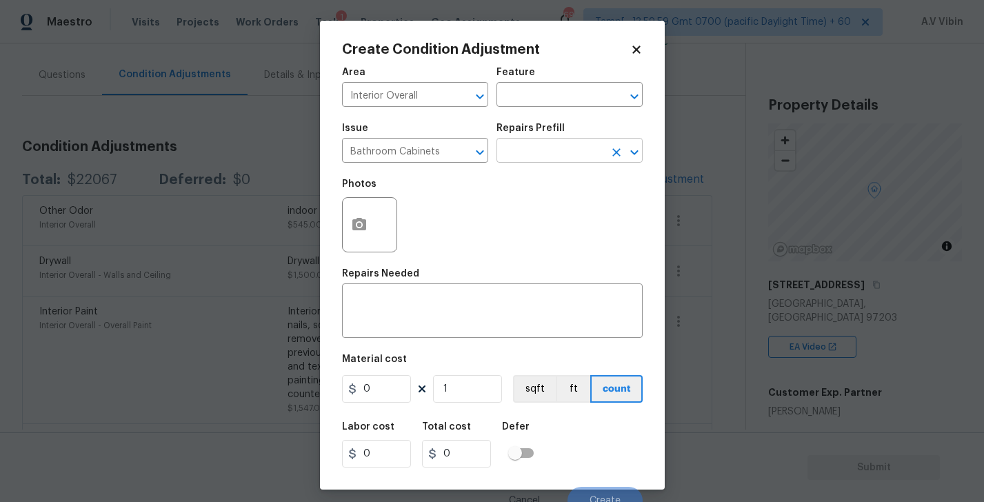
click at [529, 159] on input "text" at bounding box center [550, 151] width 108 height 21
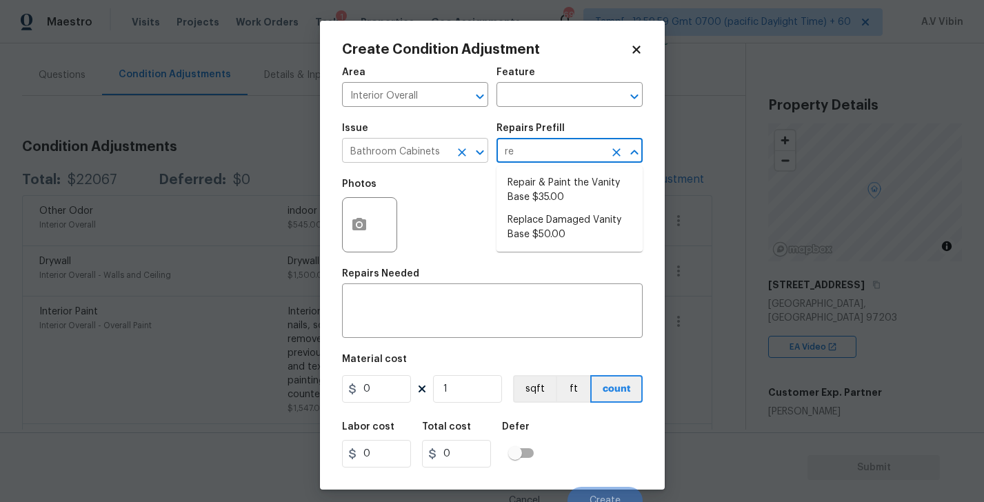
type input "re"
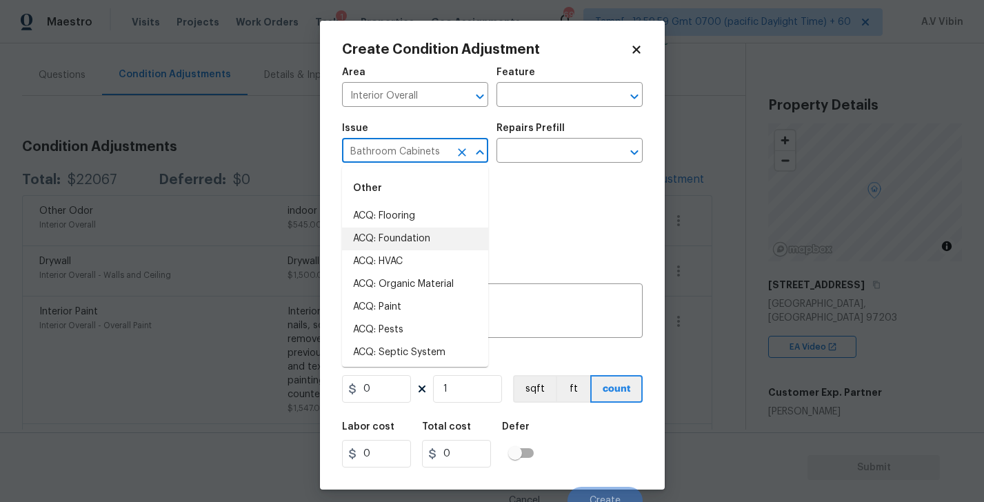
click at [430, 152] on input "Bathroom Cabinets" at bounding box center [396, 151] width 108 height 21
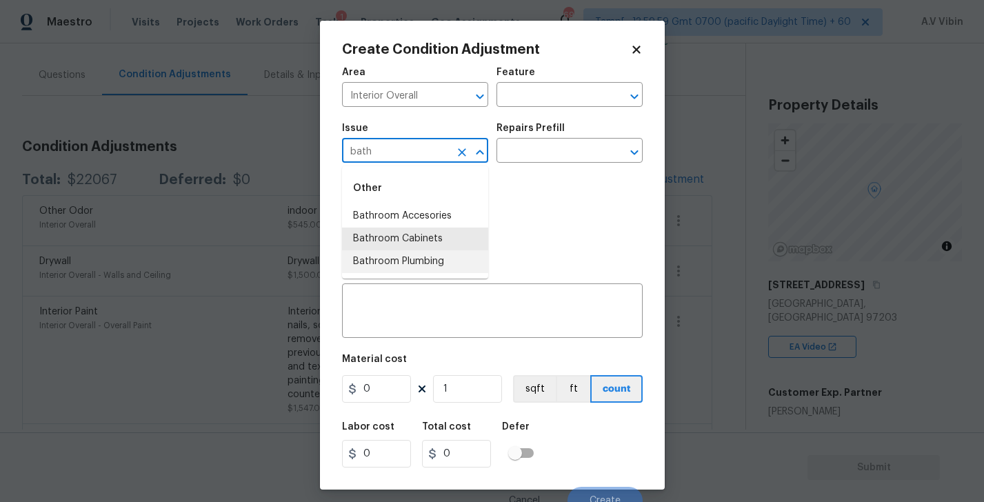
click at [435, 257] on li "Bathroom Plumbing" at bounding box center [415, 261] width 146 height 23
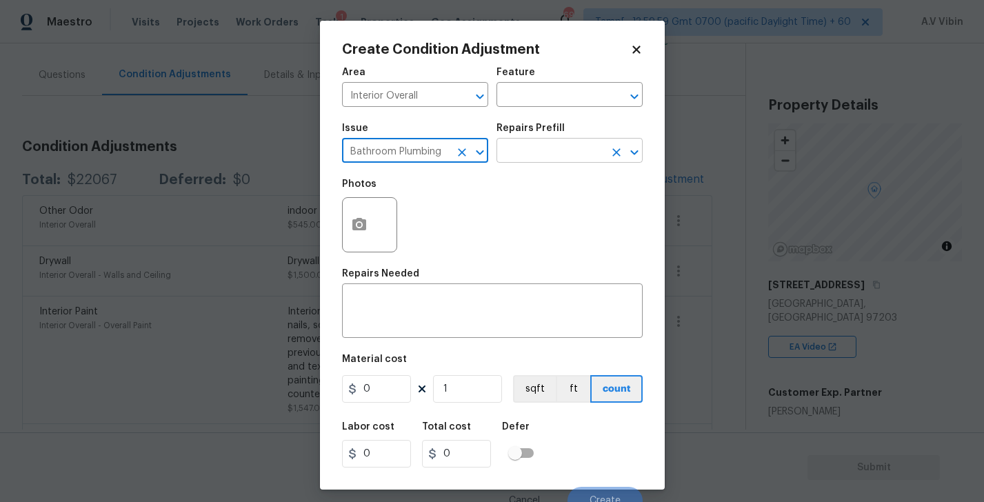
type input "Bathroom Plumbing"
click at [519, 150] on input "text" at bounding box center [550, 151] width 108 height 21
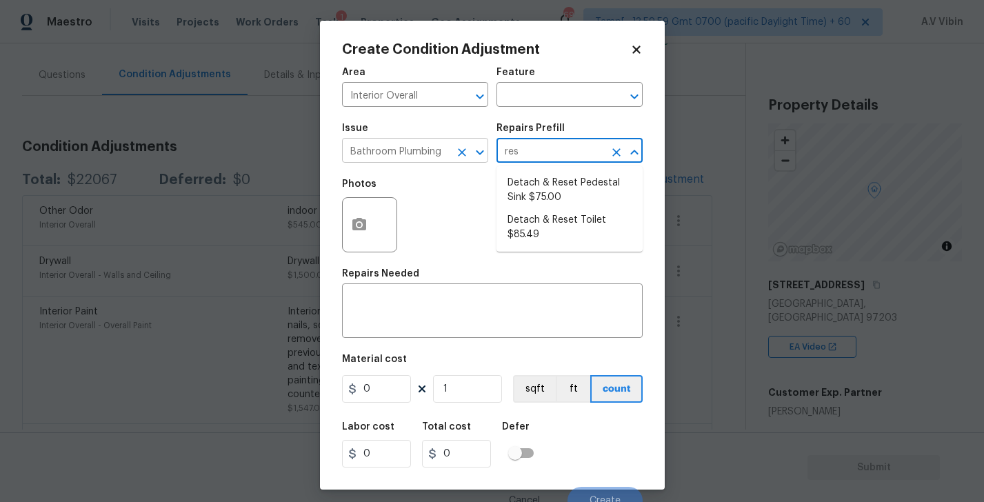
type input "res"
click at [441, 155] on input "Bathroom Plumbing" at bounding box center [396, 151] width 108 height 21
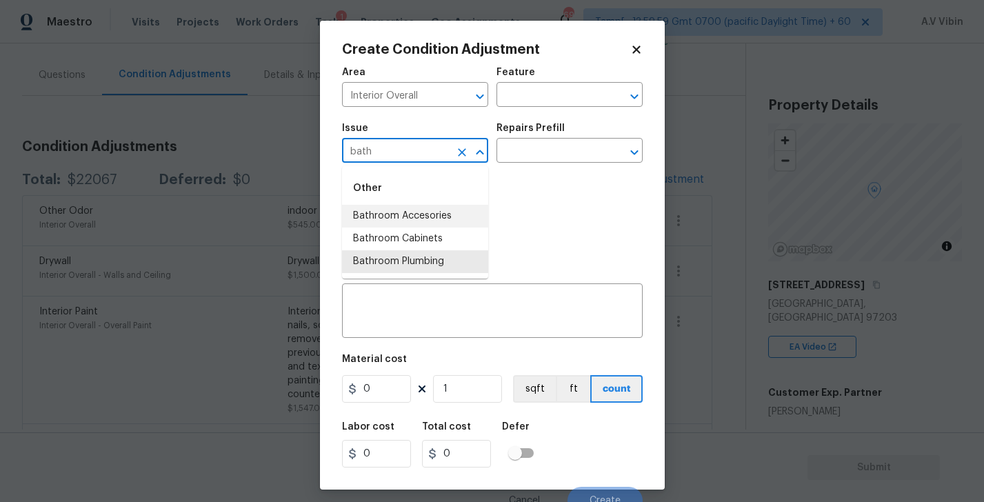
click at [434, 221] on li "Bathroom Accesories" at bounding box center [415, 216] width 146 height 23
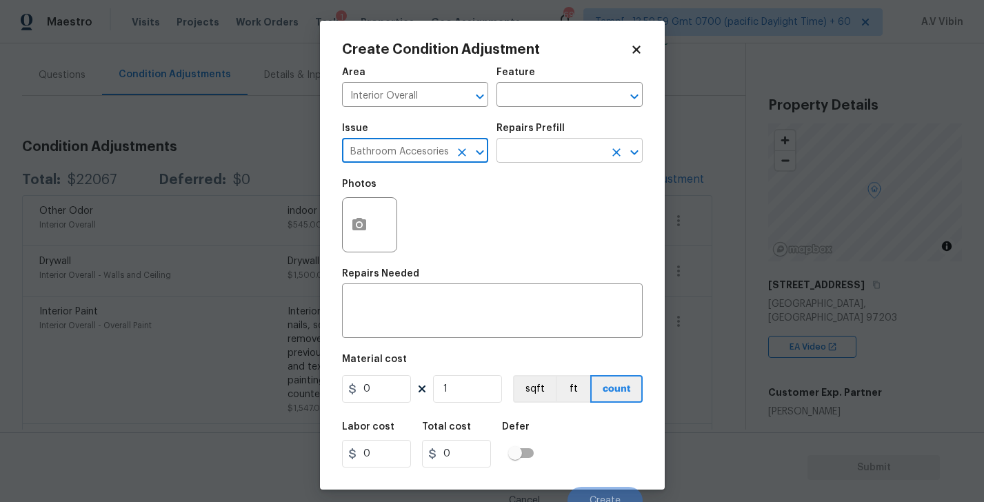
type input "Bathroom Accesories"
click at [521, 153] on input "text" at bounding box center [550, 151] width 108 height 21
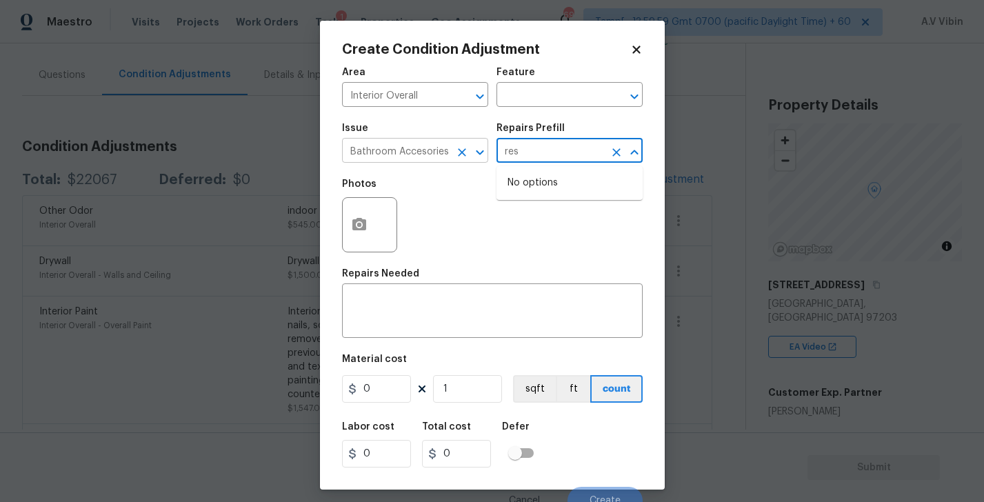
type input "res"
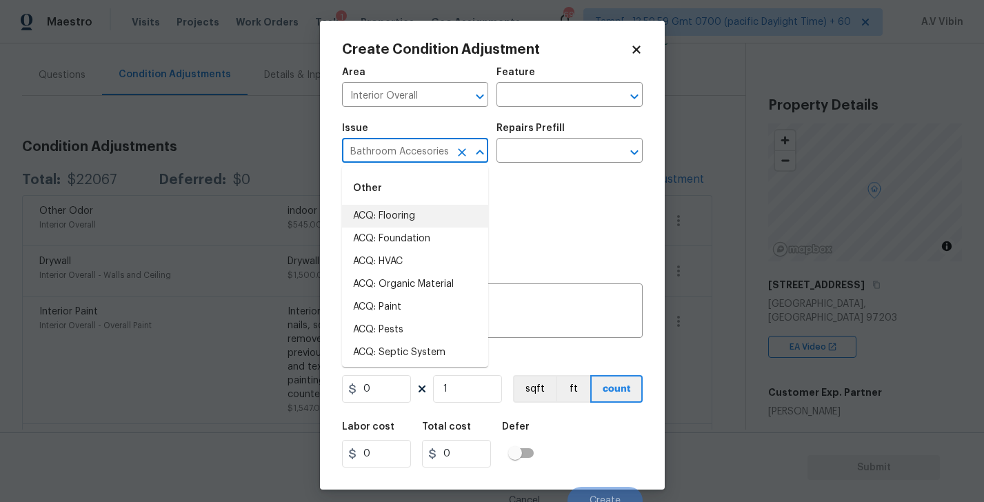
click at [428, 159] on input "Bathroom Accesories" at bounding box center [396, 151] width 108 height 21
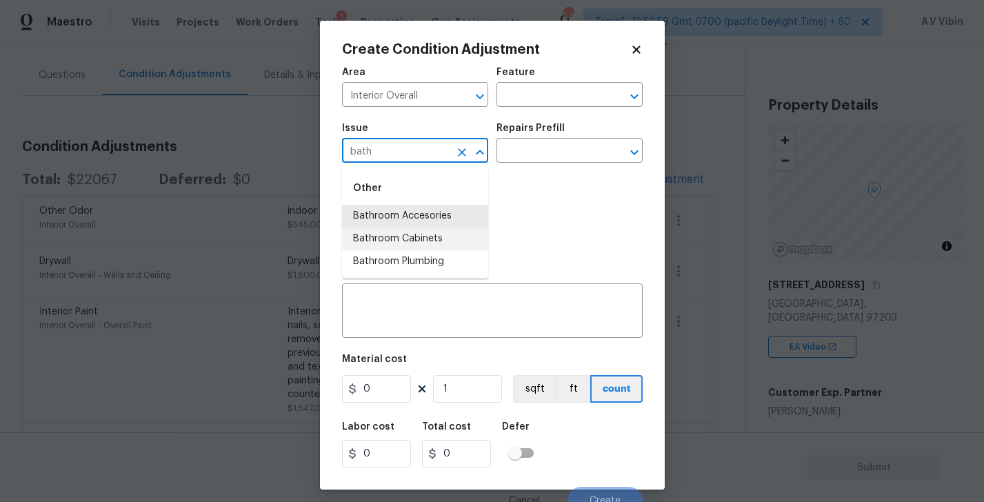
click at [433, 237] on li "Bathroom Cabinets" at bounding box center [415, 239] width 146 height 23
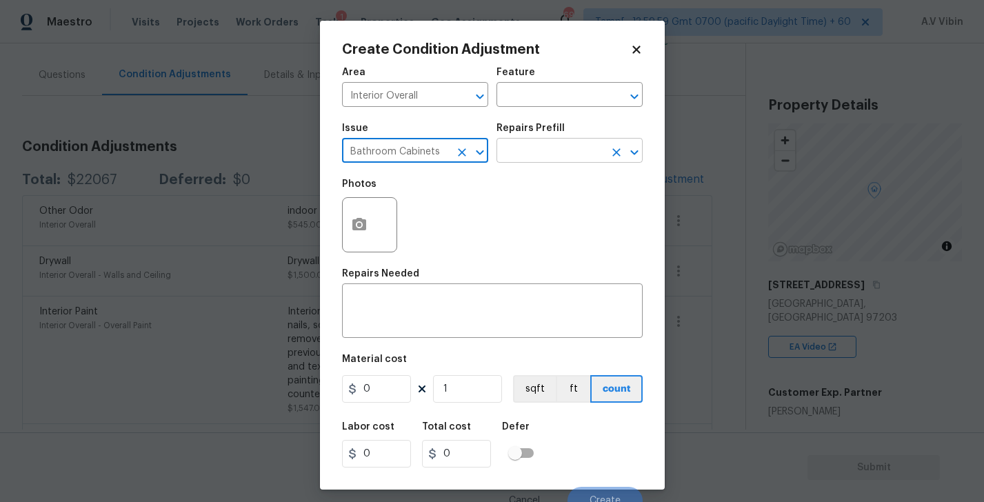
type input "Bathroom Cabinets"
click at [521, 153] on input "text" at bounding box center [550, 151] width 108 height 21
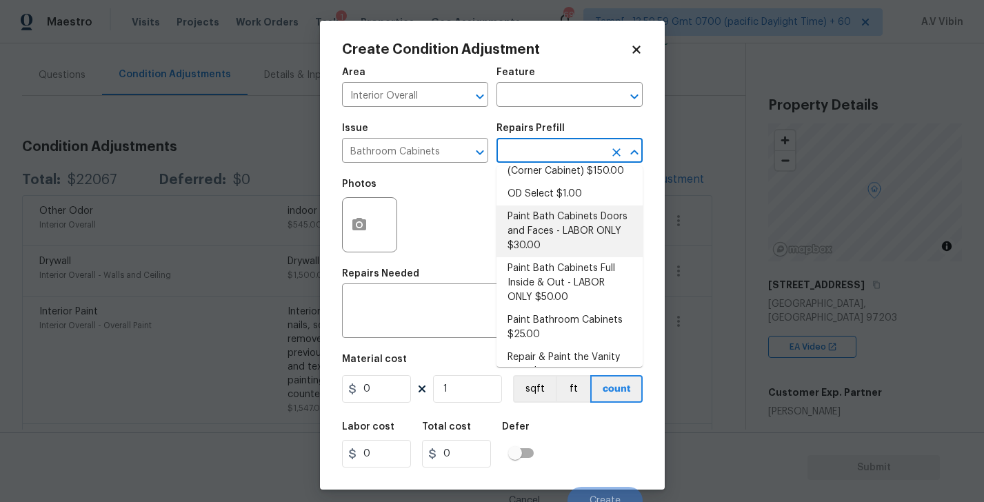
scroll to position [259, 0]
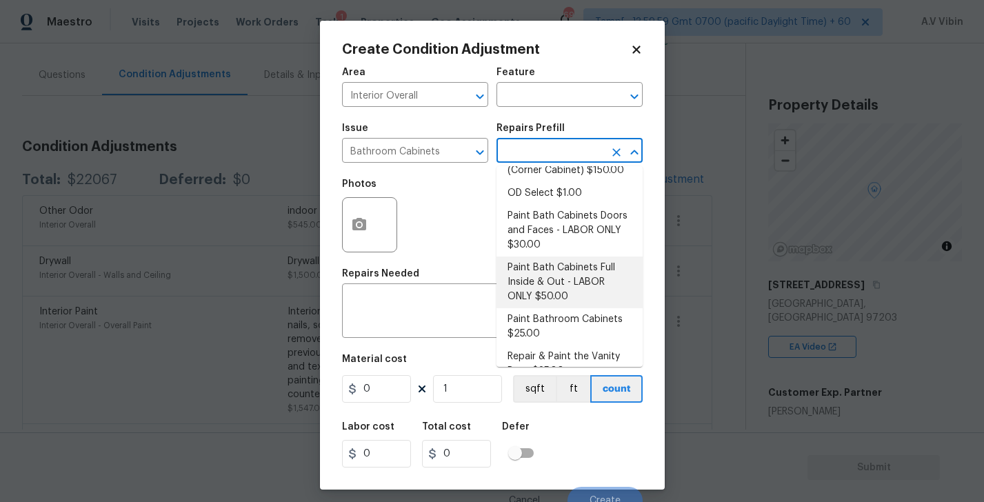
click at [568, 279] on li "Paint Bath Cabinets Full Inside & Out - LABOR ONLY $50.00" at bounding box center [569, 283] width 146 height 52
type input "Cabinets"
type textarea "Prep, sand, mask and apply 2 coats of paint to the bathroom cabinet doors, inte…"
type input "50"
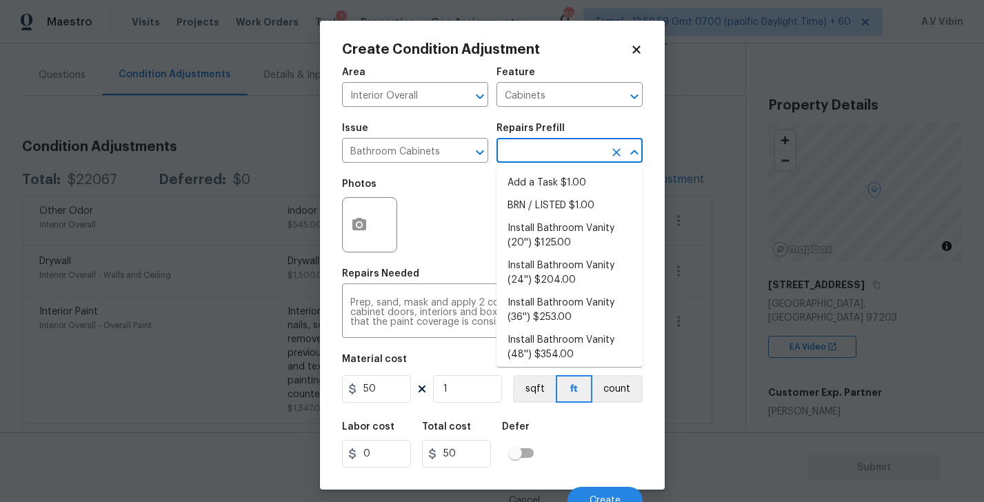
scroll to position [200, 0]
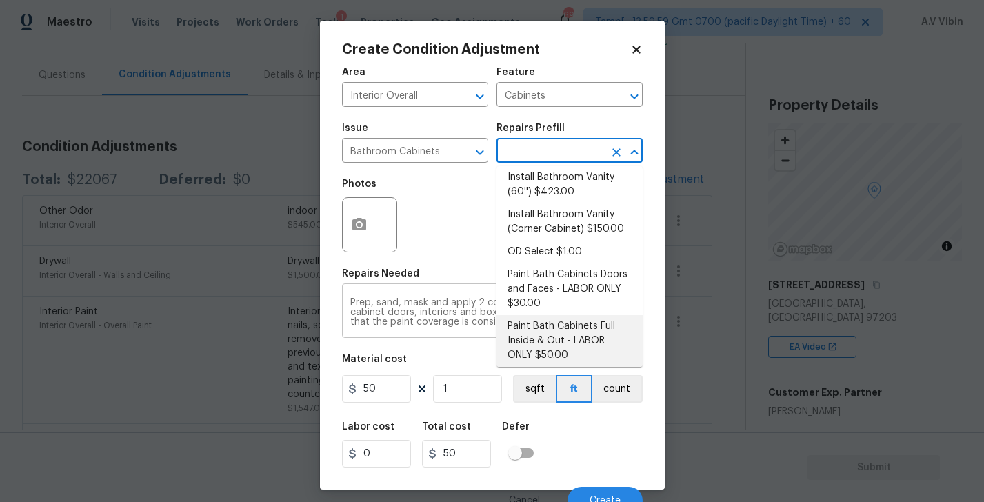
click at [387, 312] on textarea "Prep, sand, mask and apply 2 coats of paint to the bathroom cabinet doors, inte…" at bounding box center [492, 312] width 284 height 29
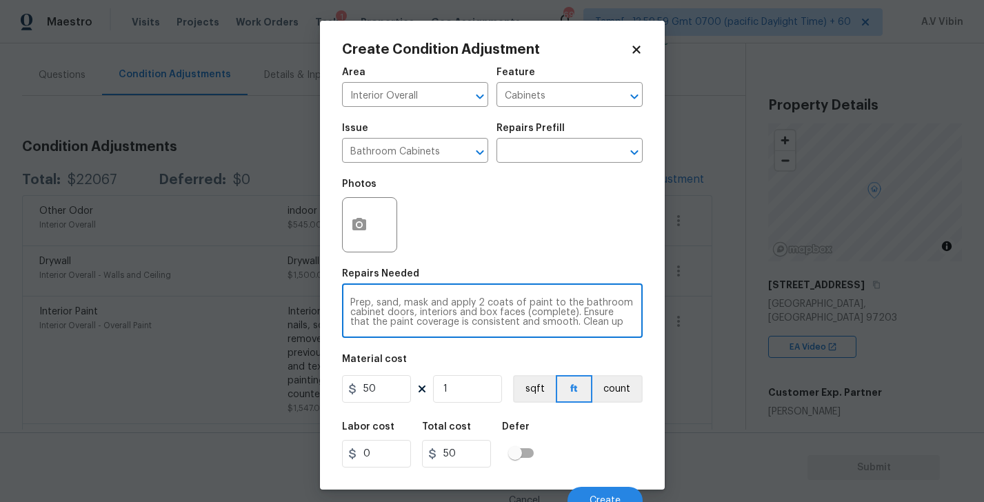
click at [387, 312] on textarea "Prep, sand, mask and apply 2 coats of paint to the bathroom cabinet doors, inte…" at bounding box center [492, 312] width 284 height 29
paste textarea "resurfacing showers, surrounds, bathtub"
click at [401, 304] on textarea "resurfacing showers, surrounds, bathtub" at bounding box center [492, 312] width 284 height 29
type textarea "resurface showers, surrounds, bathtub"
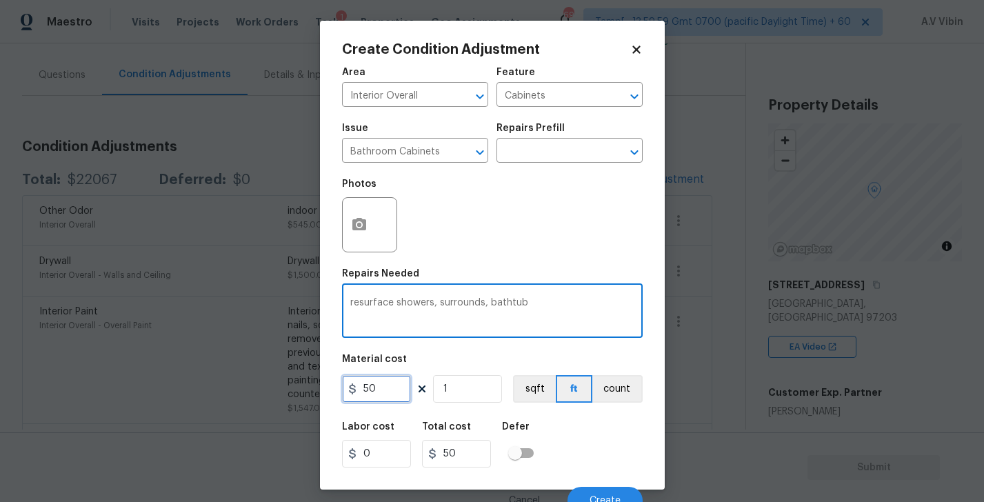
click at [381, 390] on input "50" at bounding box center [376, 389] width 69 height 28
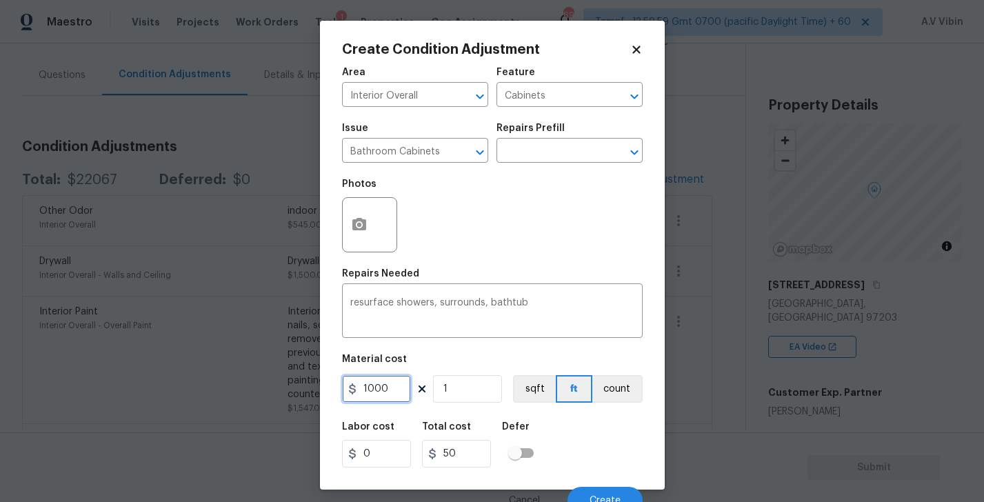
type input "1000"
click at [576, 435] on div "Labor cost 0 Total cost 1000 Defer" at bounding box center [492, 445] width 301 height 62
click at [592, 490] on button "Create" at bounding box center [605, 501] width 75 height 28
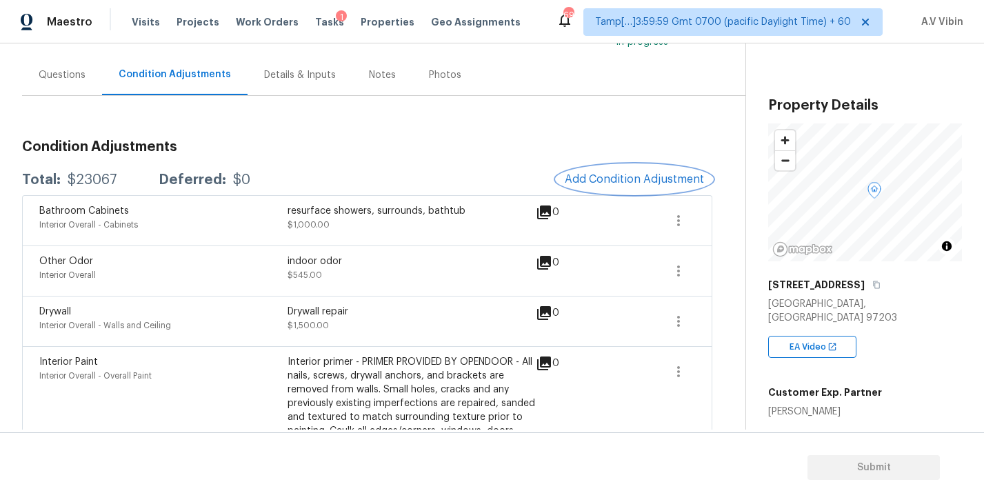
click at [642, 165] on button "Add Condition Adjustment" at bounding box center [634, 179] width 156 height 29
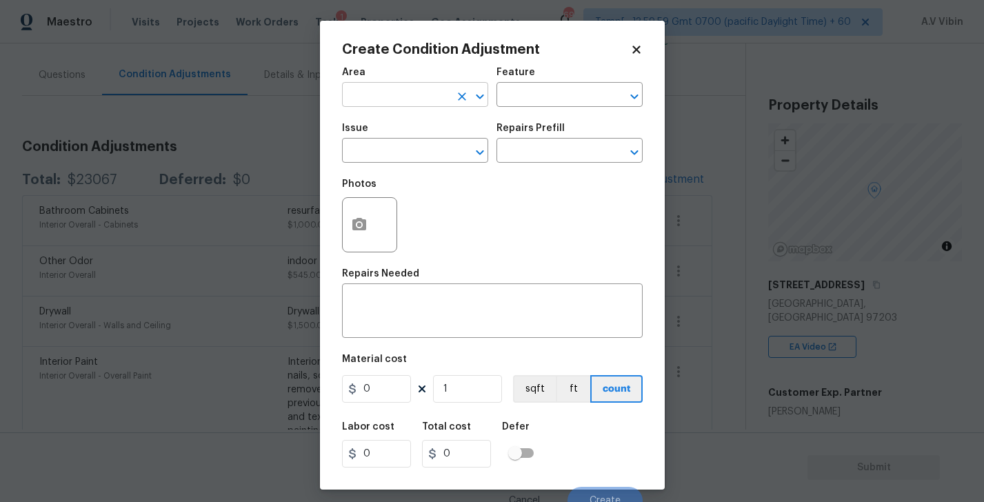
click at [391, 97] on input "text" at bounding box center [396, 96] width 108 height 21
click at [388, 147] on li "Interior Overall" at bounding box center [415, 150] width 146 height 23
type input "Interior Overall"
click at [388, 147] on input "text" at bounding box center [396, 151] width 108 height 21
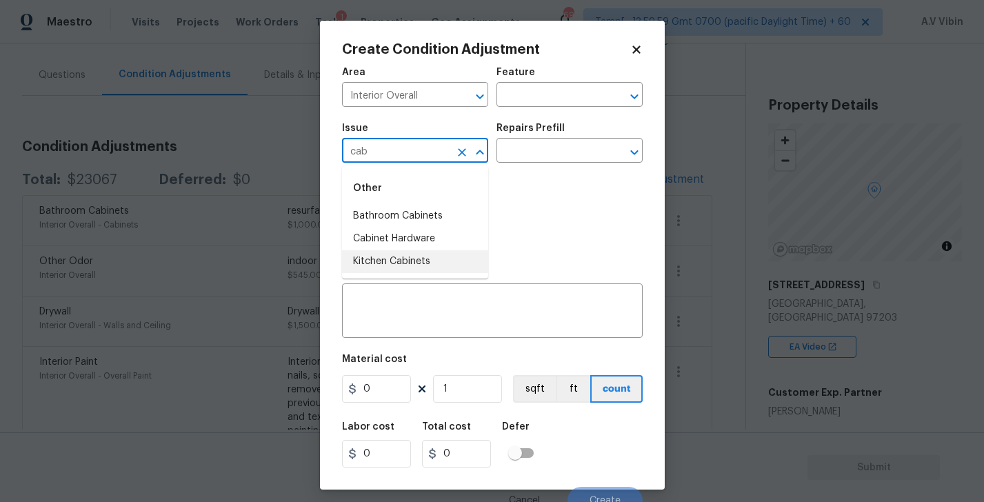
click at [417, 257] on li "Kitchen Cabinets" at bounding box center [415, 261] width 146 height 23
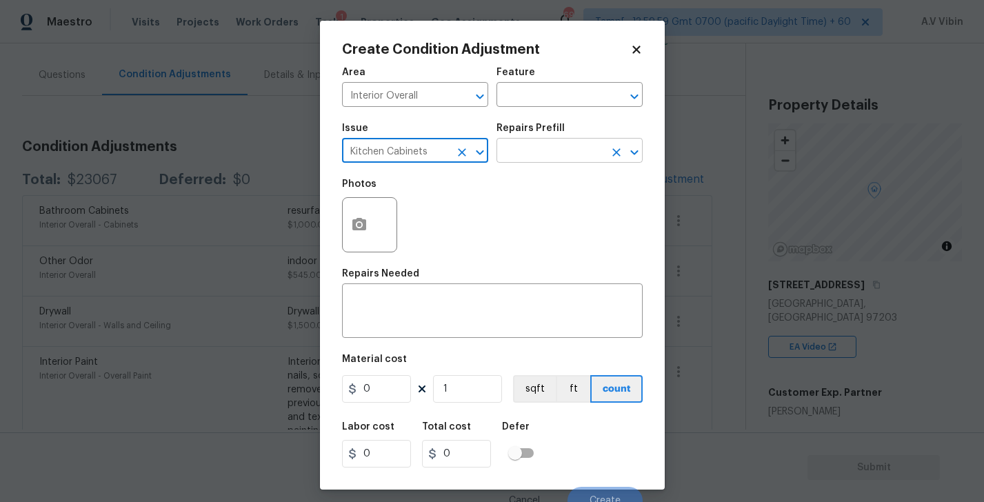
type input "Kitchen Cabinets"
click at [558, 148] on input "text" at bounding box center [550, 151] width 108 height 21
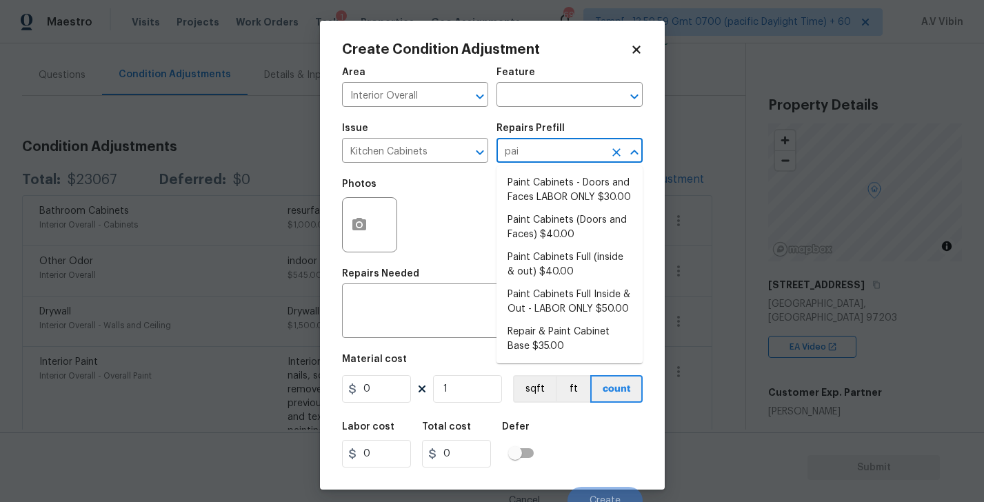
type input "pain"
click at [543, 226] on li "Paint Cabinets (Doors and Faces) $40.00" at bounding box center [569, 227] width 146 height 37
type input "Cabinets"
type textarea "Prep, sand, mask and apply 2 coats of paint to the kitchen cabinet doors and bo…"
type input "40"
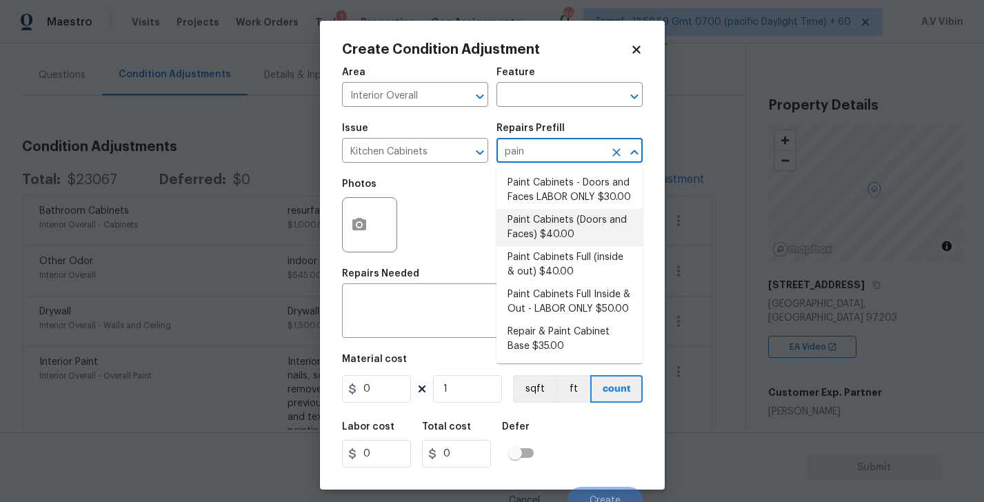
type input "40"
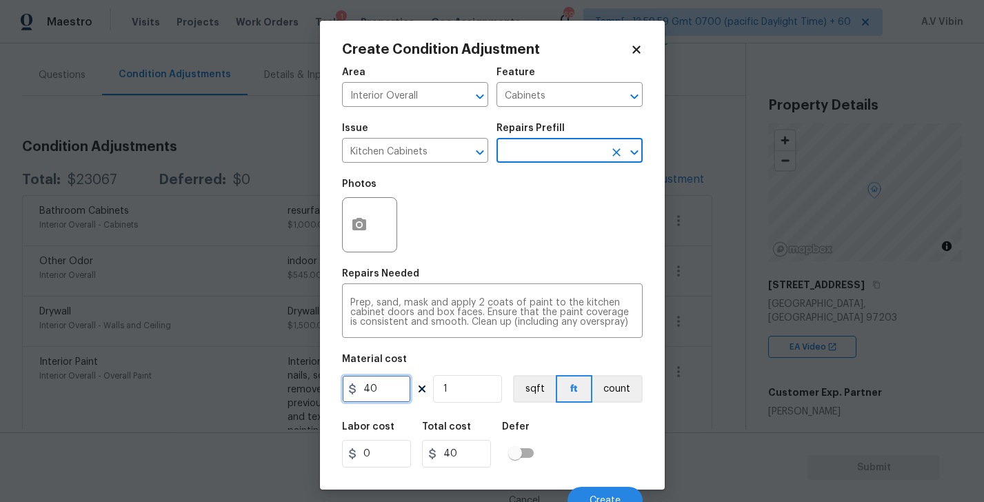
click at [385, 382] on input "40" at bounding box center [376, 389] width 69 height 28
paste input "2280"
type input "2280"
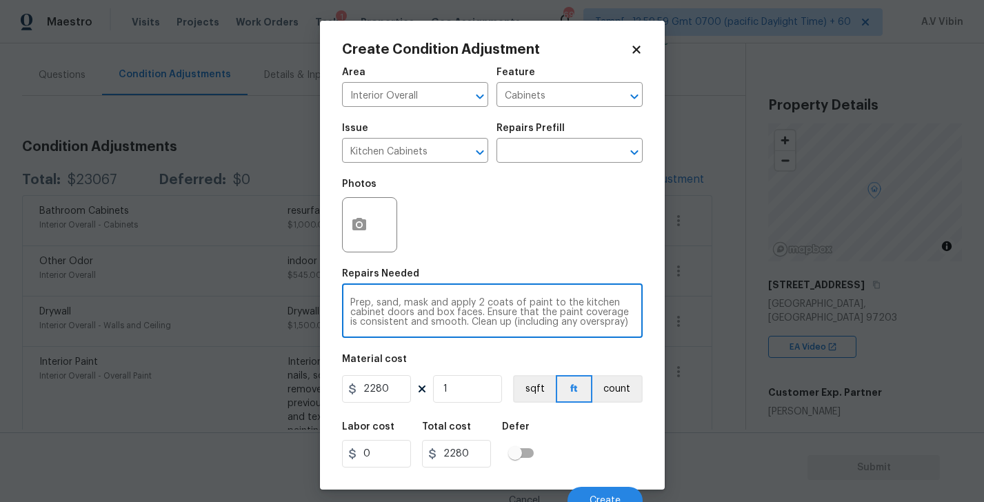
click at [478, 317] on textarea "Prep, sand, mask and apply 2 coats of paint to the kitchen cabinet doors and bo…" at bounding box center [492, 312] width 284 height 29
paste textarea "painting the kitchen cabinets"
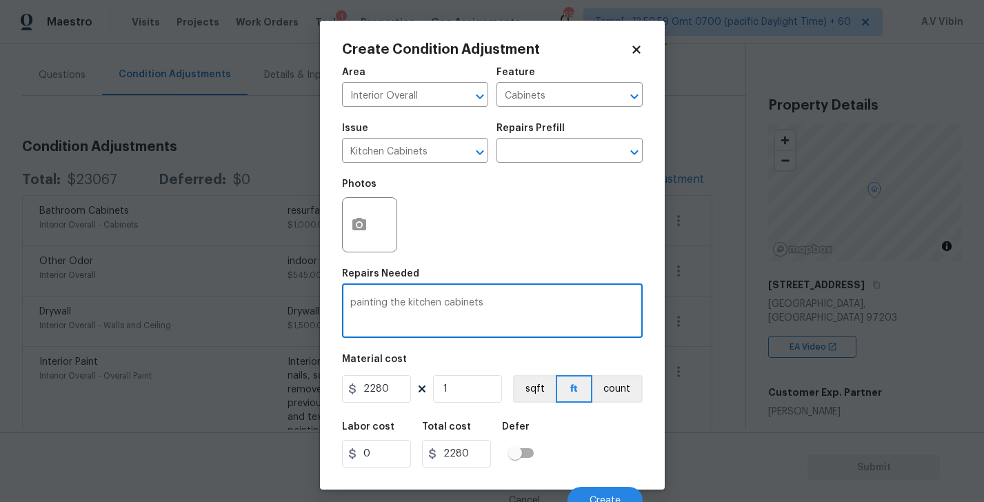
click at [390, 305] on textarea "painting the kitchen cabinets" at bounding box center [492, 312] width 284 height 29
type textarea "paint the kitchen cabinets"
click at [576, 437] on div "Labor cost 0 Total cost 2280 Defer" at bounding box center [492, 445] width 301 height 62
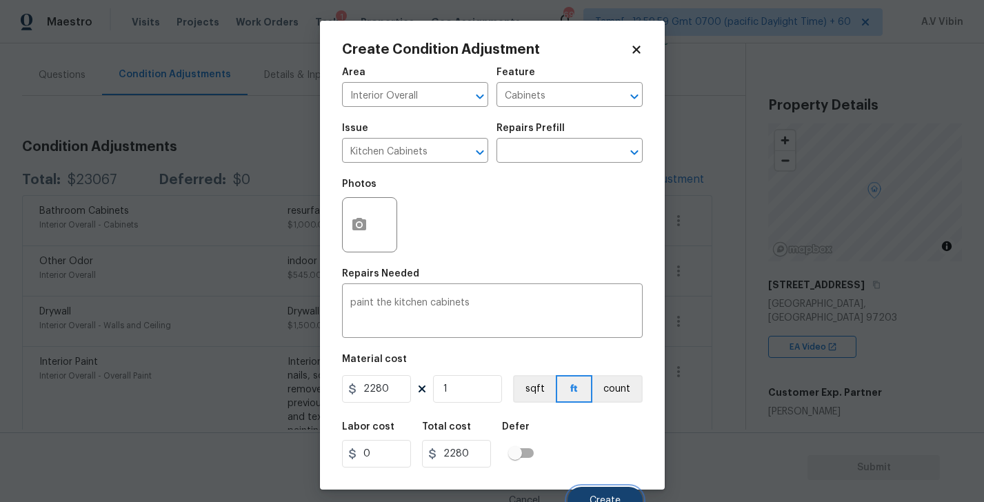
click at [598, 492] on button "Create" at bounding box center [605, 501] width 75 height 28
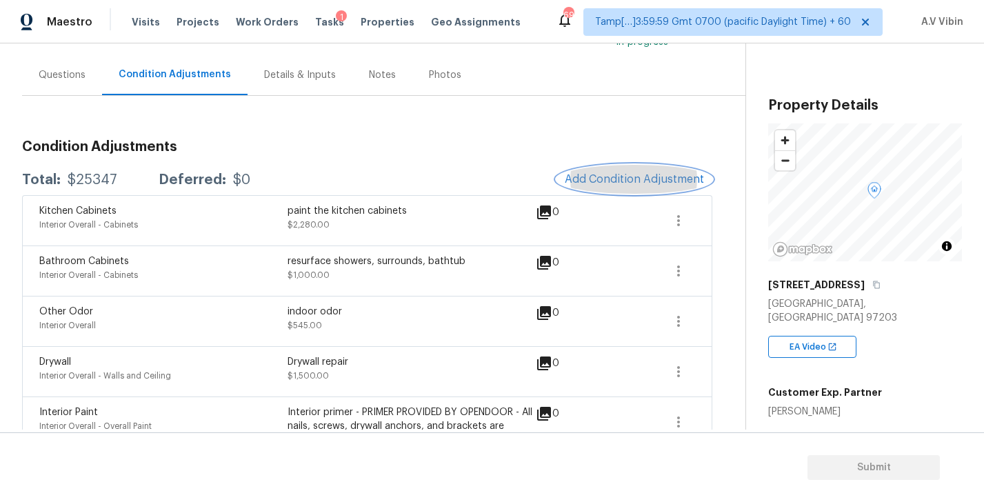
click at [621, 192] on button "Add Condition Adjustment" at bounding box center [634, 179] width 156 height 29
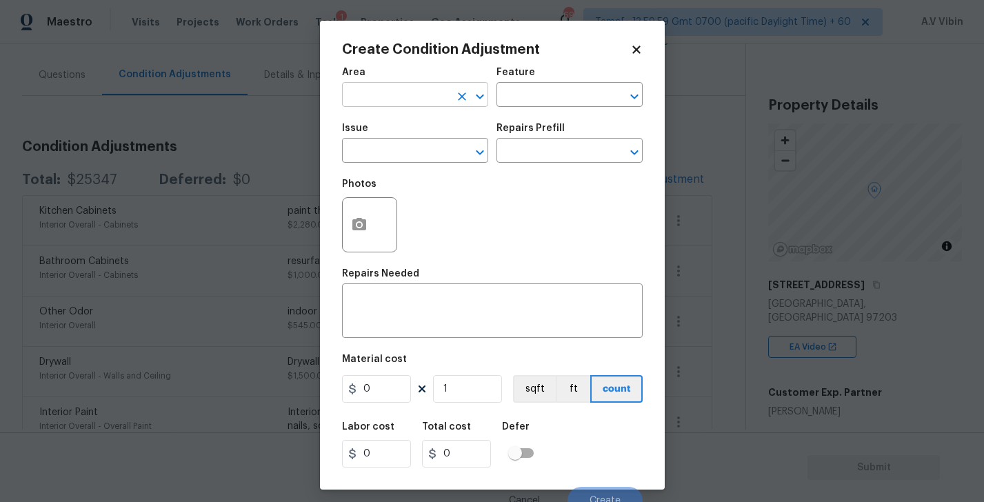
click at [426, 88] on input "text" at bounding box center [396, 96] width 108 height 21
click at [397, 148] on li "Interior Overall" at bounding box center [415, 150] width 146 height 23
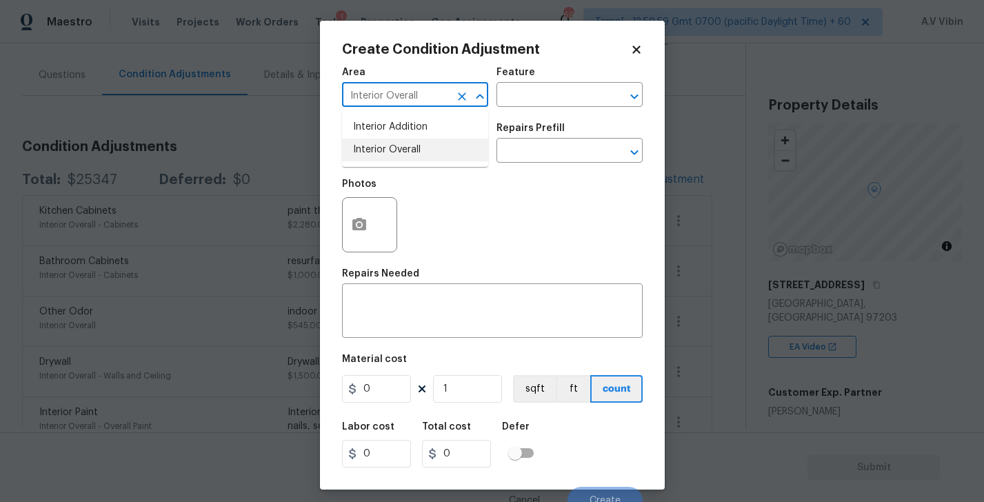
type input "Interior Overall"
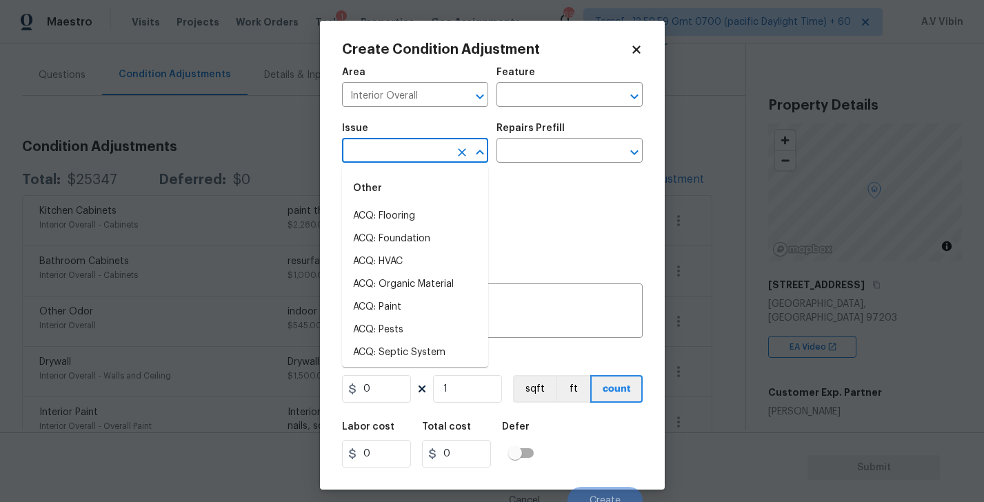
click at [397, 148] on input "text" at bounding box center [396, 151] width 108 height 21
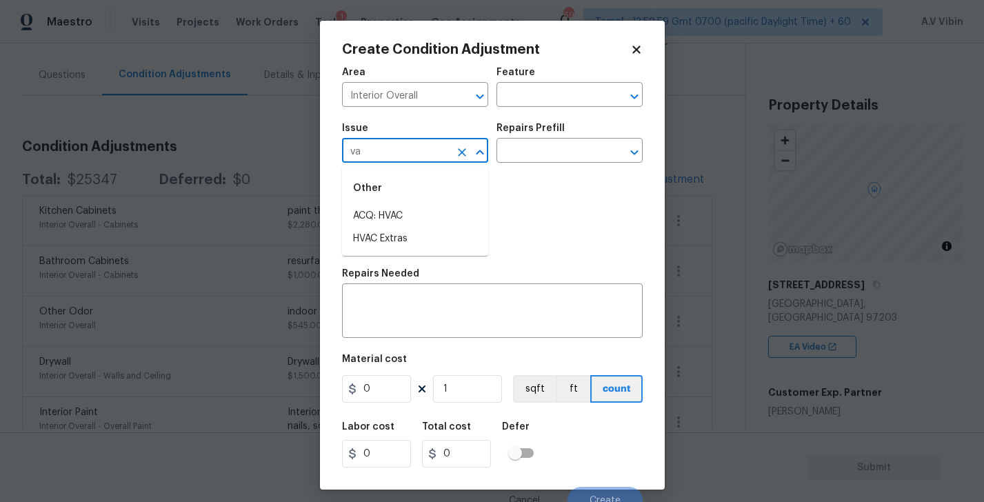
type input "v"
click at [424, 239] on li "Bathroom Cabinets" at bounding box center [415, 239] width 146 height 23
type input "Bathroom Cabinets"
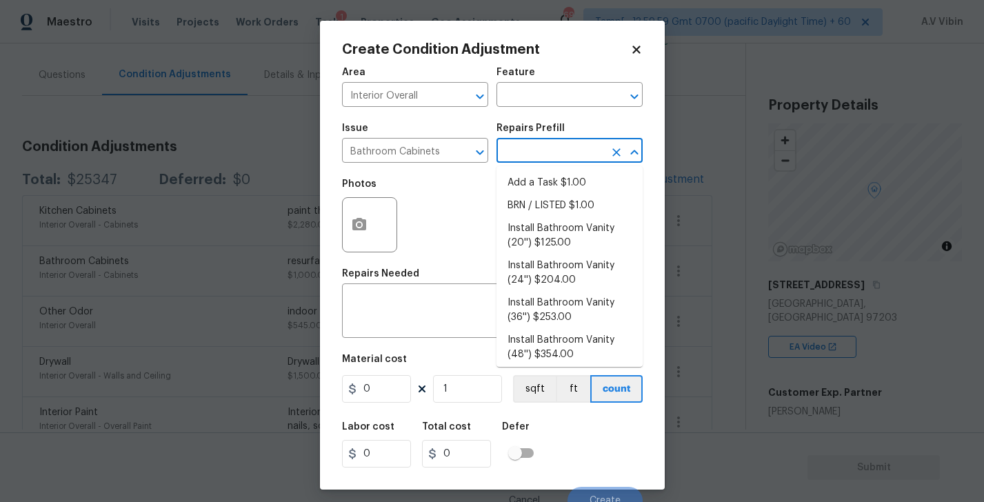
click at [529, 152] on input "text" at bounding box center [550, 151] width 108 height 21
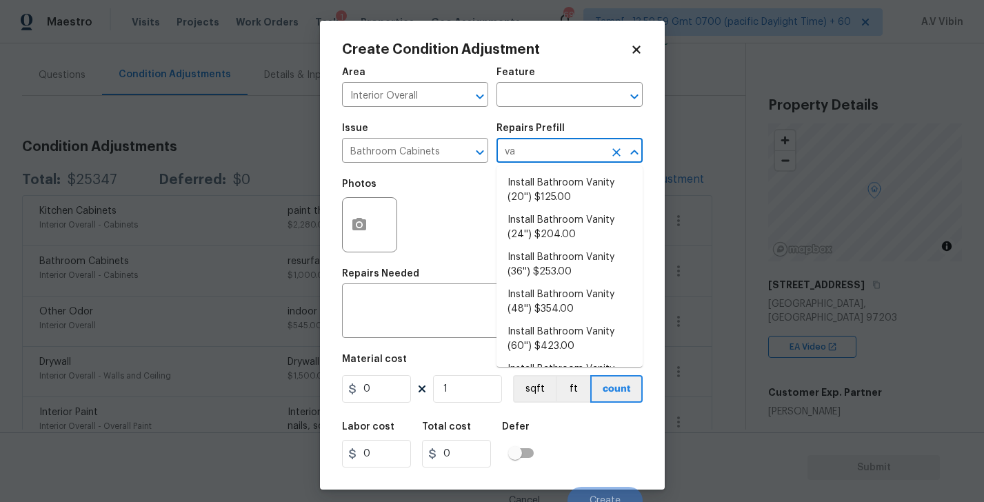
type input "v"
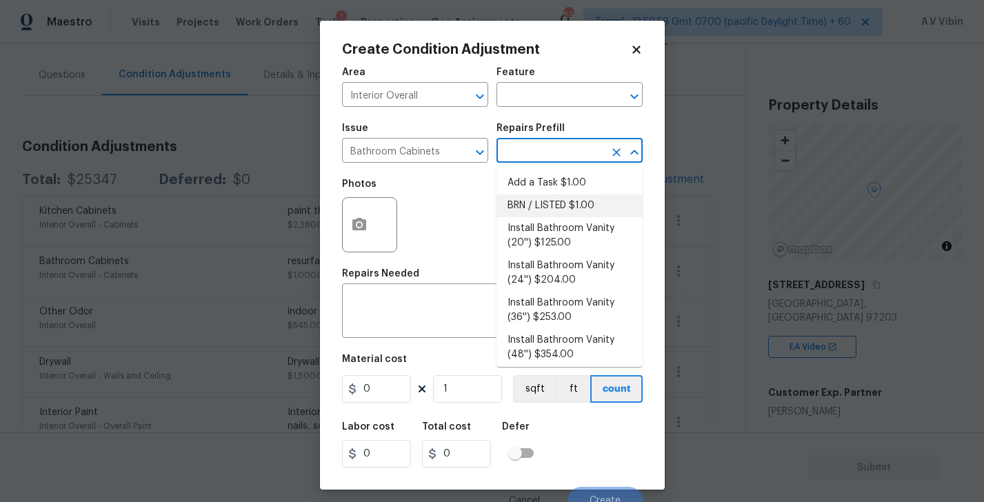
click at [459, 216] on div "Photos" at bounding box center [492, 216] width 301 height 90
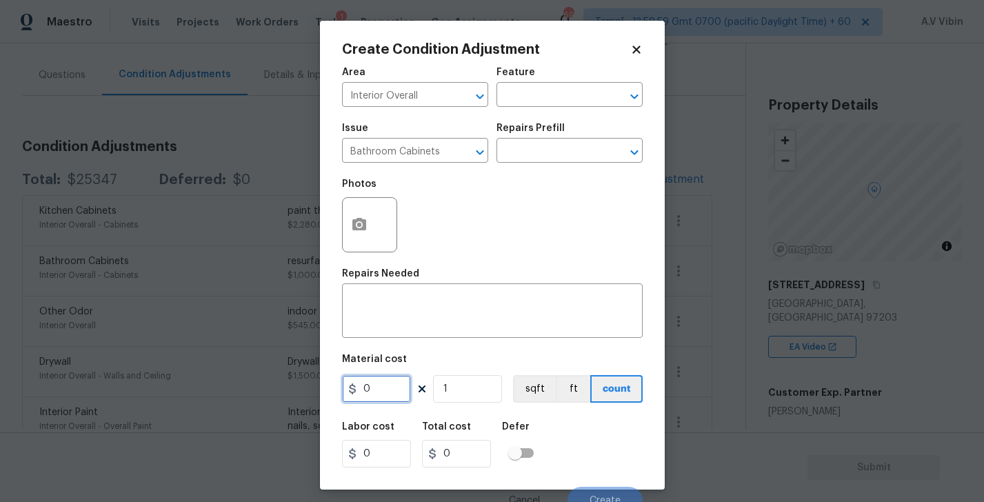
click at [370, 388] on input "0" at bounding box center [376, 389] width 69 height 28
type input "700"
click at [583, 431] on div "Labor cost 0 Total cost 700 Defer" at bounding box center [492, 445] width 301 height 62
click at [539, 403] on button "sqft" at bounding box center [534, 389] width 43 height 28
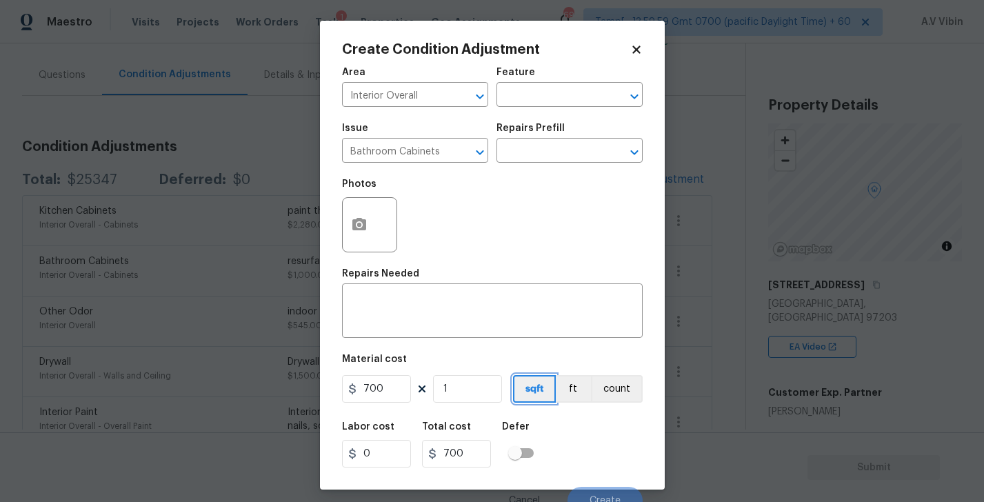
scroll to position [13, 0]
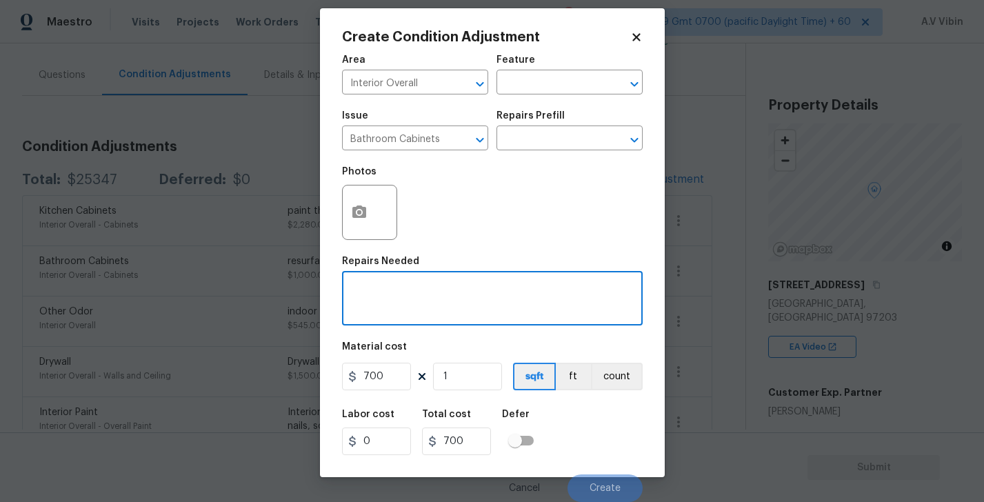
click at [441, 301] on textarea at bounding box center [492, 299] width 284 height 29
click at [383, 290] on textarea "Paint Van" at bounding box center [492, 299] width 284 height 29
click at [381, 290] on textarea "Paint Van" at bounding box center [492, 299] width 284 height 29
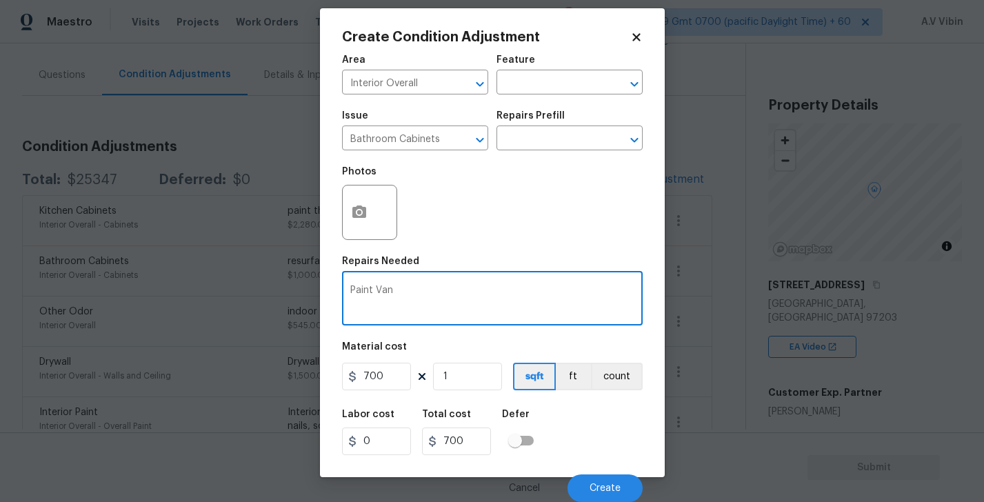
click at [381, 290] on textarea "Paint Van" at bounding box center [492, 299] width 284 height 29
paste textarea "vanities"
click at [439, 305] on textarea "Paint vanities" at bounding box center [492, 299] width 284 height 29
type textarea "Paint vanities"
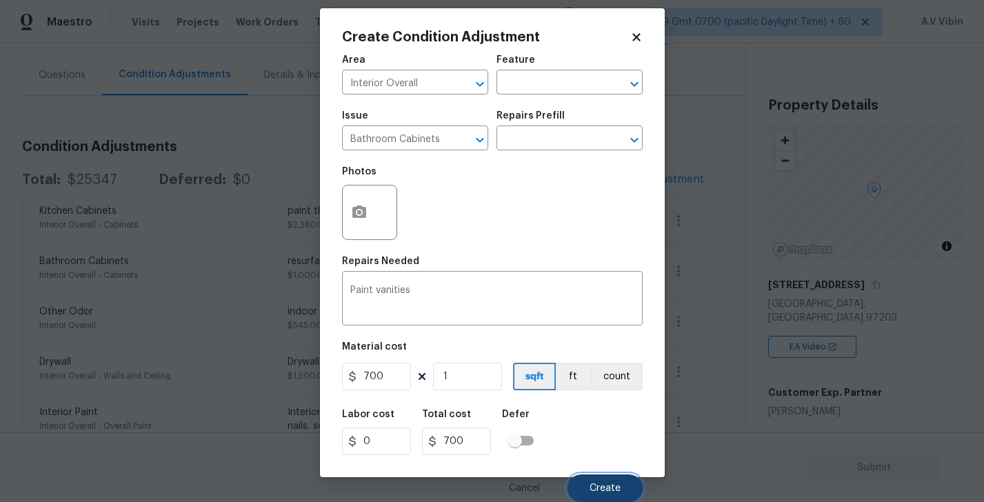
click at [611, 481] on button "Create" at bounding box center [605, 488] width 75 height 28
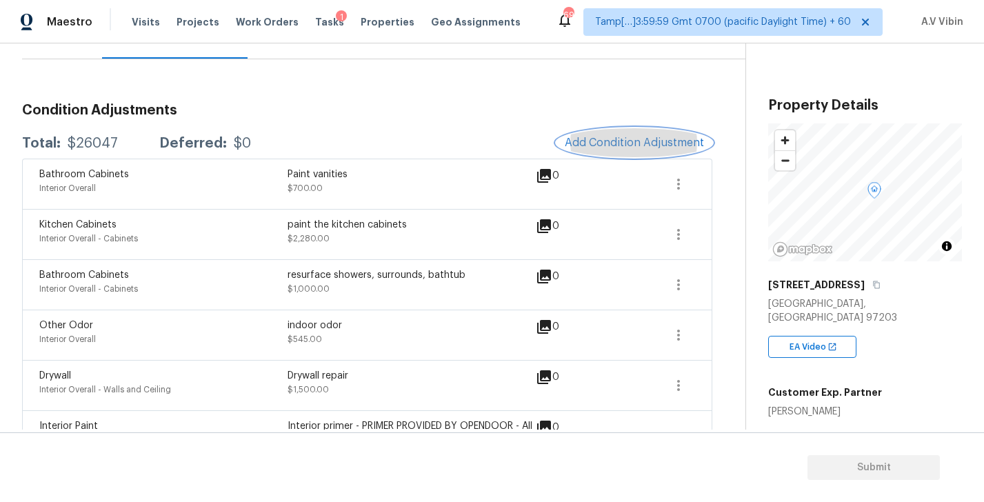
scroll to position [0, 0]
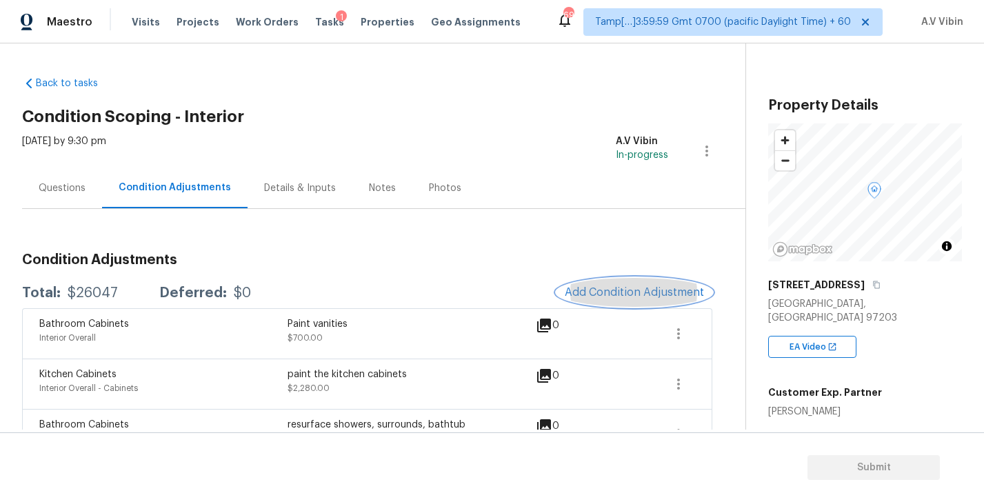
click at [625, 287] on span "Add Condition Adjustment" at bounding box center [634, 292] width 139 height 12
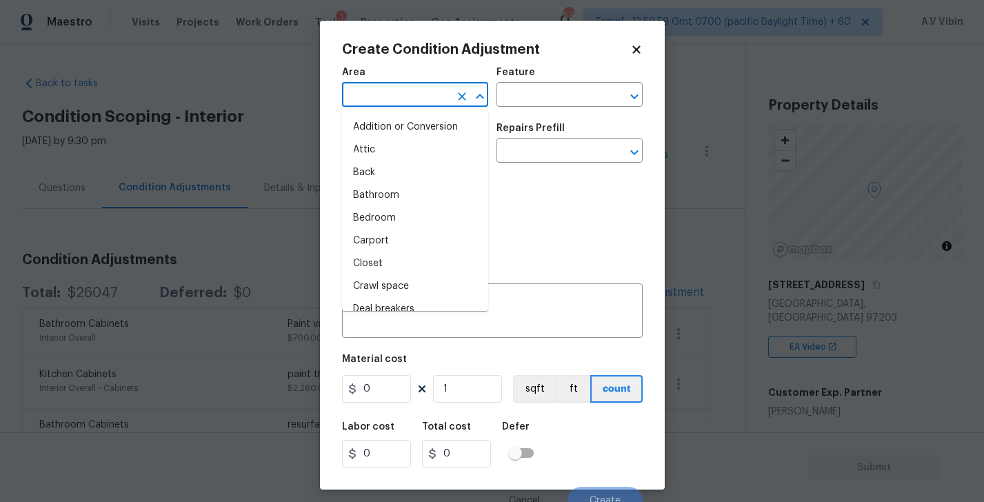
click at [390, 99] on input "text" at bounding box center [396, 96] width 108 height 21
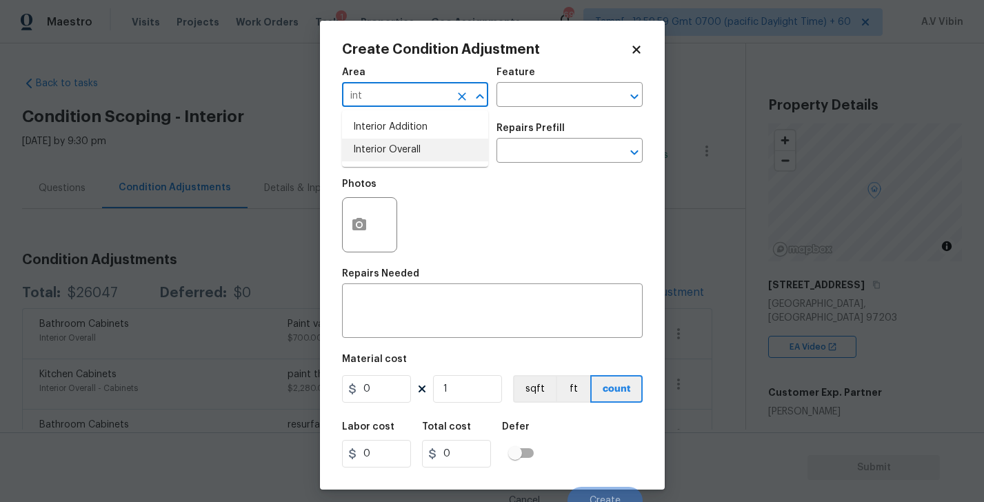
click at [402, 139] on li "Interior Overall" at bounding box center [415, 150] width 146 height 23
type input "Interior Overall"
click at [399, 150] on input "text" at bounding box center [396, 151] width 108 height 21
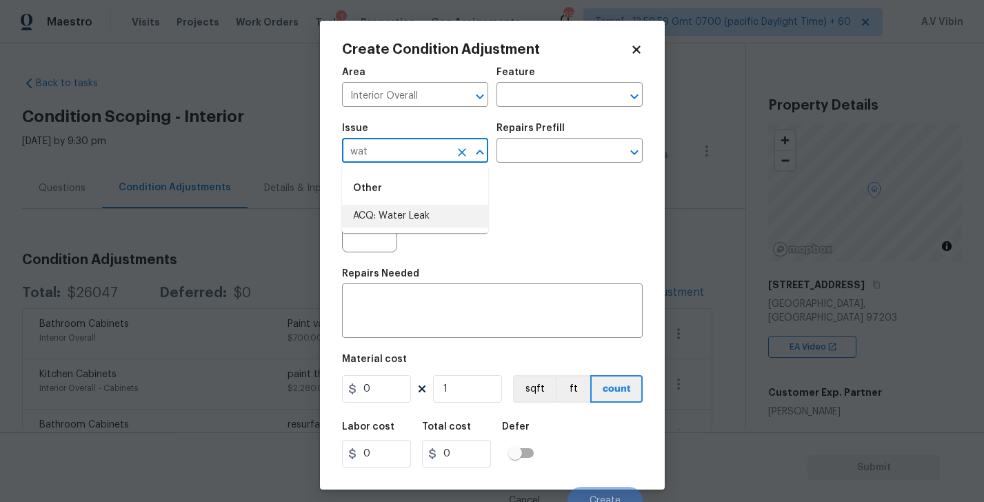
click at [417, 207] on li "ACQ: Water Leak" at bounding box center [415, 216] width 146 height 23
type input "ACQ: Water Leak"
click at [510, 151] on input "text" at bounding box center [550, 151] width 108 height 21
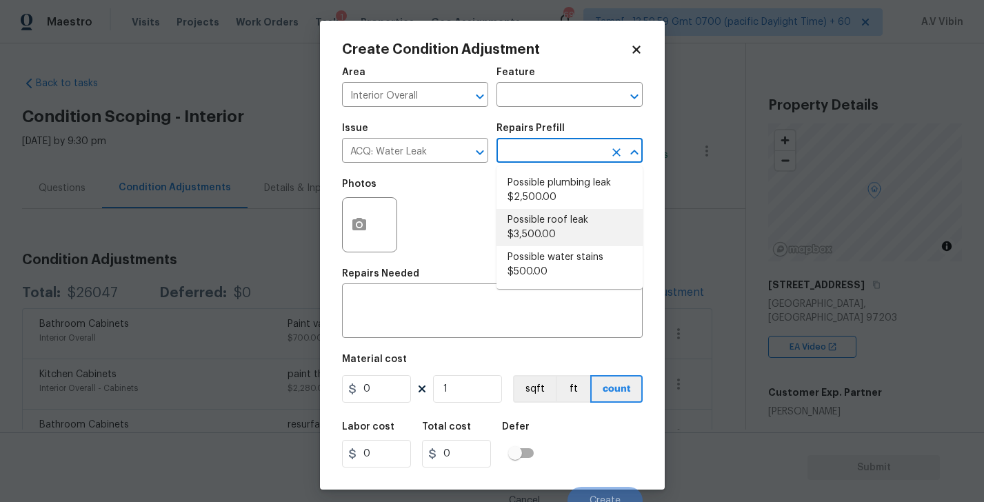
click at [563, 228] on li "Possible roof leak $3,500.00" at bounding box center [569, 227] width 146 height 37
type input "Acquisition"
type textarea "Acquisition Scope: Possible roof leak"
type input "3500"
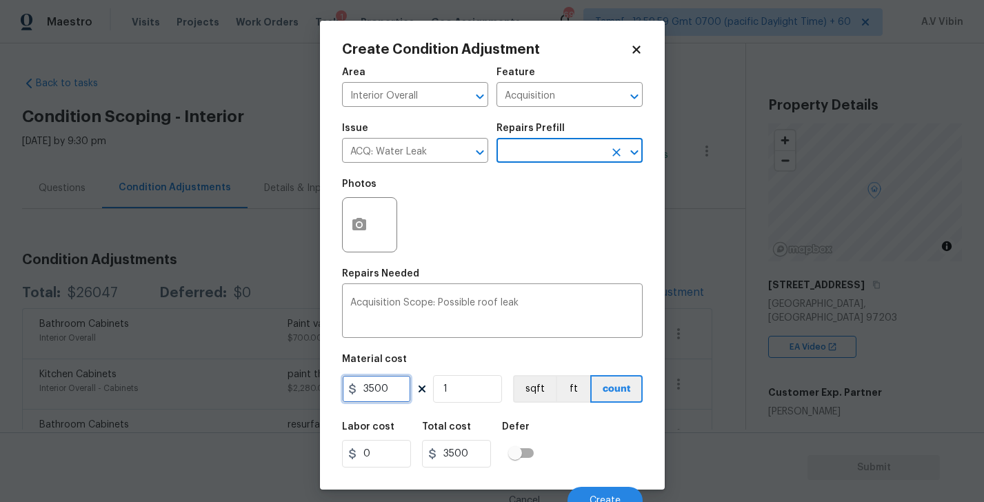
click at [370, 391] on input "3500" at bounding box center [376, 389] width 69 height 28
type input "2500"
click at [486, 372] on div "Material cost" at bounding box center [492, 363] width 301 height 18
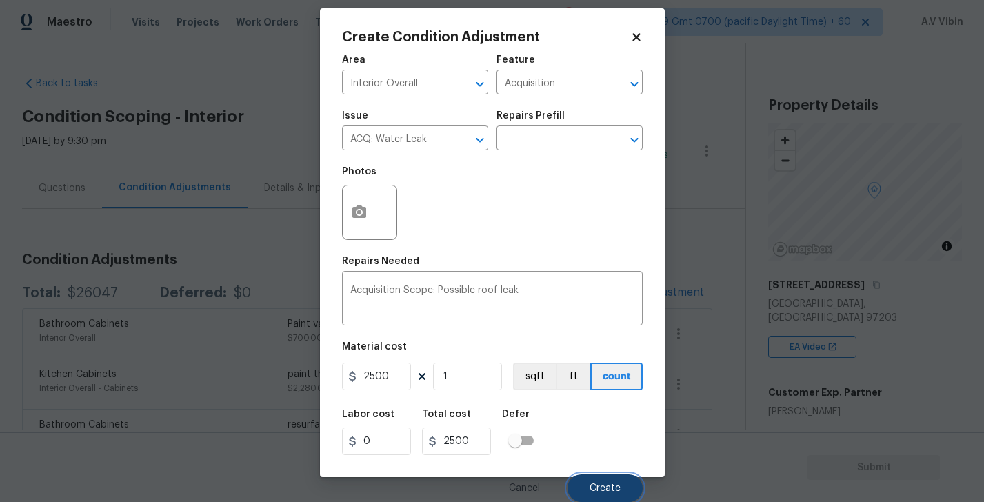
click at [610, 483] on span "Create" at bounding box center [605, 488] width 31 height 10
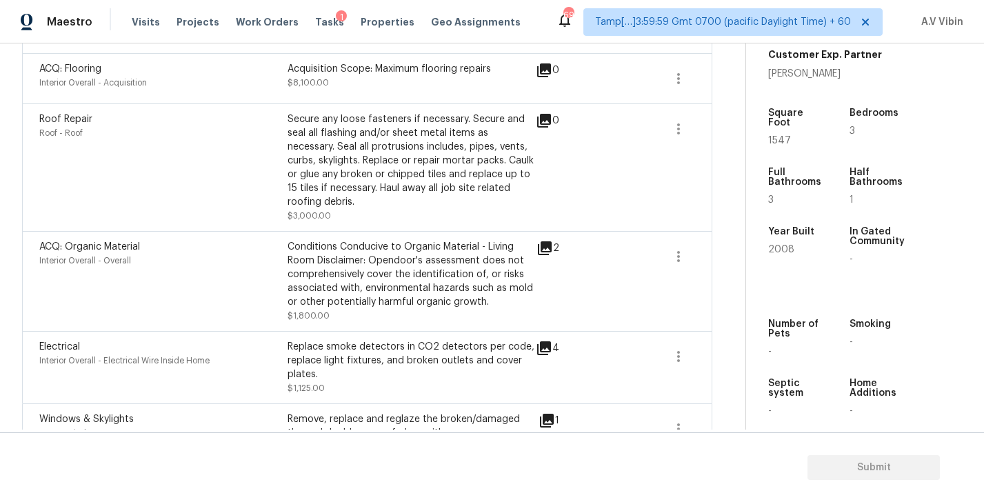
scroll to position [747, 0]
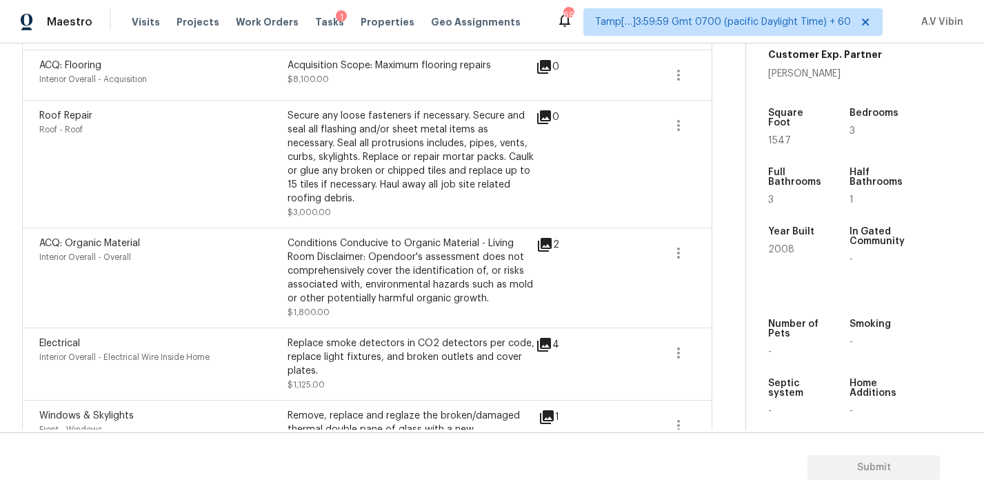
click at [882, 468] on section "Submit" at bounding box center [492, 467] width 984 height 70
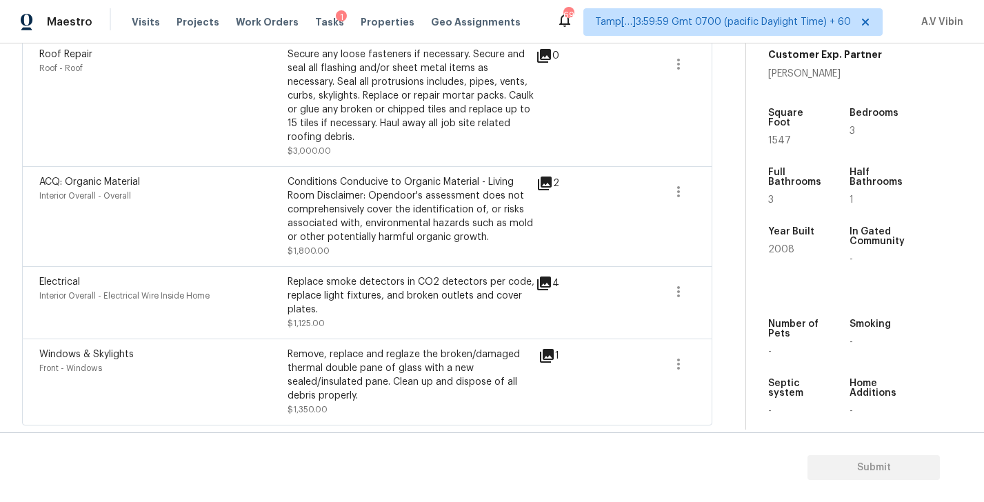
scroll to position [0, 0]
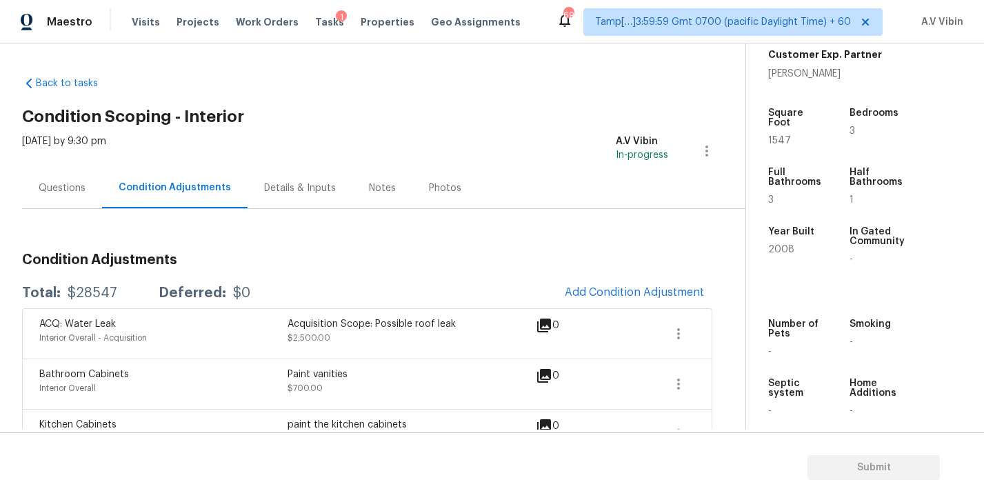
click at [63, 190] on div "Questions" at bounding box center [62, 188] width 47 height 14
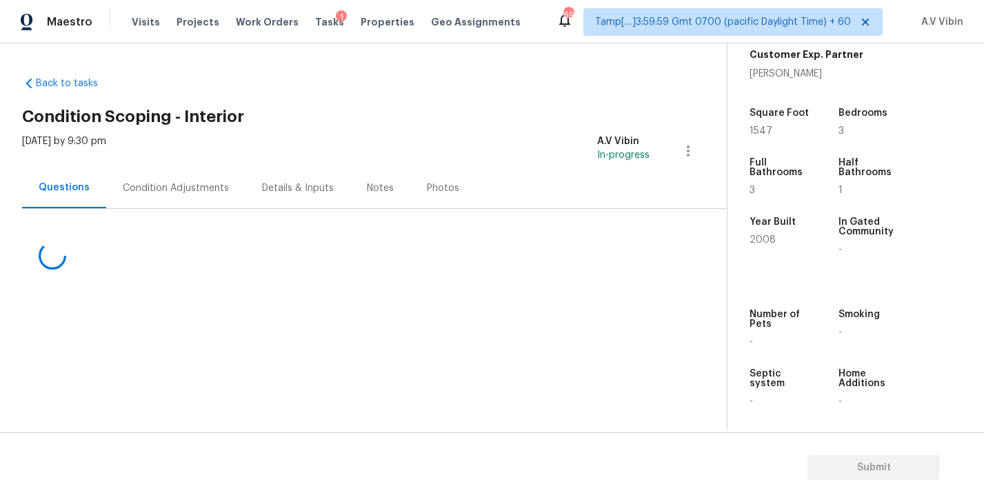
scroll to position [328, 0]
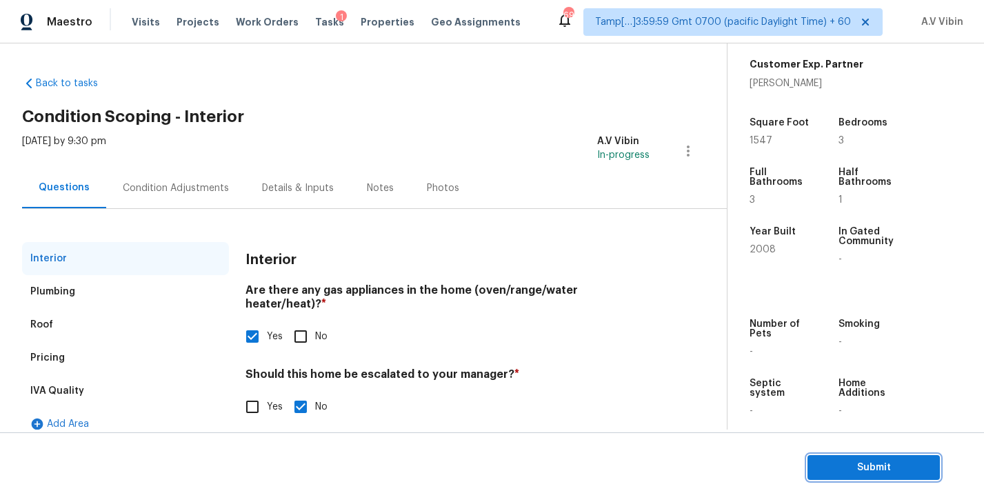
click at [868, 467] on span "Submit" at bounding box center [874, 467] width 110 height 17
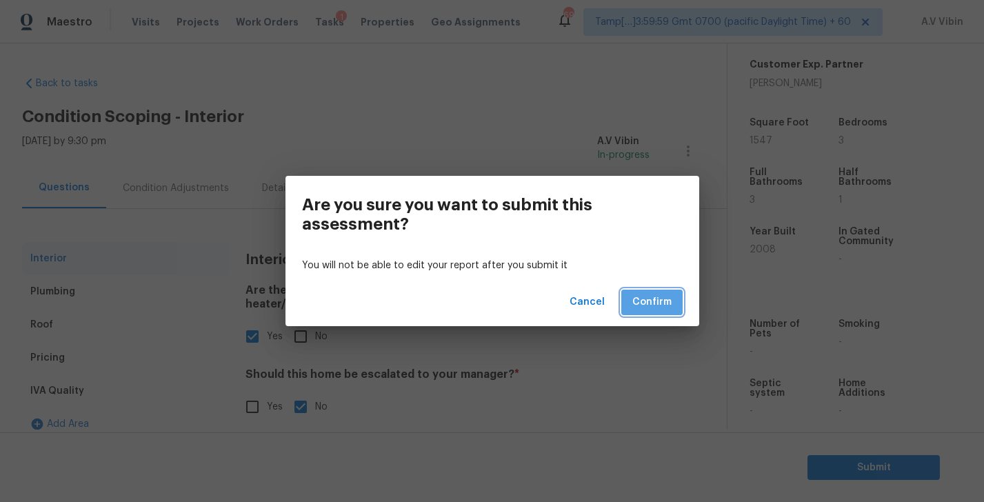
click at [655, 312] on button "Confirm" at bounding box center [651, 303] width 61 height 26
